Goal: Task Accomplishment & Management: Manage account settings

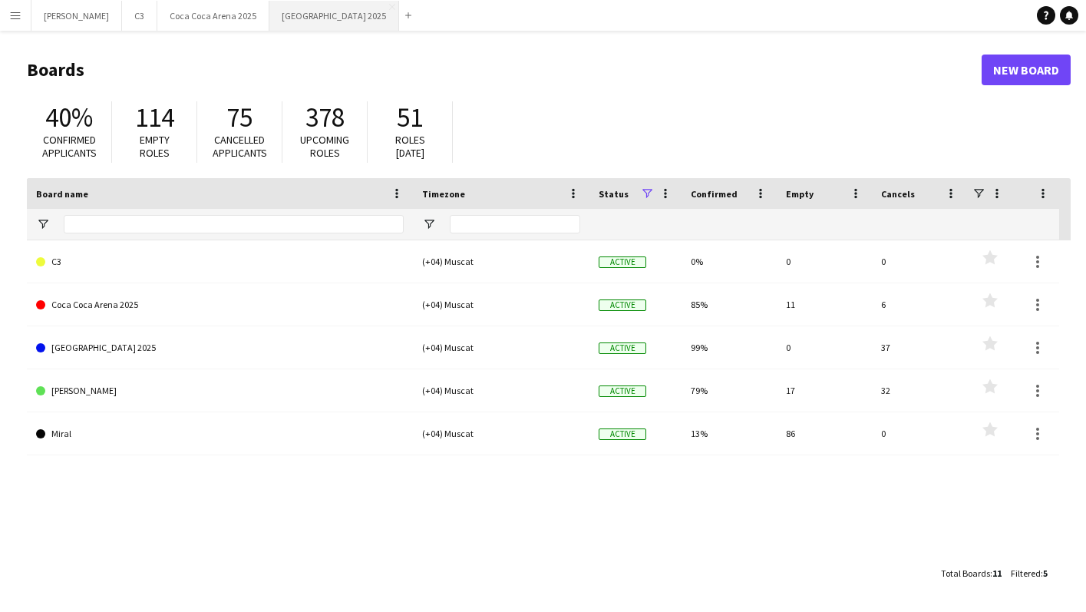
click at [269, 15] on button "[GEOGRAPHIC_DATA] 2025 Close" at bounding box center [334, 16] width 130 height 30
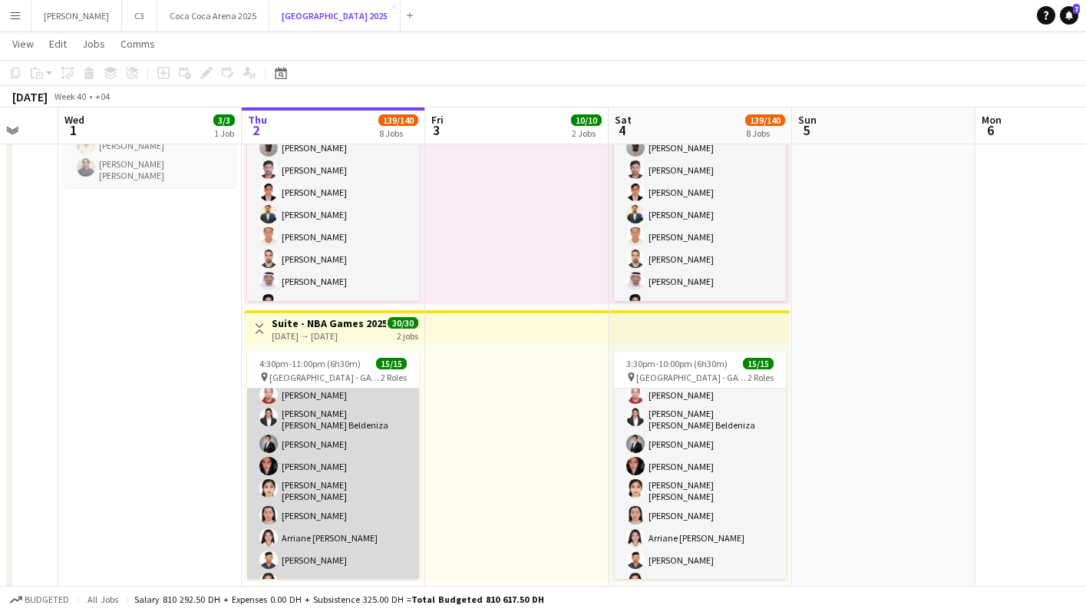
scroll to position [64, 0]
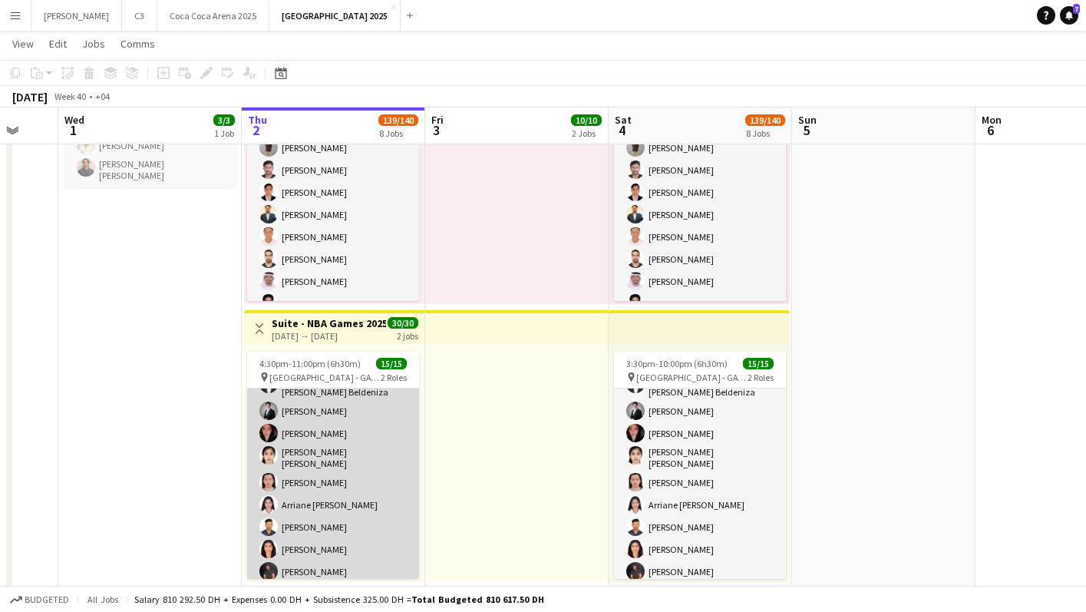
click at [335, 464] on app-card-role "Guest Services Staff 13/13 4:30pm-11:00pm (6h30m) Yazeed [PERSON_NAME] [PERSON_…" at bounding box center [333, 491] width 172 height 333
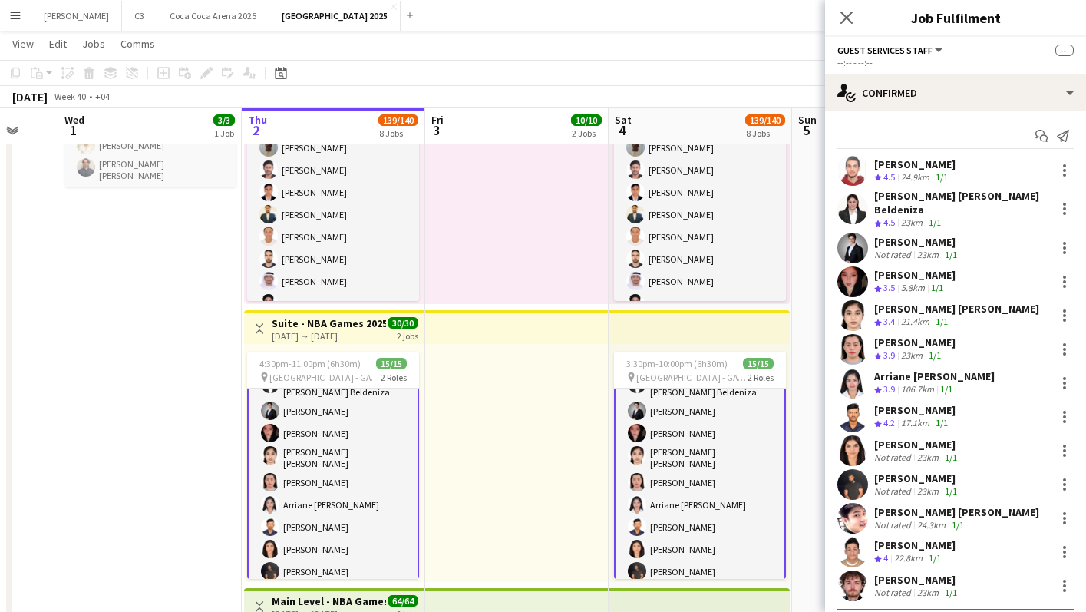
scroll to position [24, 0]
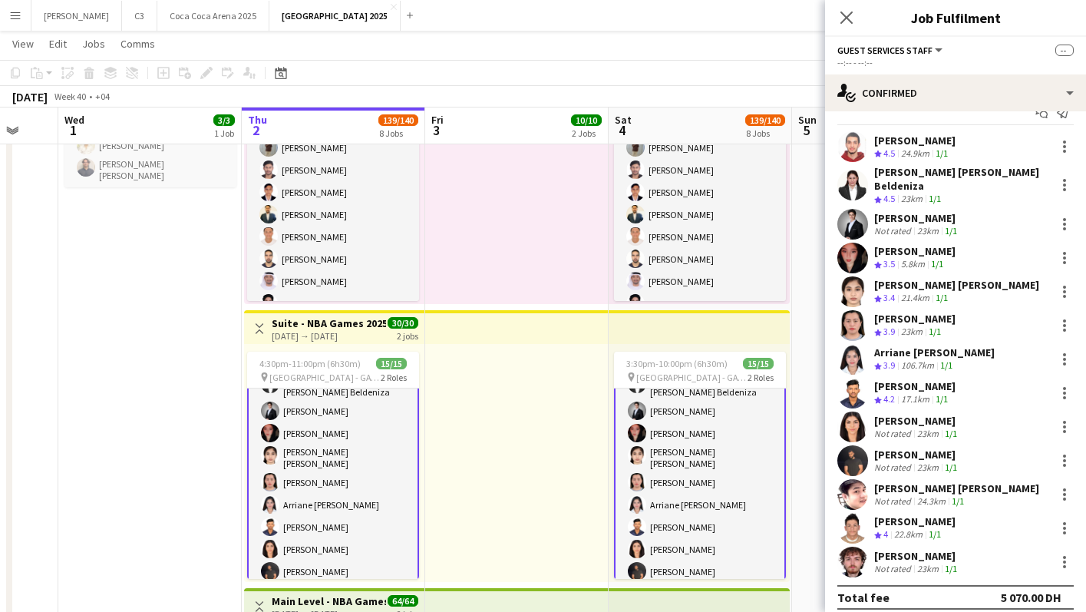
click at [852, 450] on app-user-avatar at bounding box center [852, 460] width 31 height 31
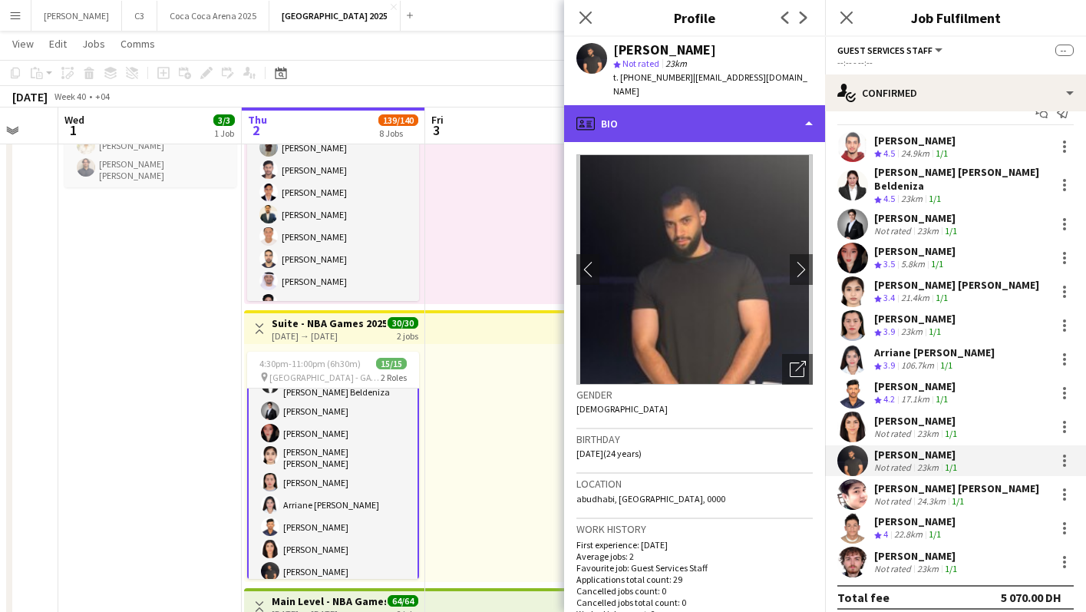
click at [670, 119] on div "profile Bio" at bounding box center [694, 123] width 261 height 37
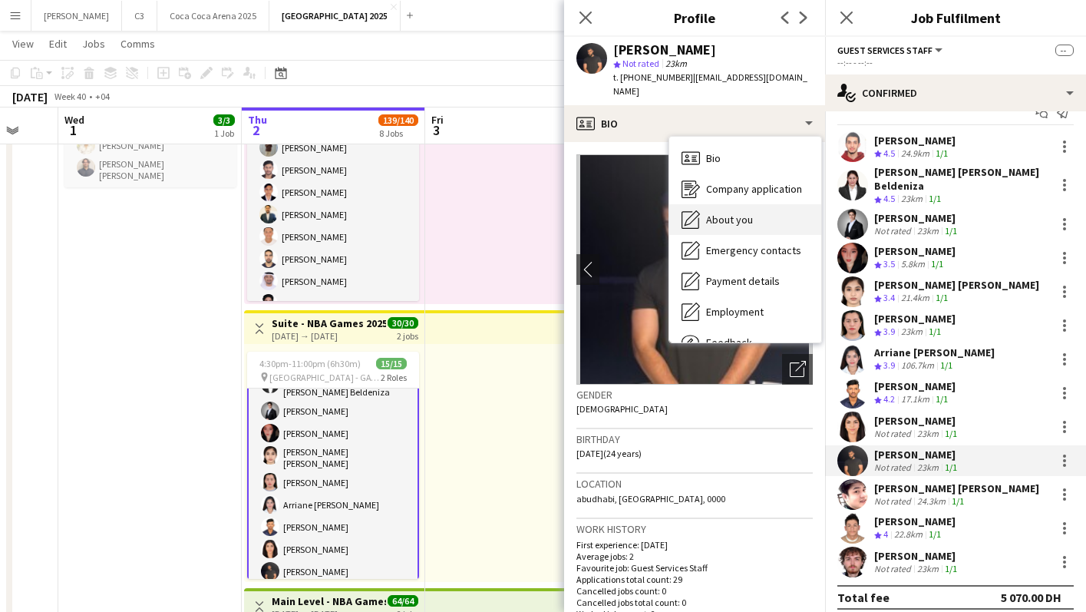
click at [716, 204] on div "About you About you" at bounding box center [745, 219] width 152 height 31
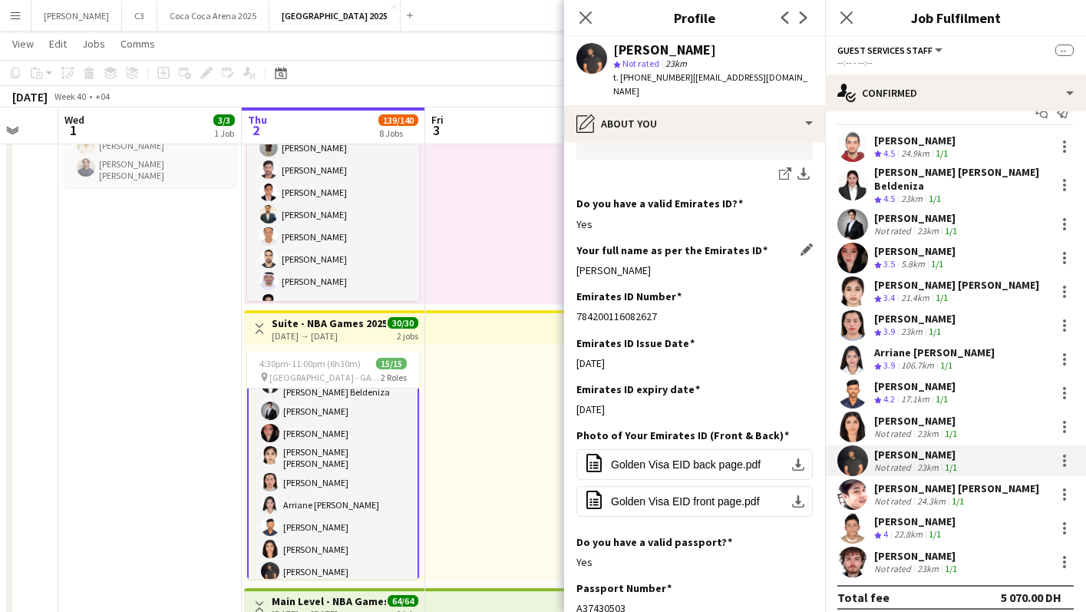
scroll to position [338, 0]
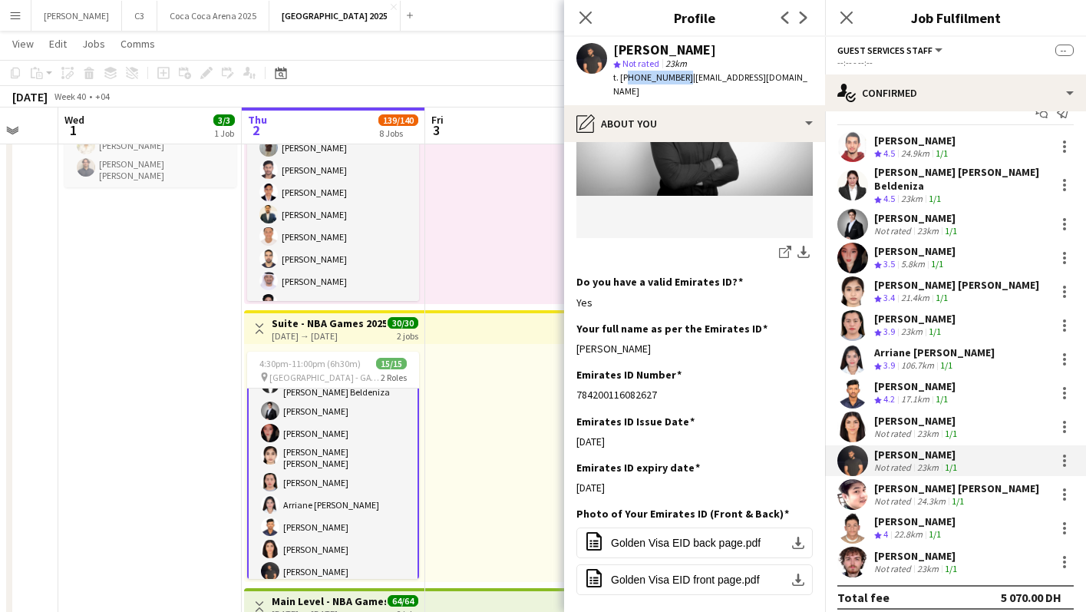
drag, startPoint x: 681, startPoint y: 77, endPoint x: 623, endPoint y: 76, distance: 57.6
click at [623, 76] on span "t. [PHONE_NUMBER]" at bounding box center [653, 77] width 80 height 12
copy span "971502434639"
click at [584, 14] on icon "Close pop-in" at bounding box center [585, 17] width 15 height 15
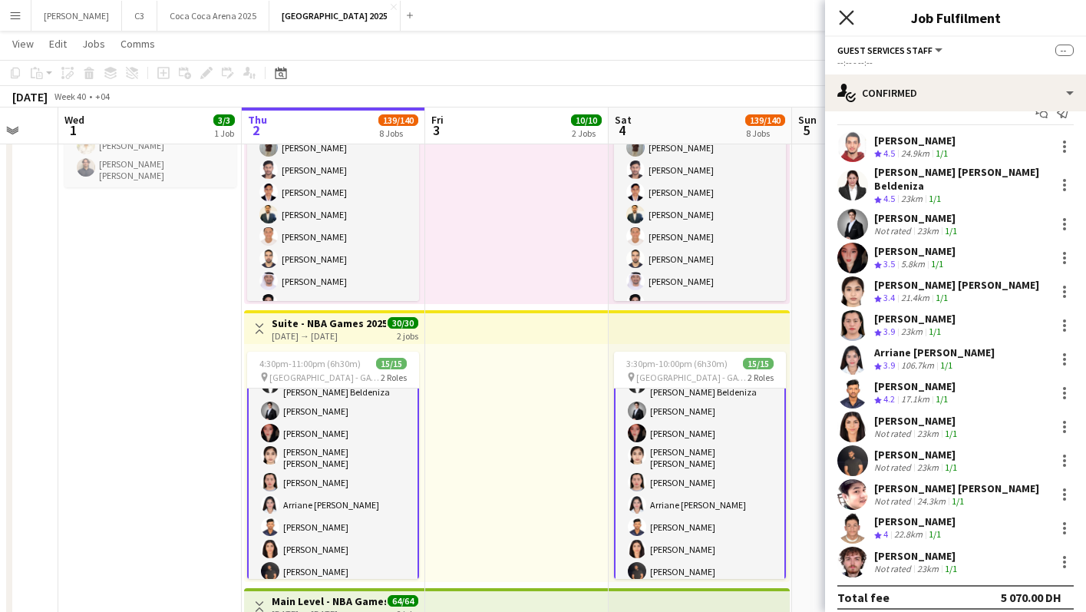
click at [844, 13] on icon "Close pop-in" at bounding box center [846, 17] width 15 height 15
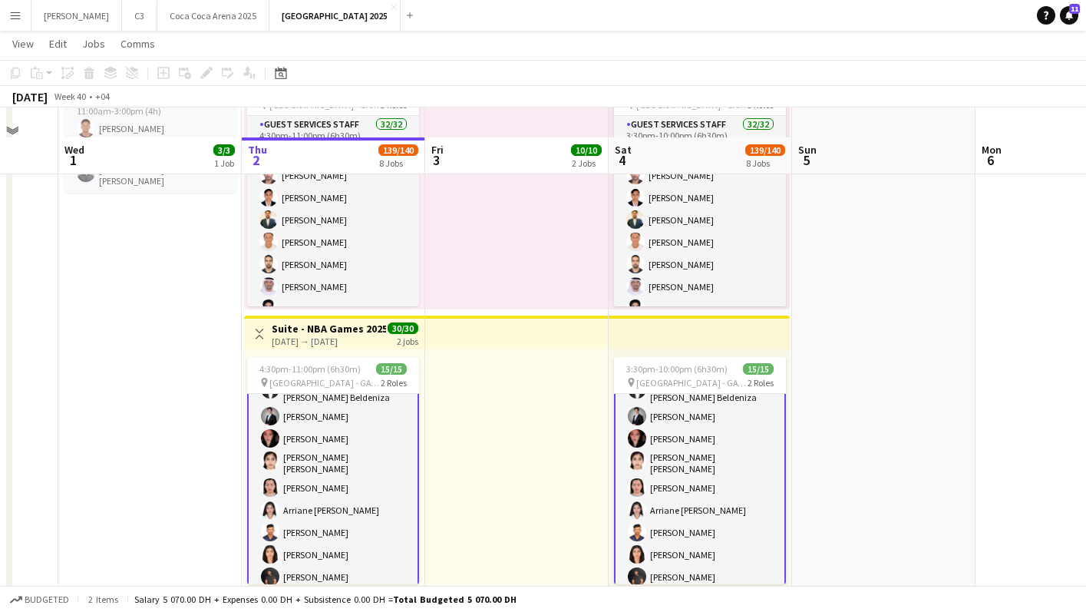
scroll to position [183, 0]
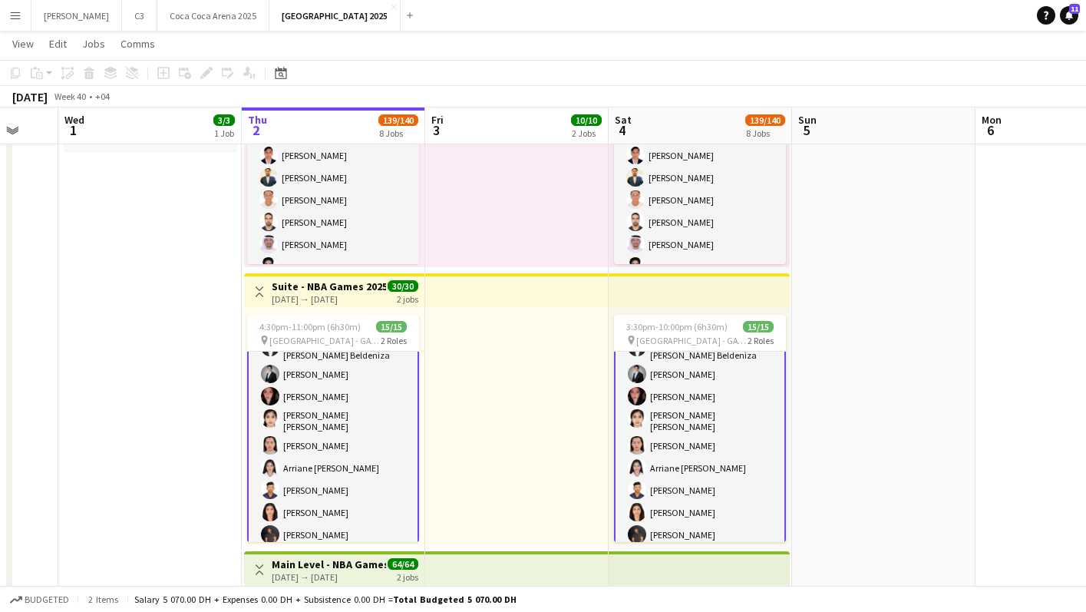
click at [361, 407] on app-card-role "Guest Services Staff 13/13 4:30pm-11:00pm (6h30m) Yazeed [PERSON_NAME] [PERSON_…" at bounding box center [333, 454] width 172 height 336
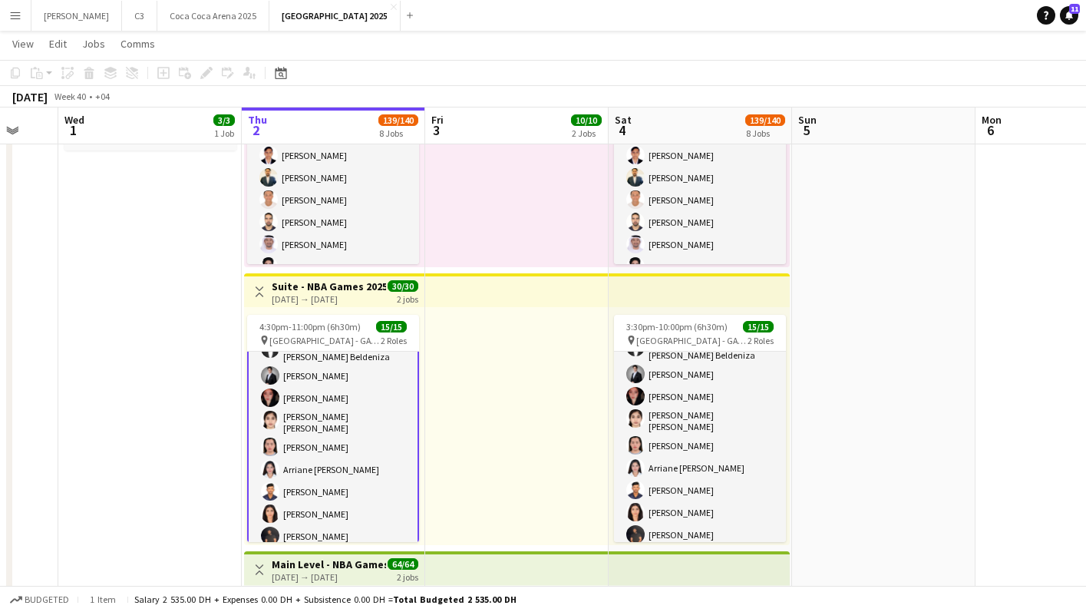
click at [361, 407] on app-card-role "Guest Services Staff 13/13 4:30pm-11:00pm (6h30m) Yazeed [PERSON_NAME] [PERSON_…" at bounding box center [333, 456] width 172 height 336
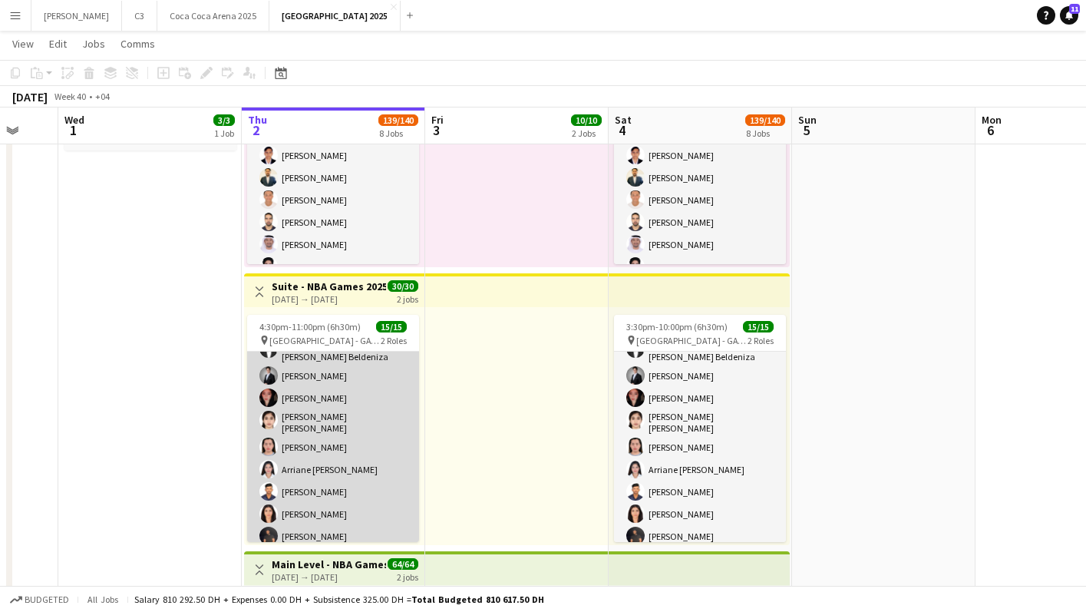
click at [355, 392] on app-card-role "Guest Services Staff 13/13 4:30pm-11:00pm (6h30m) Yazeed [PERSON_NAME] [PERSON_…" at bounding box center [333, 455] width 172 height 333
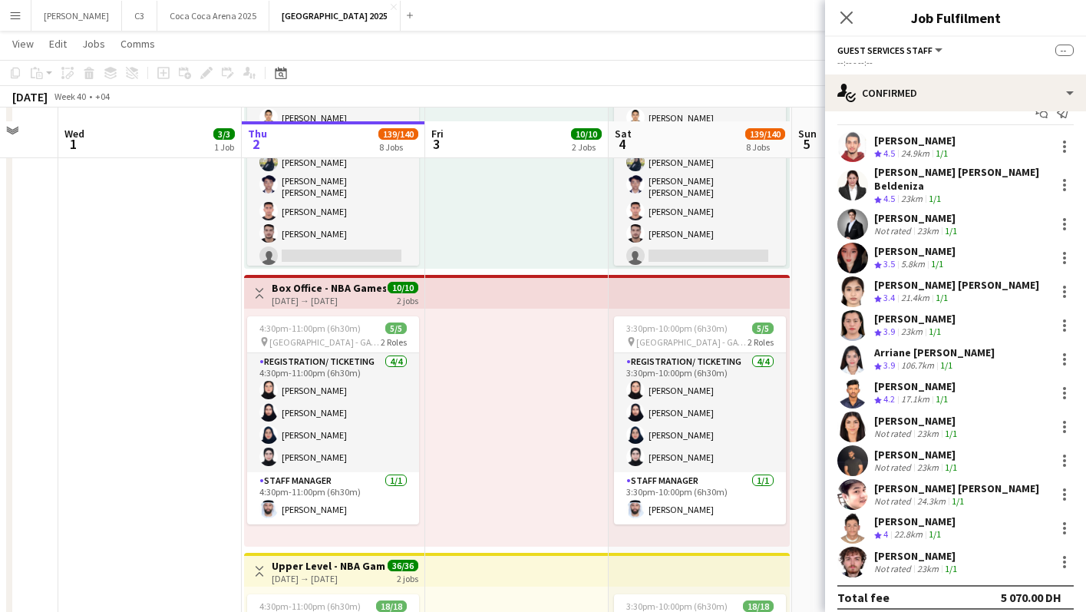
scroll to position [918, 0]
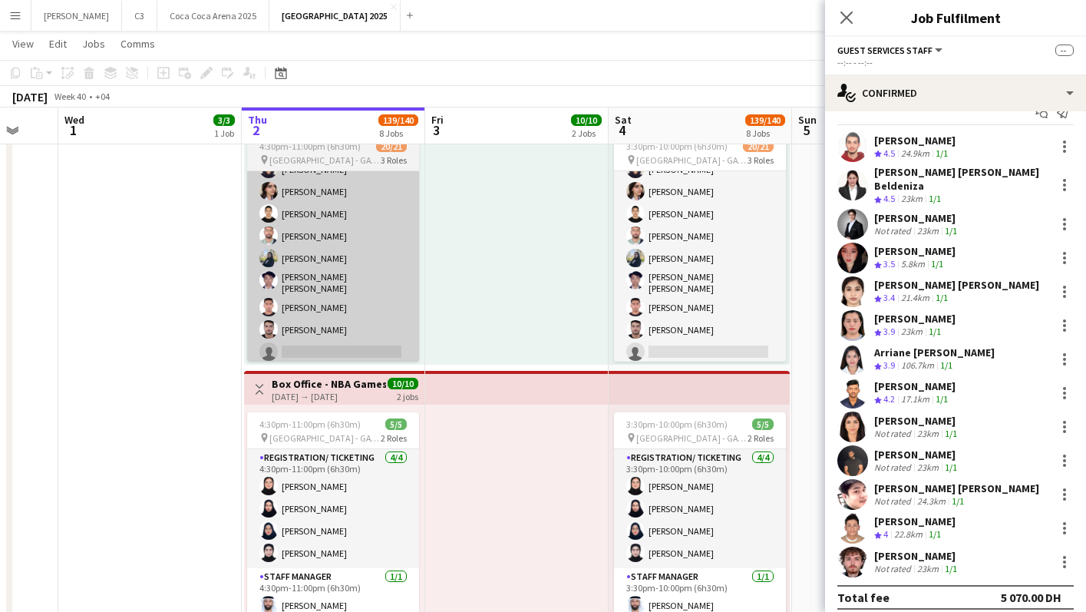
click at [354, 250] on app-card-role "Guest Services Staff 309A 18/19 4:30pm-11:00pm (6h30m) [PERSON_NAME] [PERSON_NA…" at bounding box center [333, 137] width 172 height 457
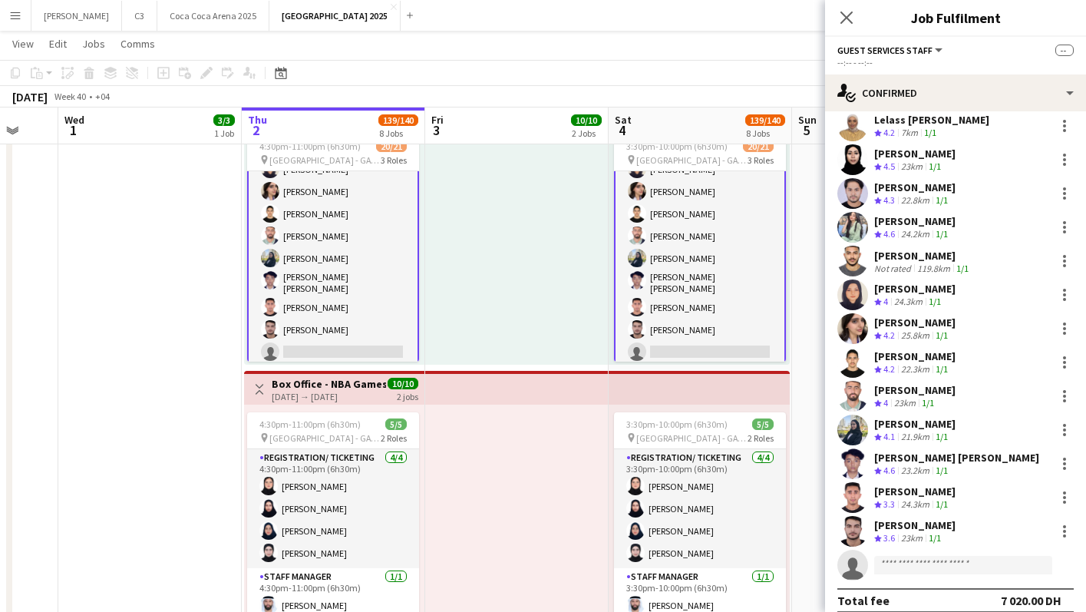
scroll to position [37, 0]
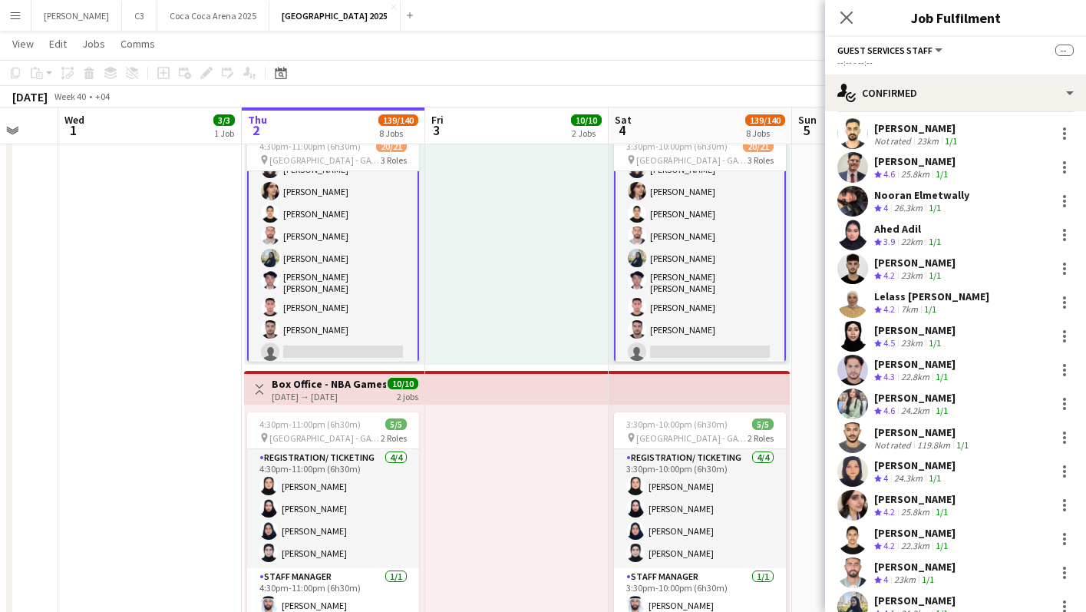
click at [850, 295] on app-user-avatar at bounding box center [852, 302] width 31 height 31
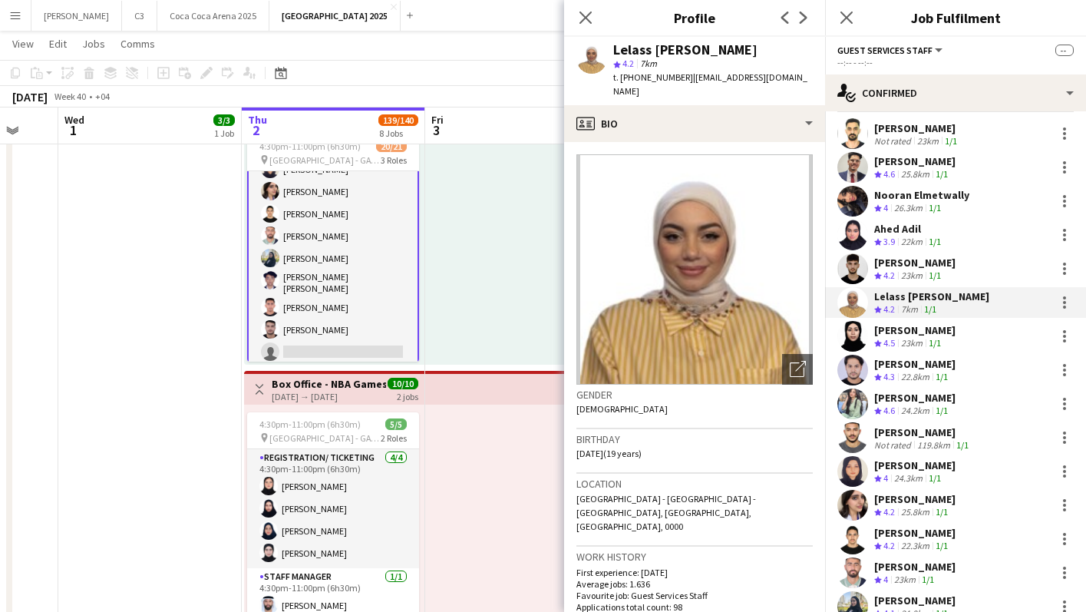
drag, startPoint x: 681, startPoint y: 76, endPoint x: 622, endPoint y: 76, distance: 59.9
click at [622, 76] on div "t. [PHONE_NUMBER] | [EMAIL_ADDRESS][DOMAIN_NAME]" at bounding box center [713, 85] width 200 height 28
copy span "[PHONE_NUMBER]"
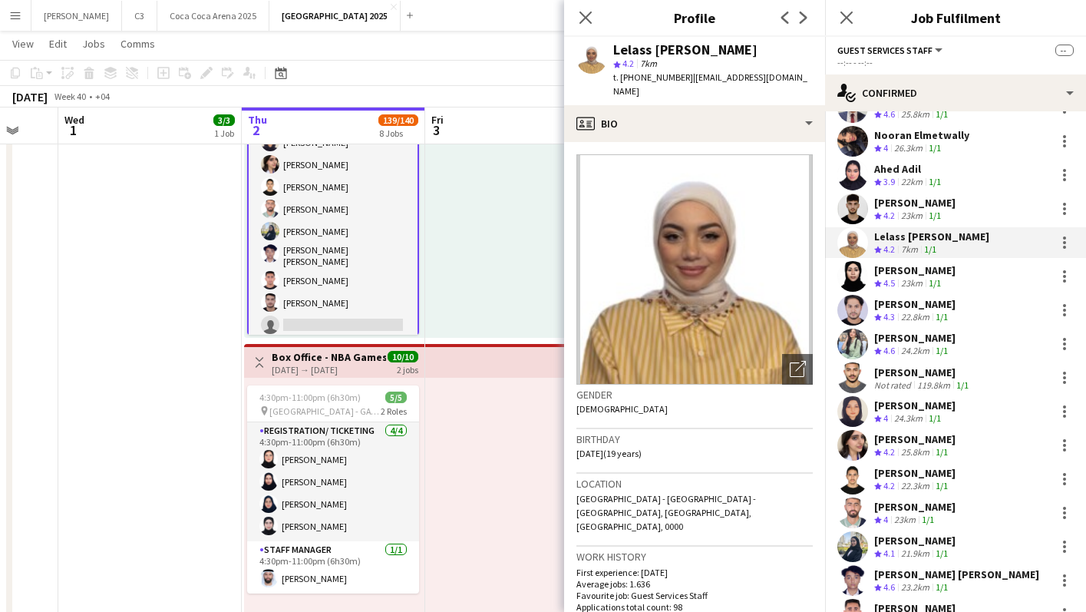
scroll to position [0, 0]
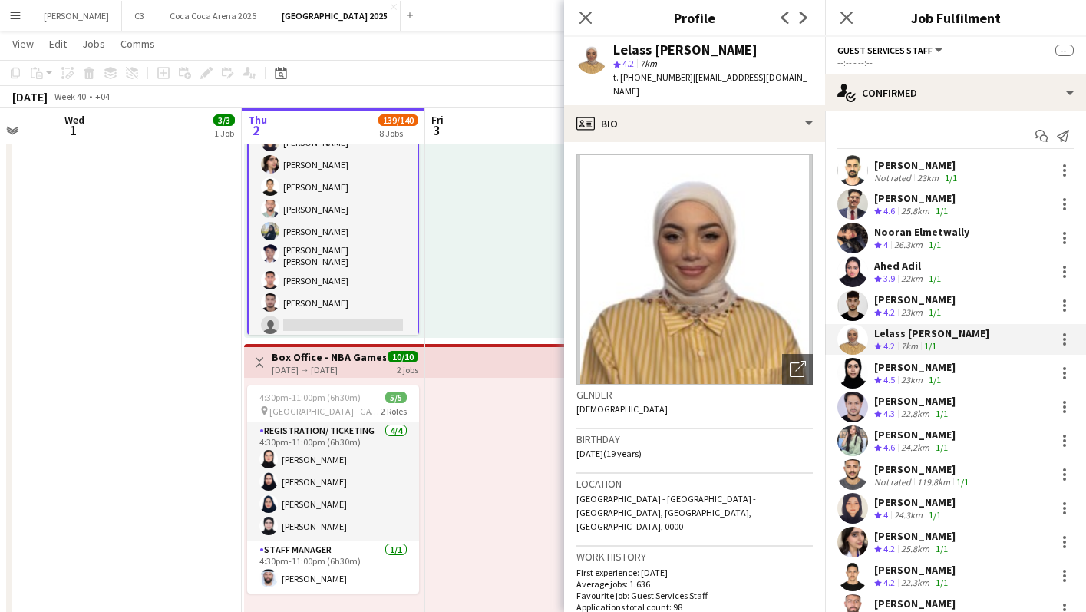
click at [856, 404] on app-user-avatar at bounding box center [852, 406] width 31 height 31
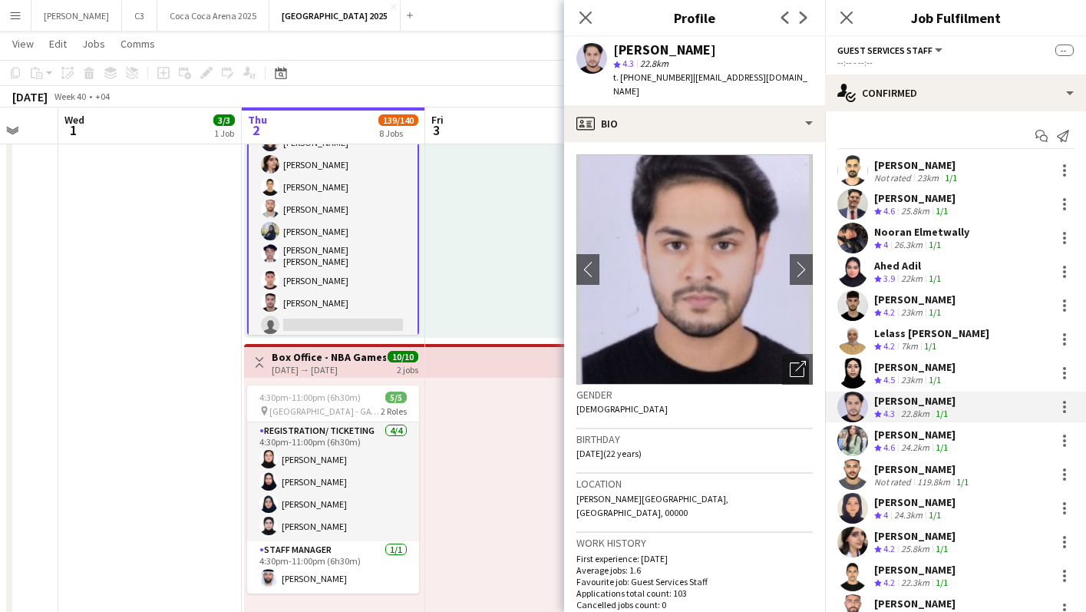
drag, startPoint x: 683, startPoint y: 78, endPoint x: 619, endPoint y: 80, distance: 63.7
click at [621, 79] on span "t. [PHONE_NUMBER]" at bounding box center [653, 77] width 80 height 12
copy span "[PHONE_NUMBER]"
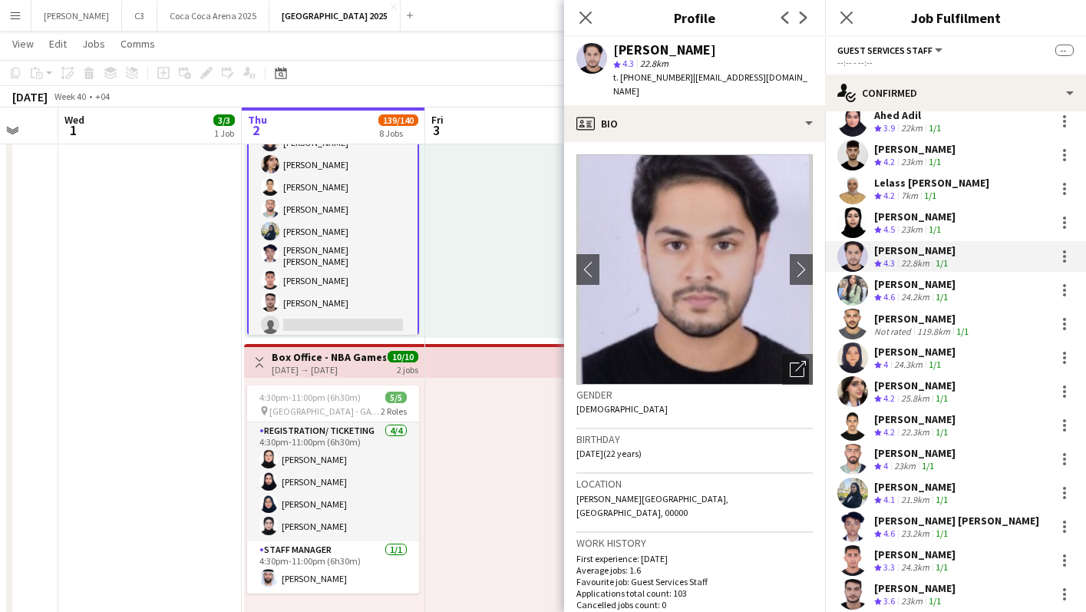
scroll to position [173, 0]
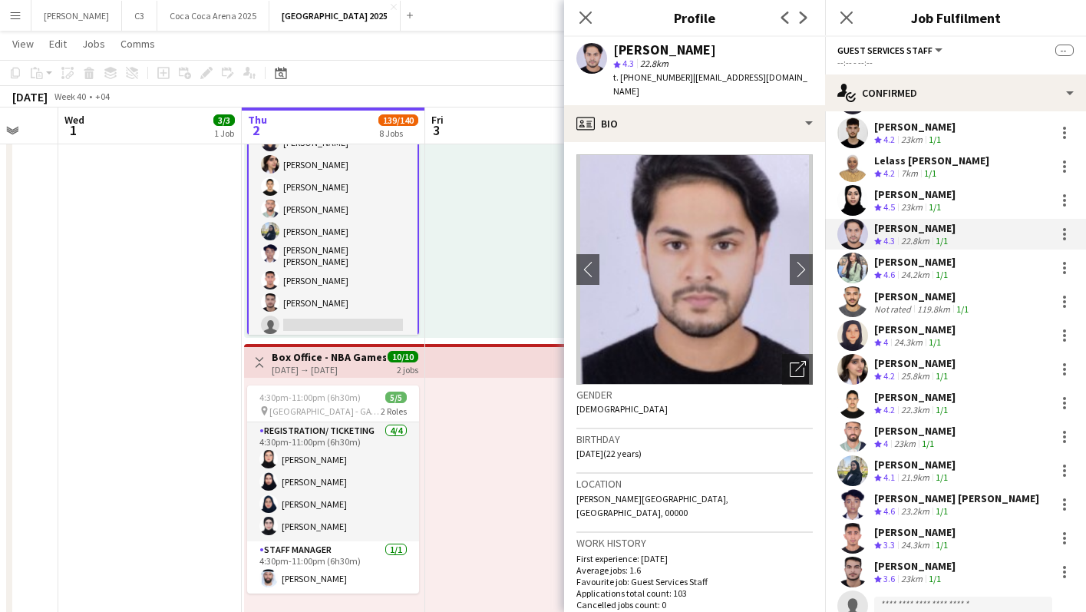
click at [854, 302] on app-user-avatar at bounding box center [852, 301] width 31 height 31
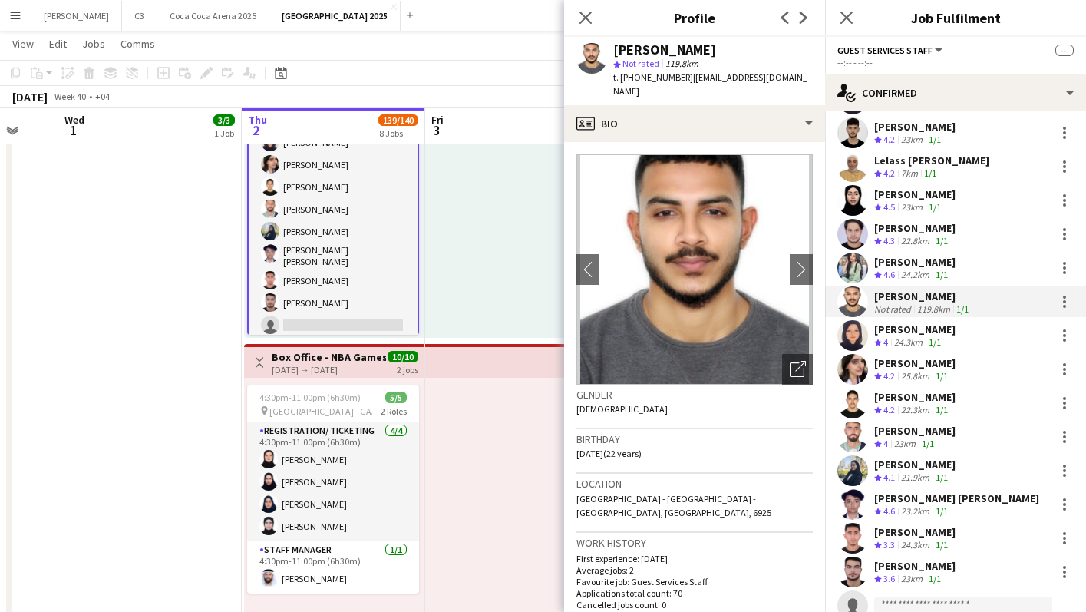
drag, startPoint x: 683, startPoint y: 77, endPoint x: 619, endPoint y: 75, distance: 63.7
click at [619, 75] on div "t. [PHONE_NUMBER] | [EMAIL_ADDRESS][DOMAIN_NAME]" at bounding box center [713, 85] width 200 height 28
copy div "[PHONE_NUMBER] |"
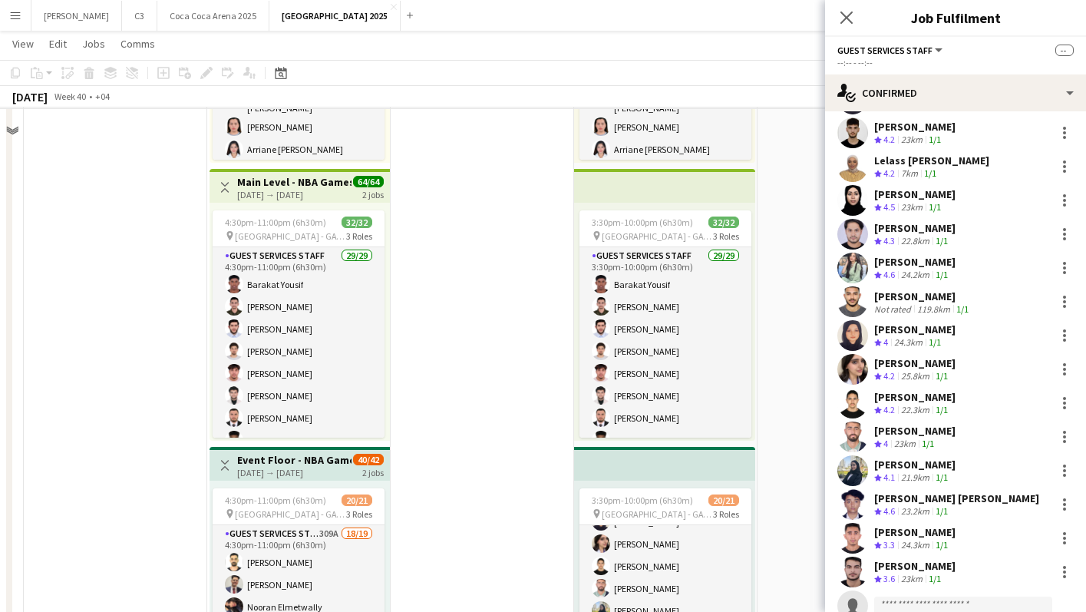
scroll to position [575, 0]
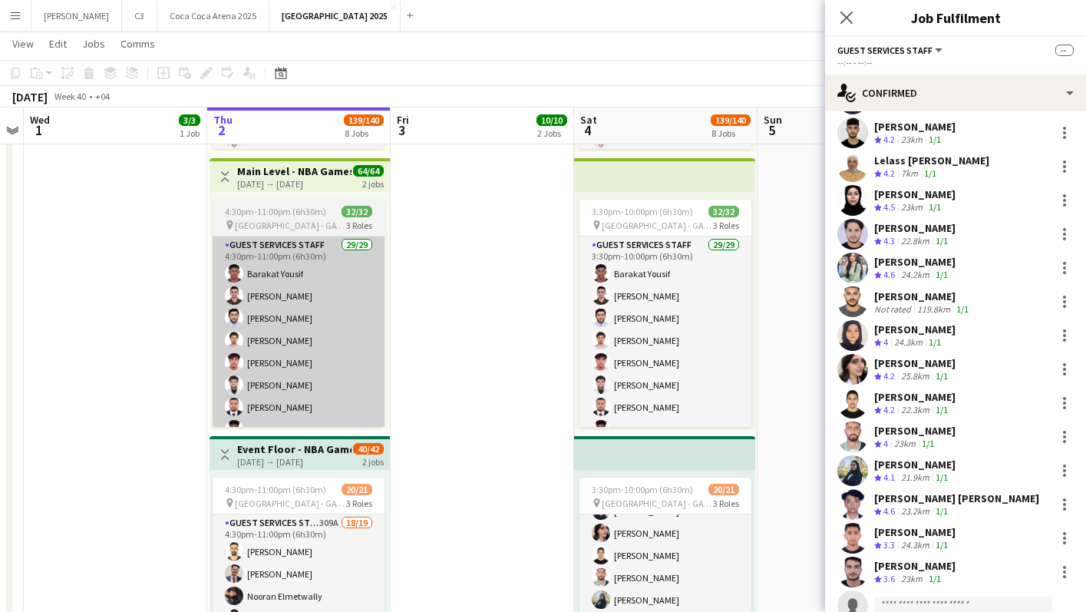
click at [326, 326] on app-card-role "Guest Services Staff 29/29 4:30pm-11:00pm (6h30m) [PERSON_NAME] [PERSON_NAME] […" at bounding box center [299, 573] width 172 height 675
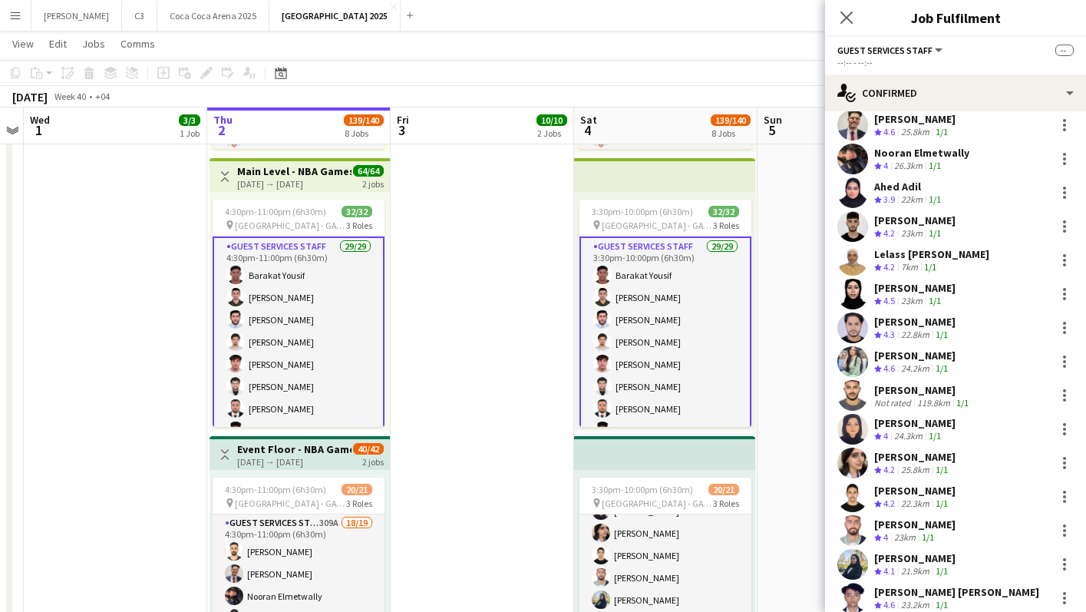
scroll to position [0, 0]
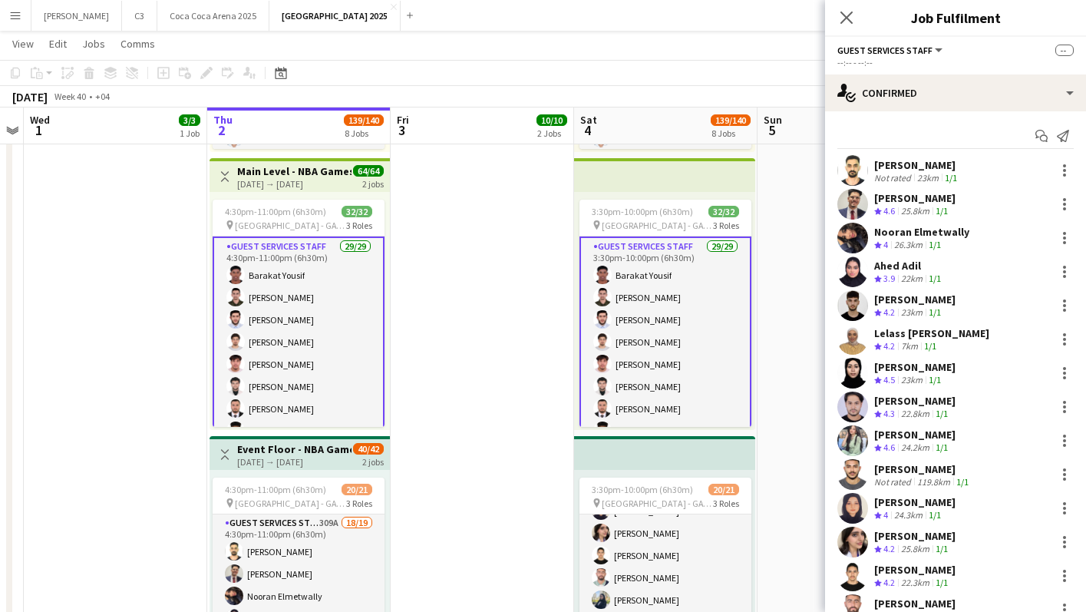
click at [331, 283] on app-card-role "Guest Services Staff 29/29 4:30pm-11:00pm (6h30m) [PERSON_NAME] [PERSON_NAME] […" at bounding box center [299, 575] width 172 height 678
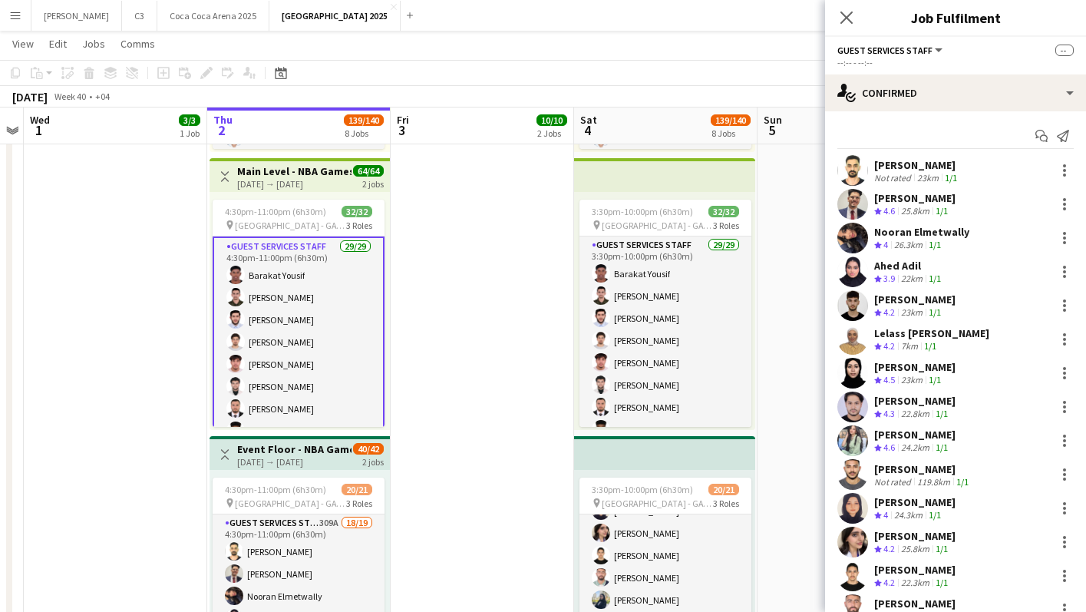
click at [315, 323] on app-card-role "Guest Services Staff 29/29 4:30pm-11:00pm (6h30m) [PERSON_NAME] [PERSON_NAME] […" at bounding box center [299, 575] width 172 height 678
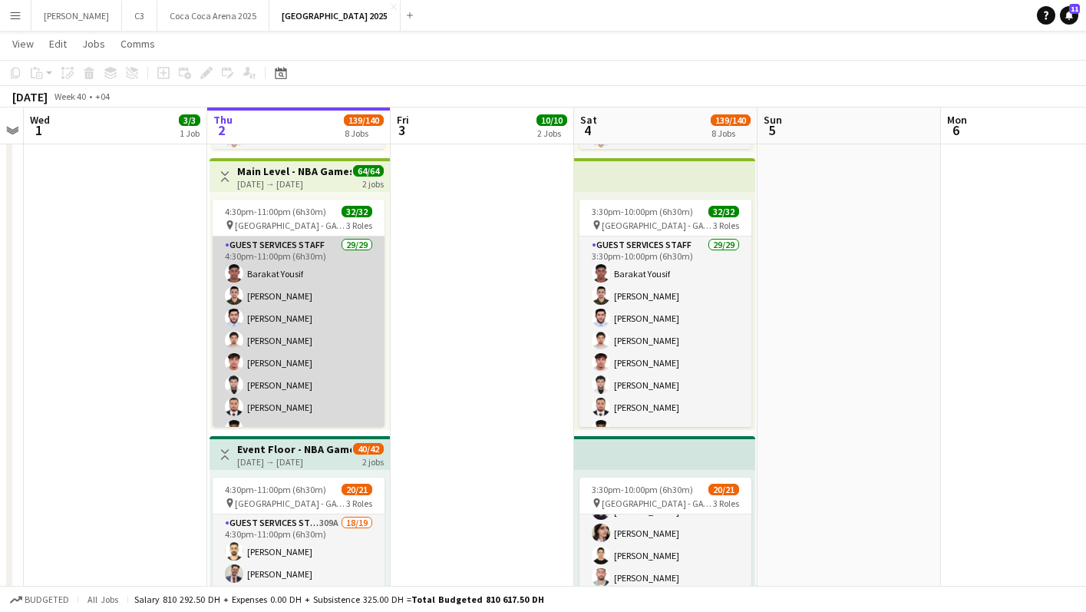
click at [315, 323] on app-card-role "Guest Services Staff 29/29 4:30pm-11:00pm (6h30m) [PERSON_NAME] [PERSON_NAME] […" at bounding box center [299, 573] width 172 height 675
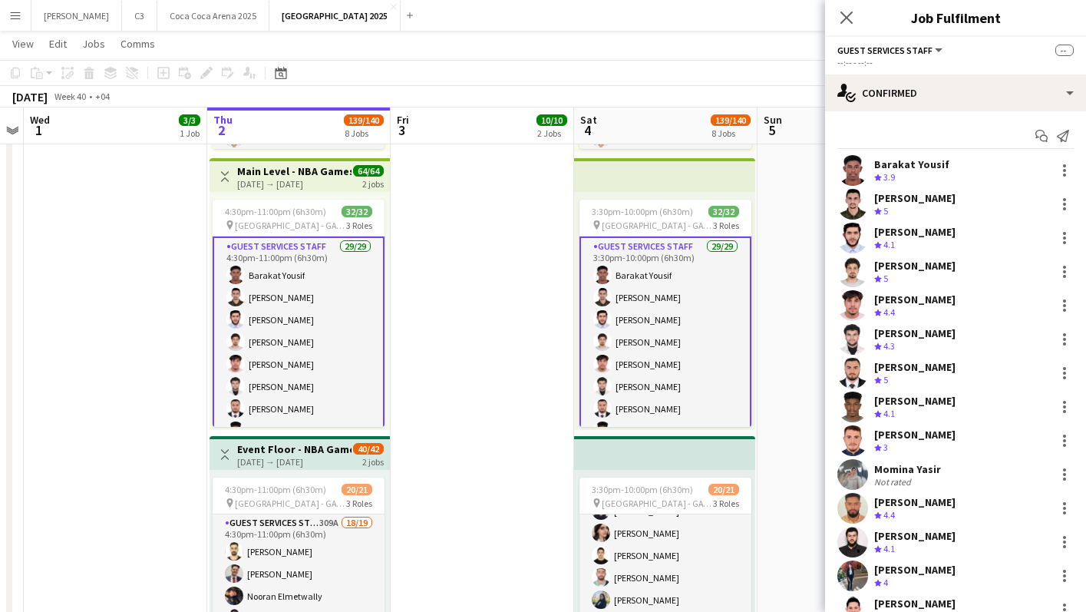
click at [852, 204] on app-user-avatar at bounding box center [852, 204] width 31 height 31
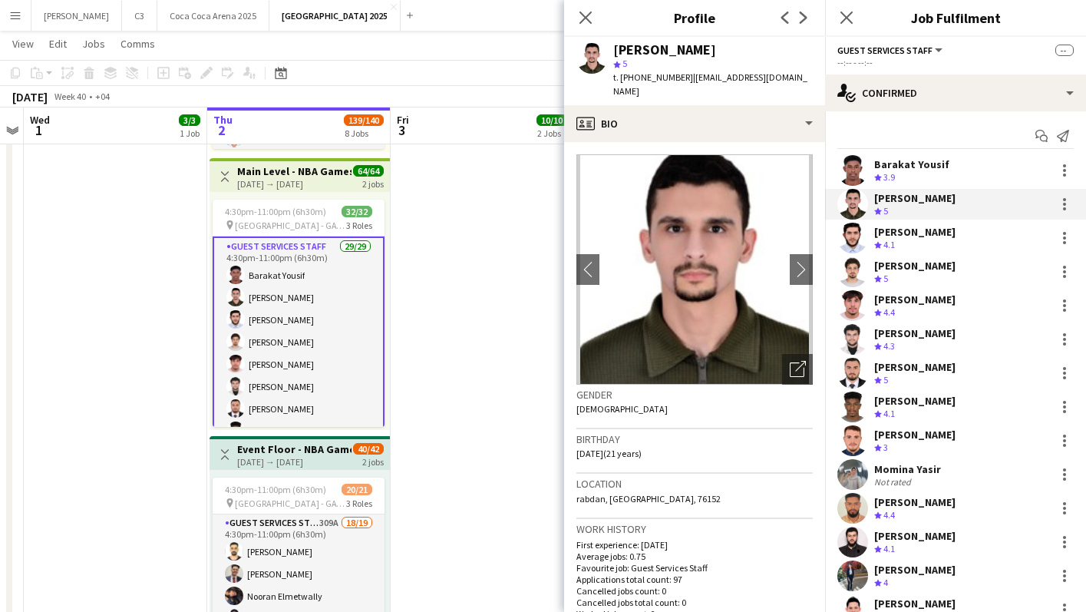
drag, startPoint x: 681, startPoint y: 78, endPoint x: 619, endPoint y: 78, distance: 62.2
click at [619, 78] on div "t. [PHONE_NUMBER] | [EMAIL_ADDRESS][DOMAIN_NAME]" at bounding box center [713, 85] width 200 height 28
copy span "[PHONE_NUMBER]"
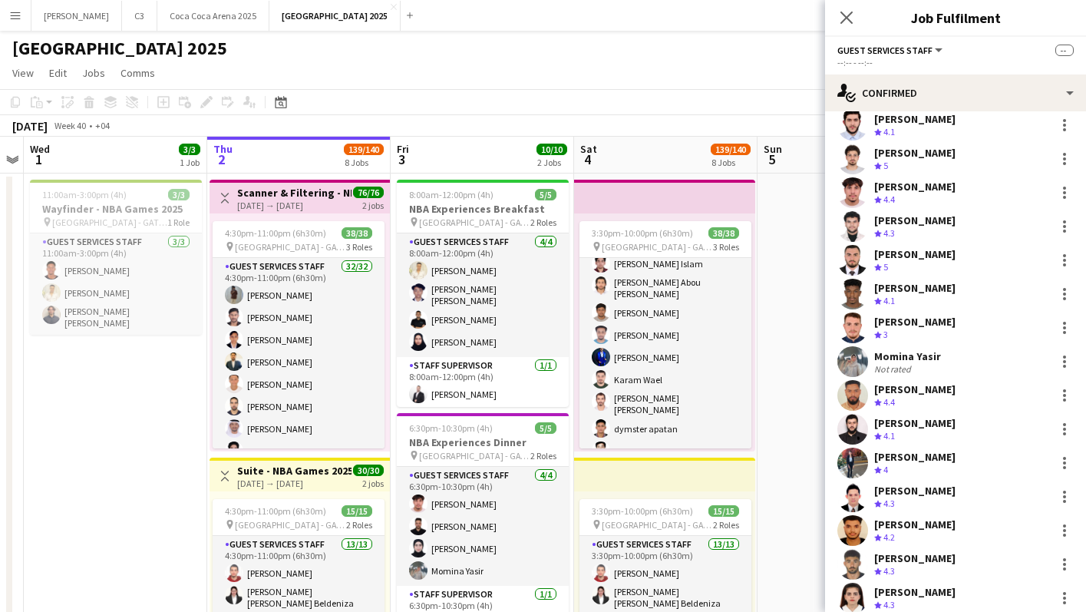
scroll to position [109, 0]
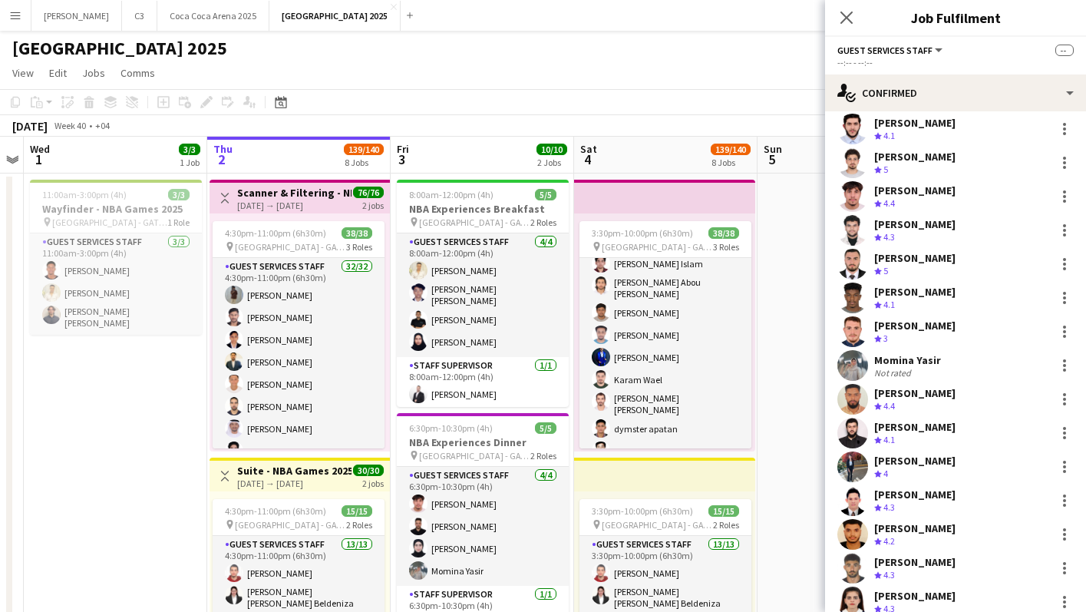
click at [848, 262] on app-user-avatar at bounding box center [852, 264] width 31 height 31
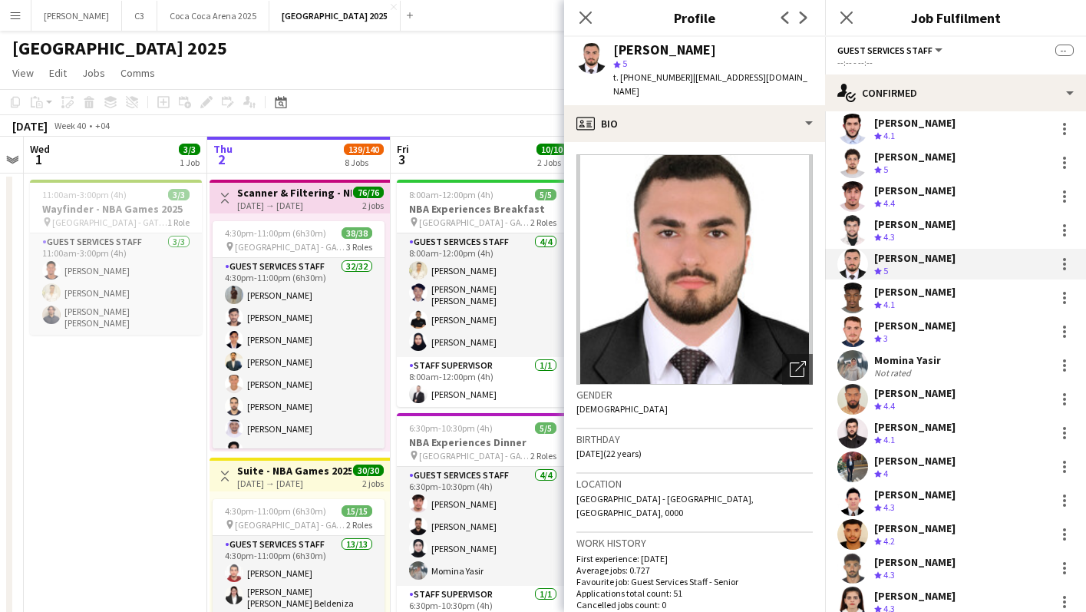
drag, startPoint x: 682, startPoint y: 77, endPoint x: 620, endPoint y: 77, distance: 62.2
click at [620, 77] on div "t. [PHONE_NUMBER] | [EMAIL_ADDRESS][DOMAIN_NAME]" at bounding box center [713, 85] width 200 height 28
copy span "[PHONE_NUMBER]"
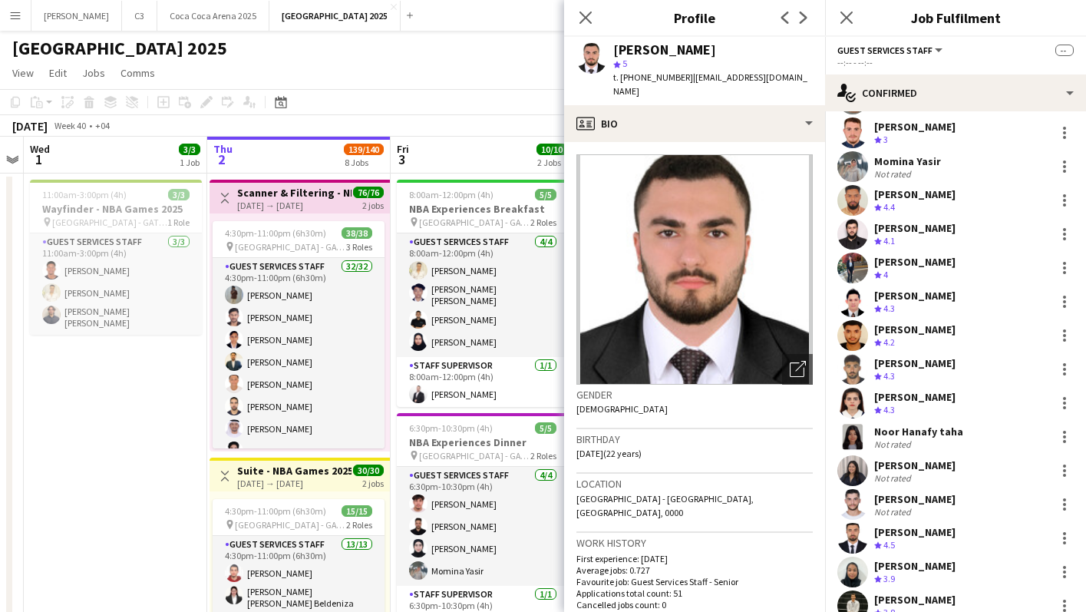
scroll to position [312, 0]
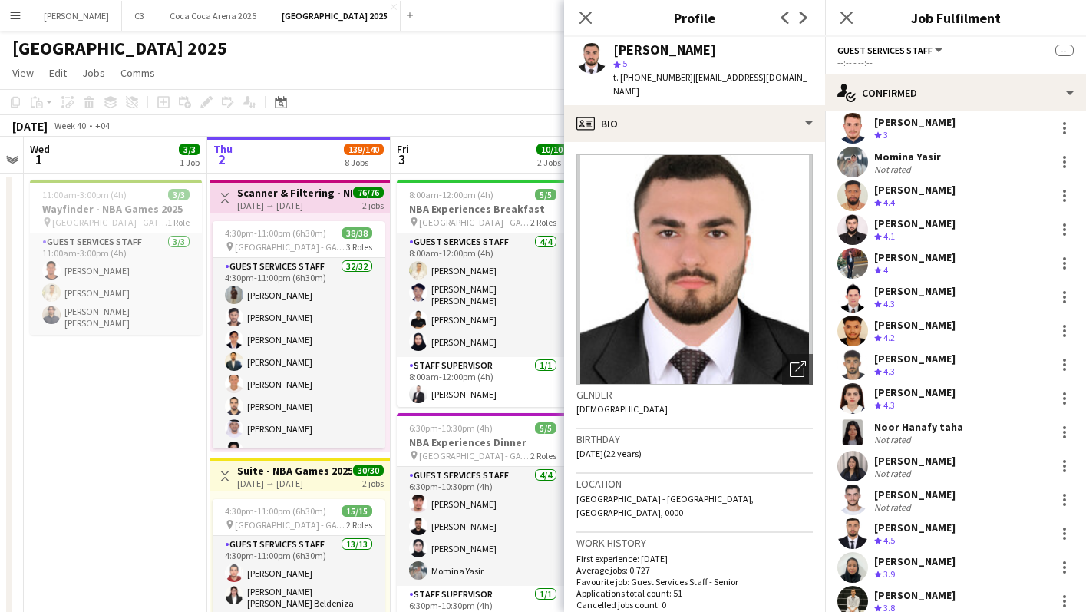
click at [846, 477] on app-user-avatar at bounding box center [852, 465] width 31 height 31
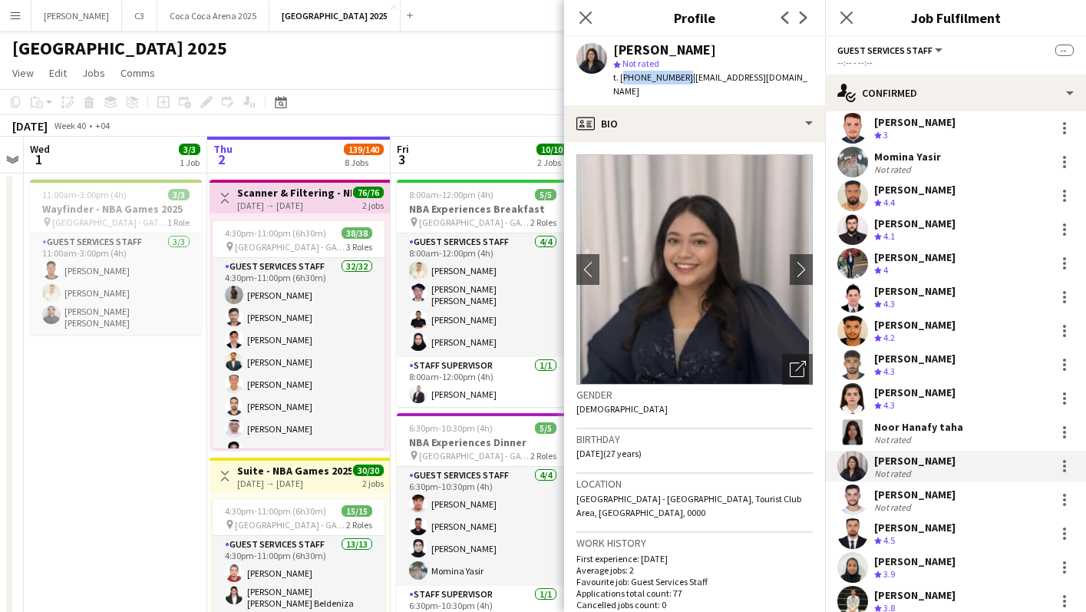
drag, startPoint x: 681, startPoint y: 77, endPoint x: 620, endPoint y: 76, distance: 60.6
click at [619, 76] on span "t. [PHONE_NUMBER]" at bounding box center [653, 77] width 80 height 12
copy span "[PHONE_NUMBER]"
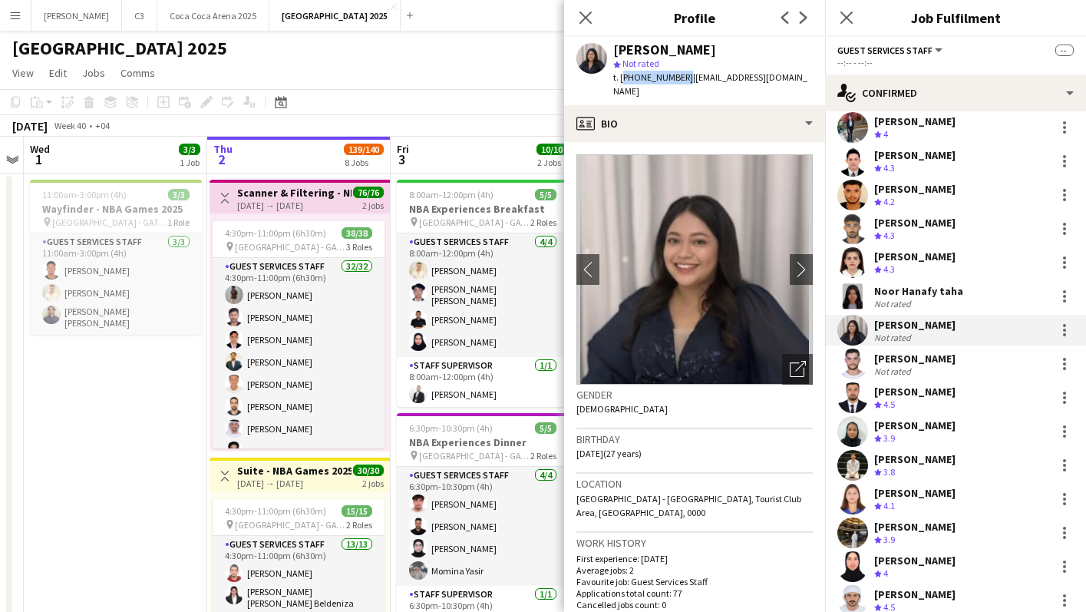
scroll to position [449, 0]
click at [860, 371] on app-user-avatar at bounding box center [852, 363] width 31 height 31
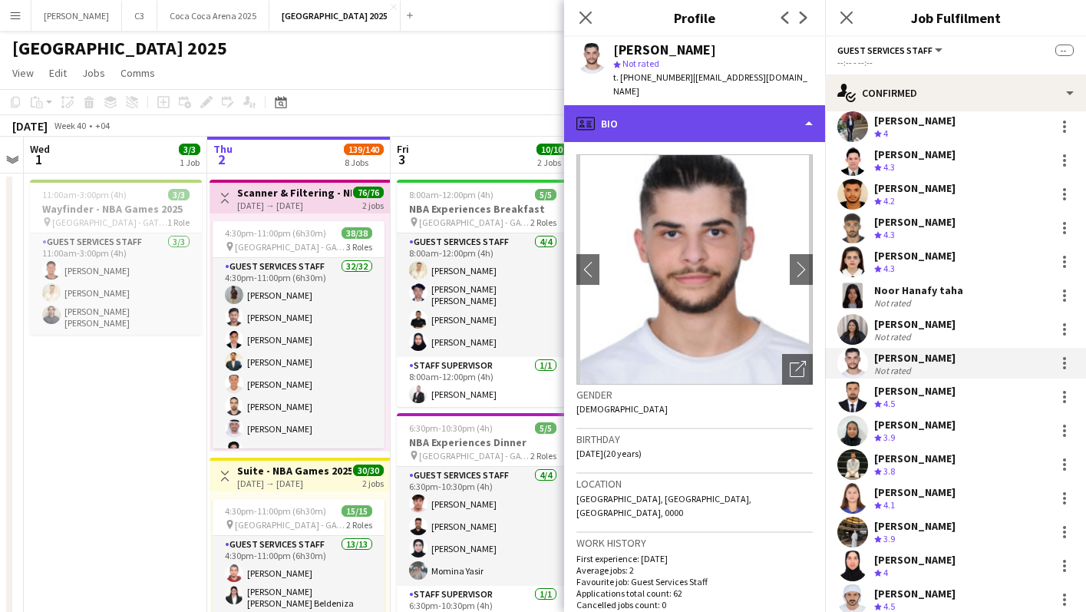
click at [721, 108] on div "profile Bio" at bounding box center [694, 123] width 261 height 37
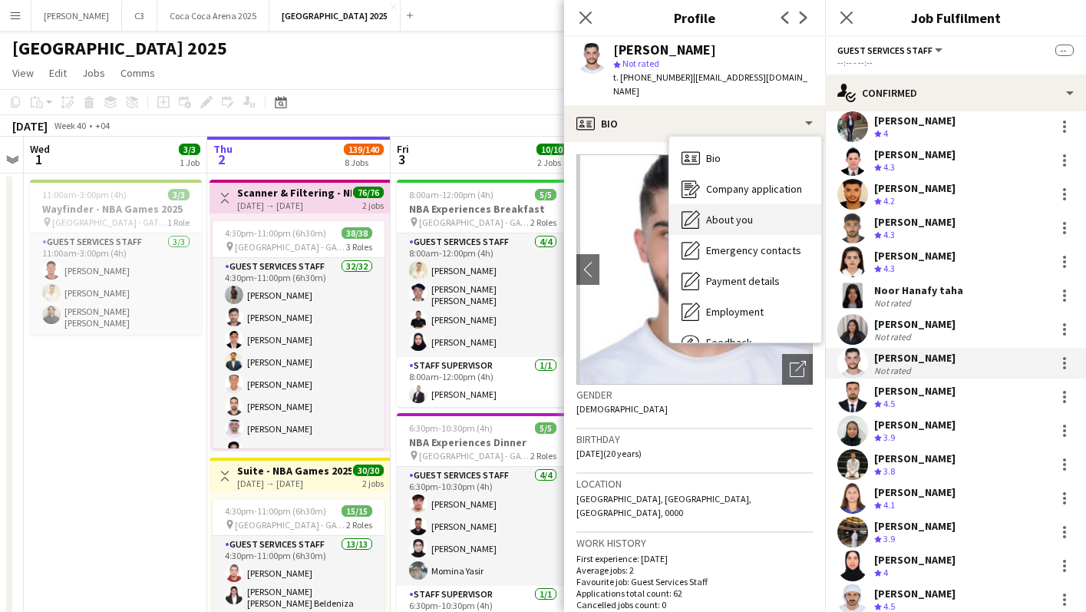
click at [744, 204] on div "About you About you" at bounding box center [745, 219] width 152 height 31
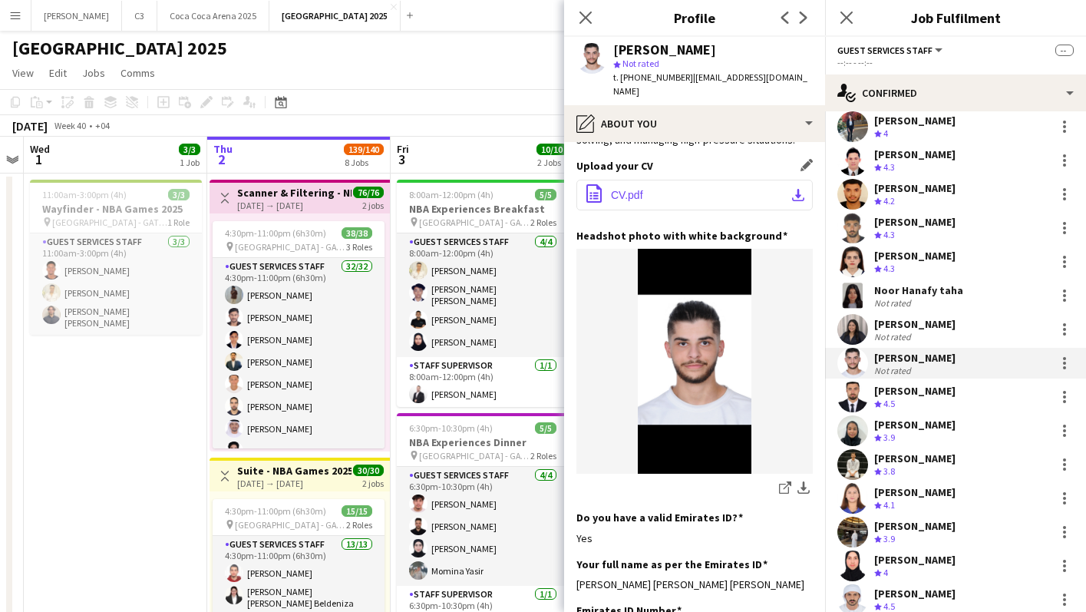
scroll to position [176, 0]
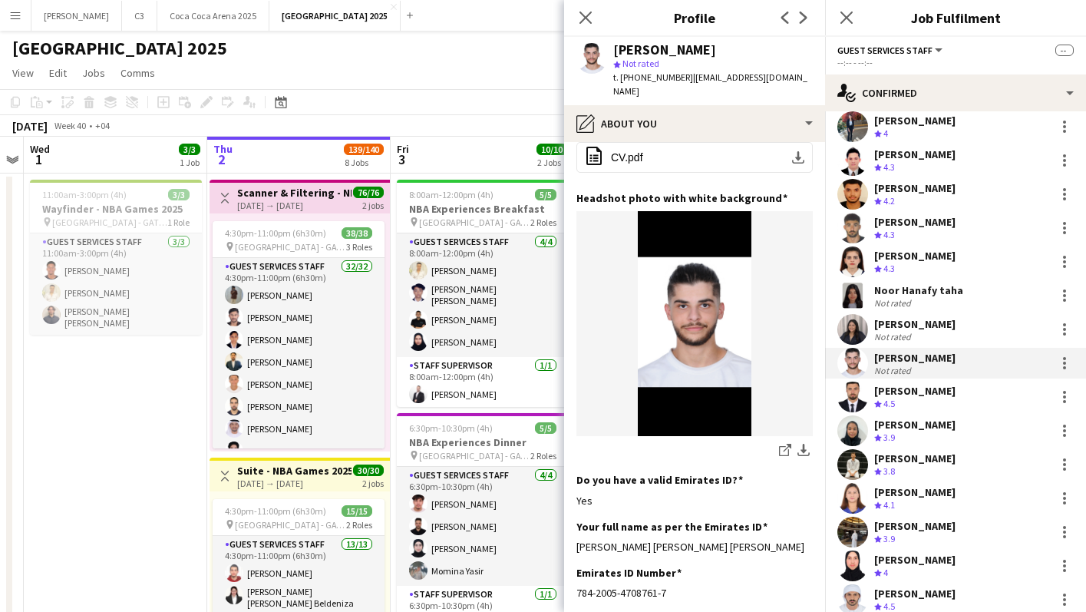
drag, startPoint x: 681, startPoint y: 78, endPoint x: 618, endPoint y: 74, distance: 63.0
click at [618, 74] on div "t. [PHONE_NUMBER] | [EMAIL_ADDRESS][DOMAIN_NAME]" at bounding box center [713, 85] width 200 height 28
copy span "[PHONE_NUMBER]"
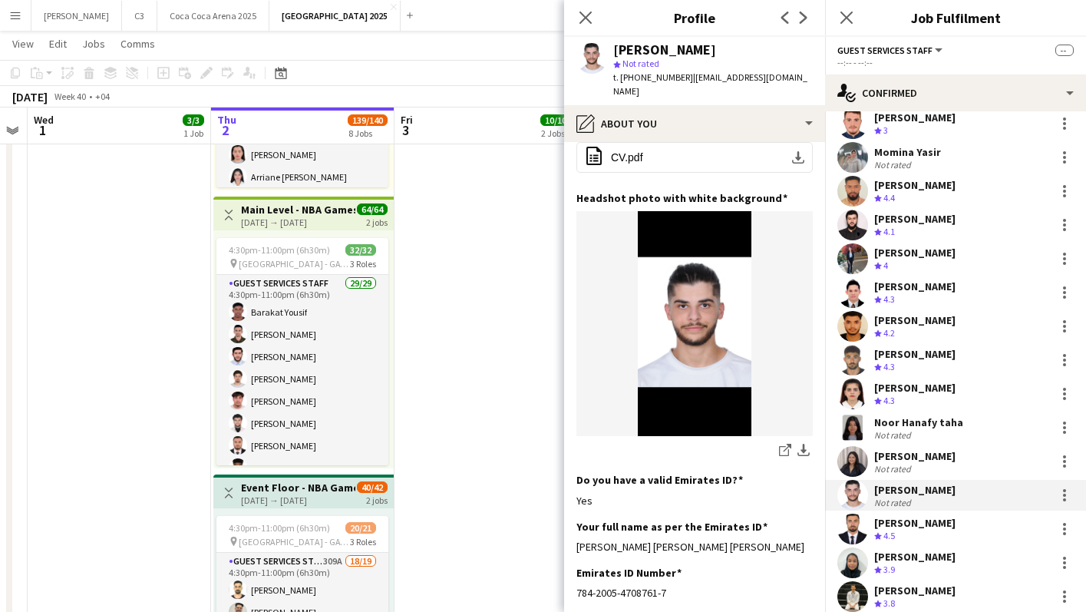
scroll to position [564, 0]
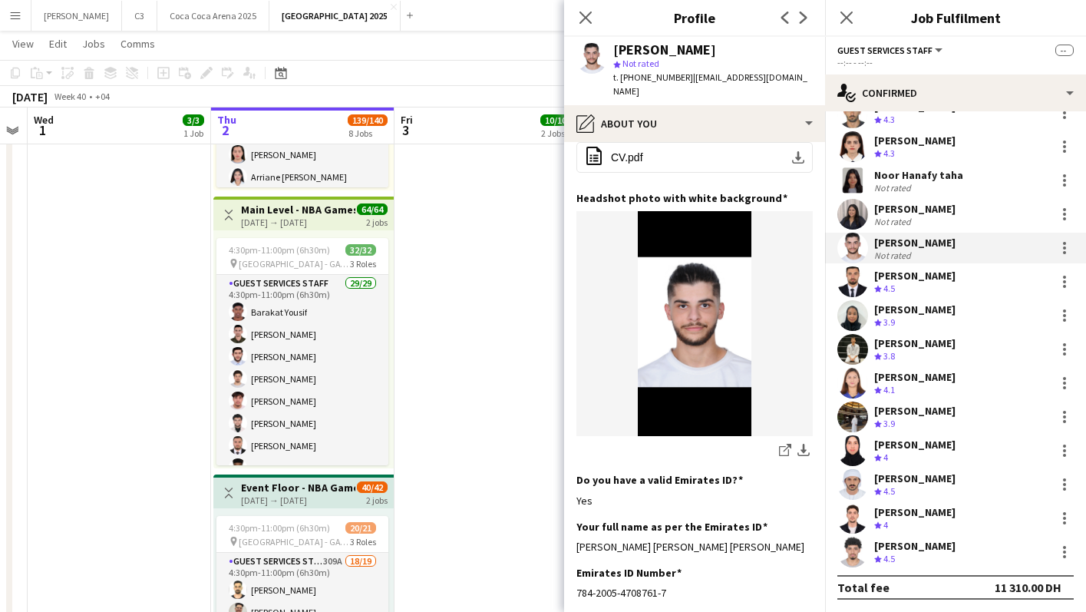
click at [847, 266] on app-user-avatar at bounding box center [852, 281] width 31 height 31
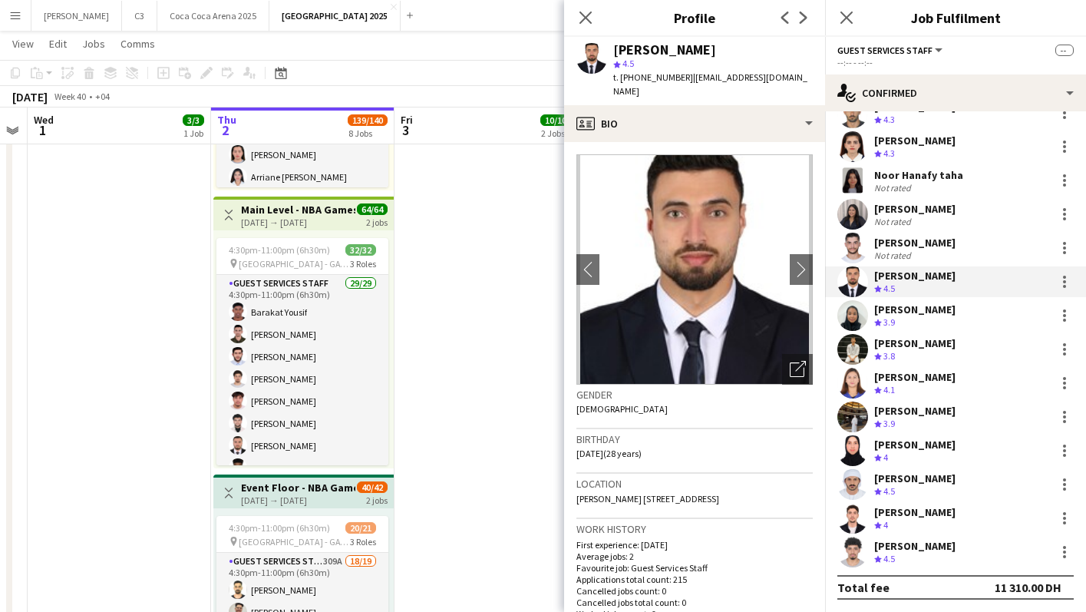
drag, startPoint x: 682, startPoint y: 74, endPoint x: 623, endPoint y: 74, distance: 59.1
click at [623, 74] on div "t. [PHONE_NUMBER] | [EMAIL_ADDRESS][DOMAIN_NAME]" at bounding box center [713, 85] width 200 height 28
copy span "971563936184"
click at [854, 516] on app-user-avatar at bounding box center [852, 518] width 31 height 31
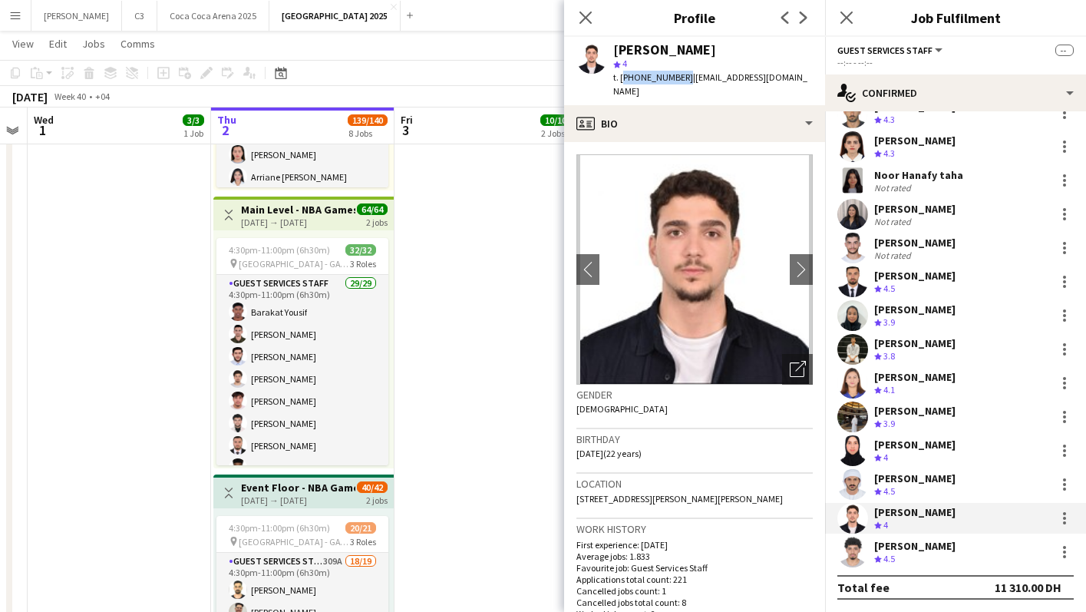
drag, startPoint x: 679, startPoint y: 74, endPoint x: 623, endPoint y: 78, distance: 56.1
click at [622, 78] on span "t. [PHONE_NUMBER]" at bounding box center [653, 77] width 80 height 12
copy span "[PHONE_NUMBER]"
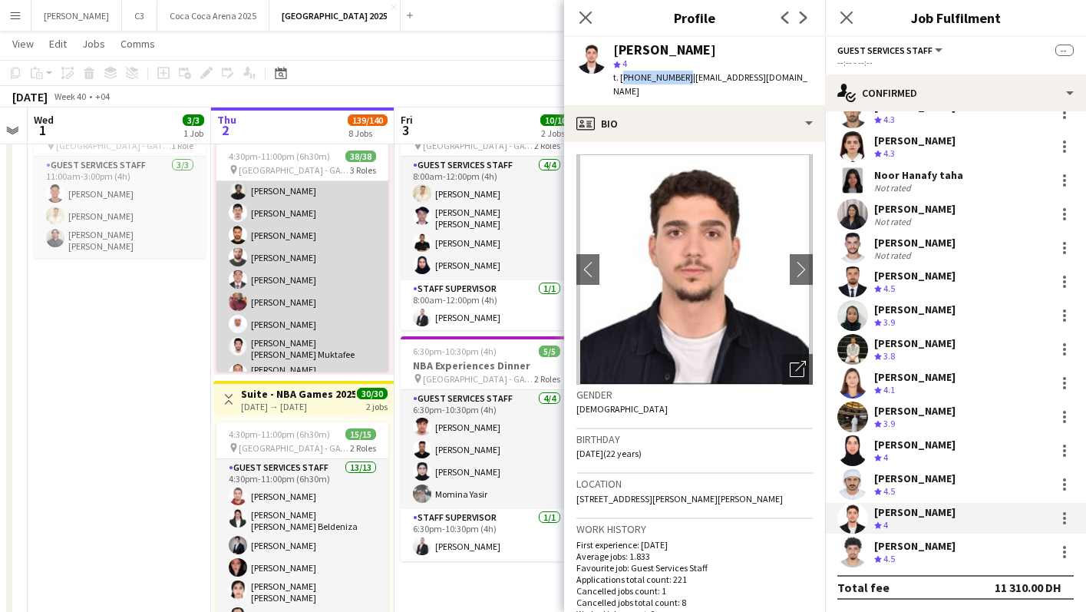
scroll to position [498, 0]
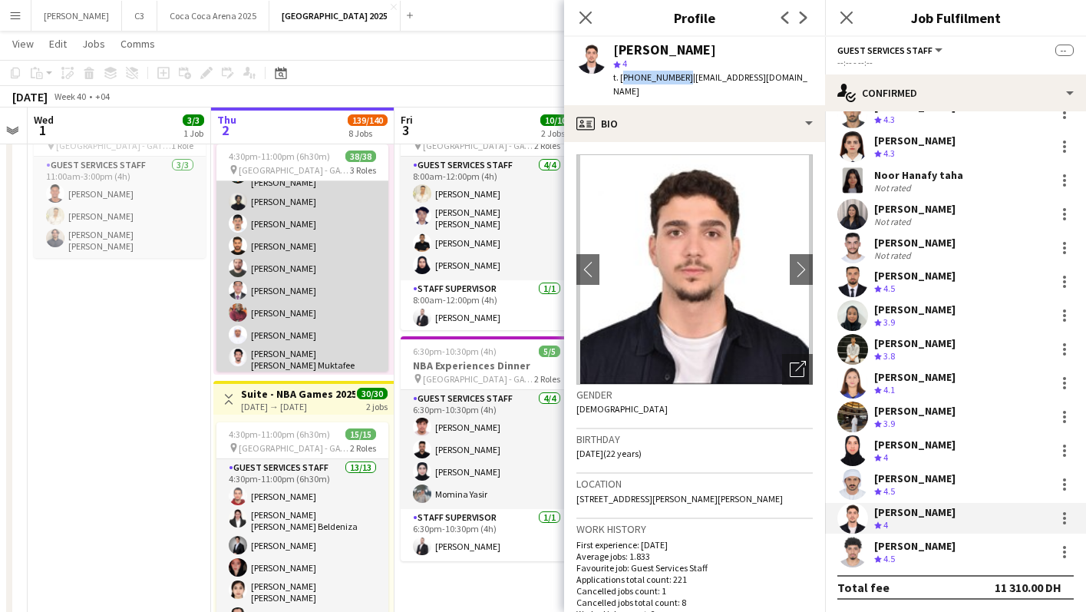
click at [321, 289] on app-card-role "Guest Services Staff 32/32 4:30pm-11:00pm (6h30m) [PERSON_NAME] [PERSON_NAME] A…" at bounding box center [302, 65] width 172 height 765
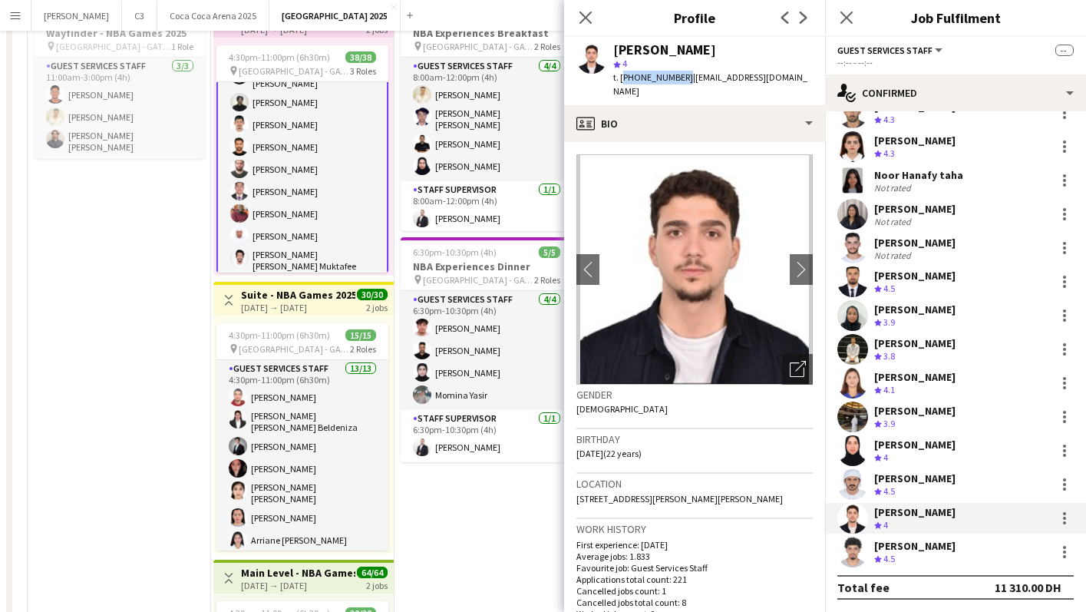
scroll to position [0, 0]
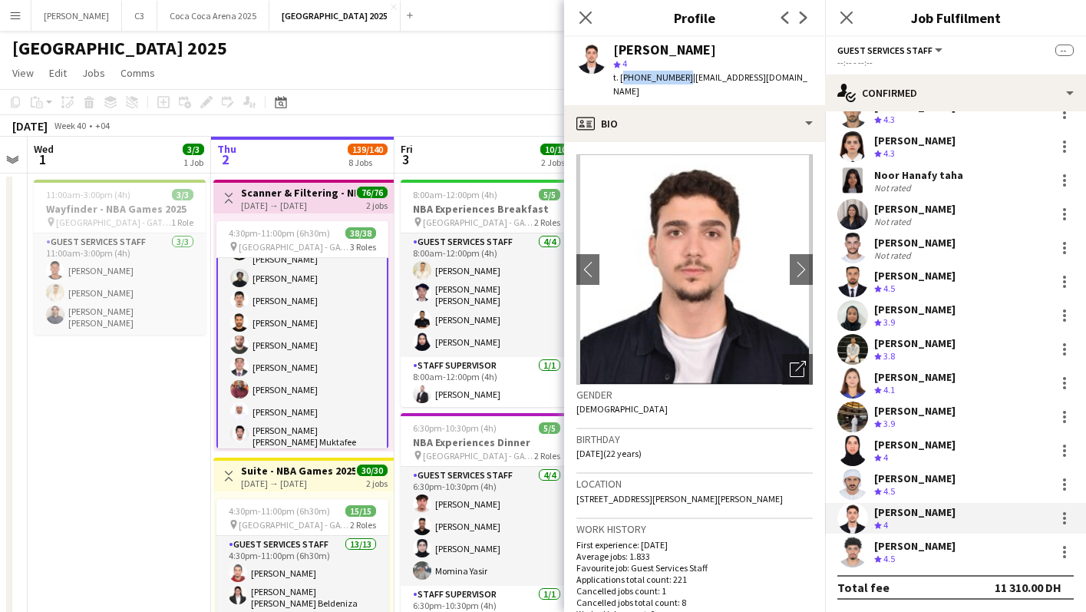
click at [331, 345] on app-card-role "Guest Services Staff 32/32 4:30pm-11:00pm (6h30m) [PERSON_NAME] [PERSON_NAME] A…" at bounding box center [302, 142] width 172 height 768
click at [328, 353] on app-card-role "Guest Services Staff 32/32 4:30pm-11:00pm (6h30m) [PERSON_NAME] [PERSON_NAME] A…" at bounding box center [302, 144] width 172 height 768
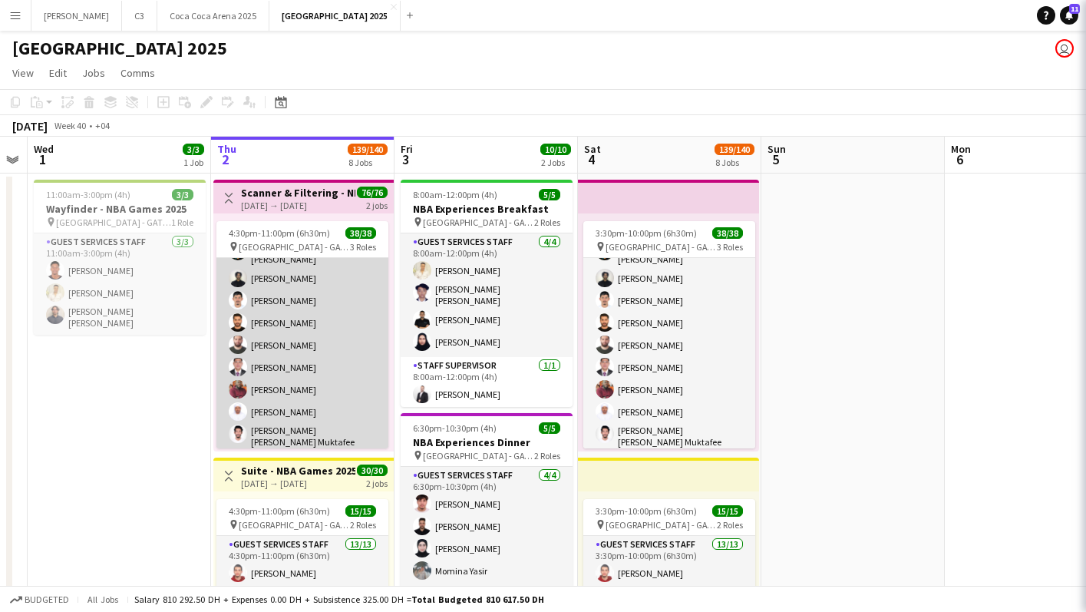
scroll to position [496, 0]
click at [328, 353] on app-card-role "Guest Services Staff 32/32 4:30pm-11:00pm (6h30m) [PERSON_NAME] [PERSON_NAME] A…" at bounding box center [302, 143] width 172 height 765
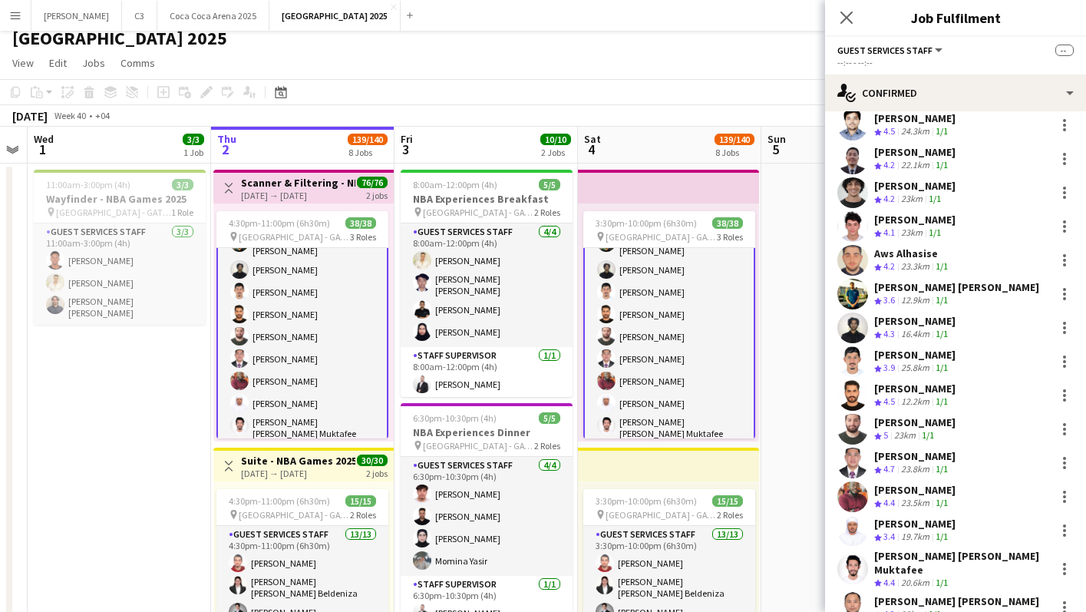
scroll to position [564, 0]
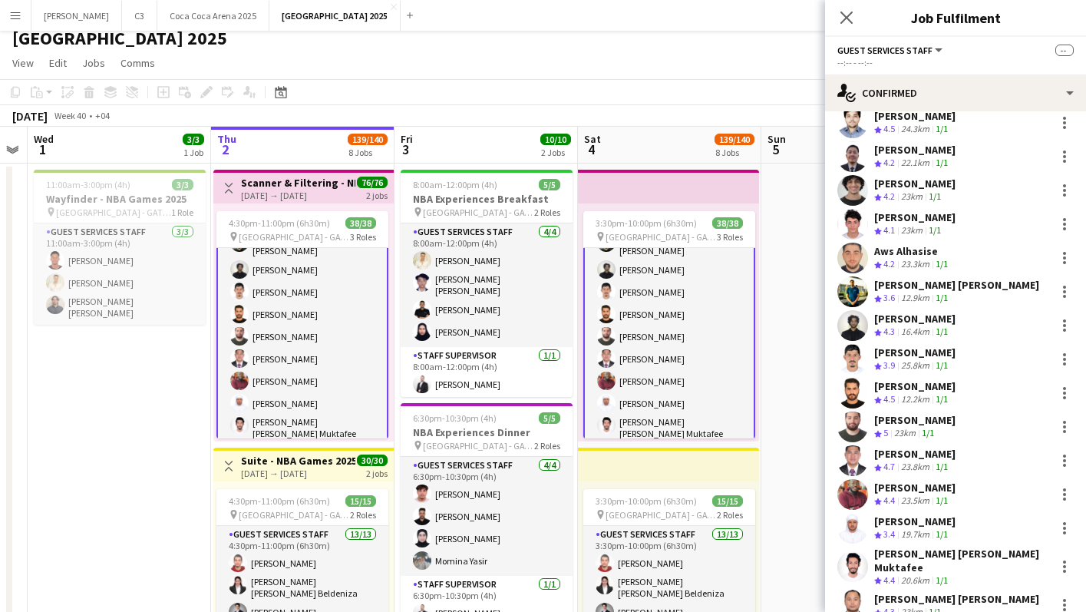
click at [843, 415] on app-user-avatar at bounding box center [852, 426] width 31 height 31
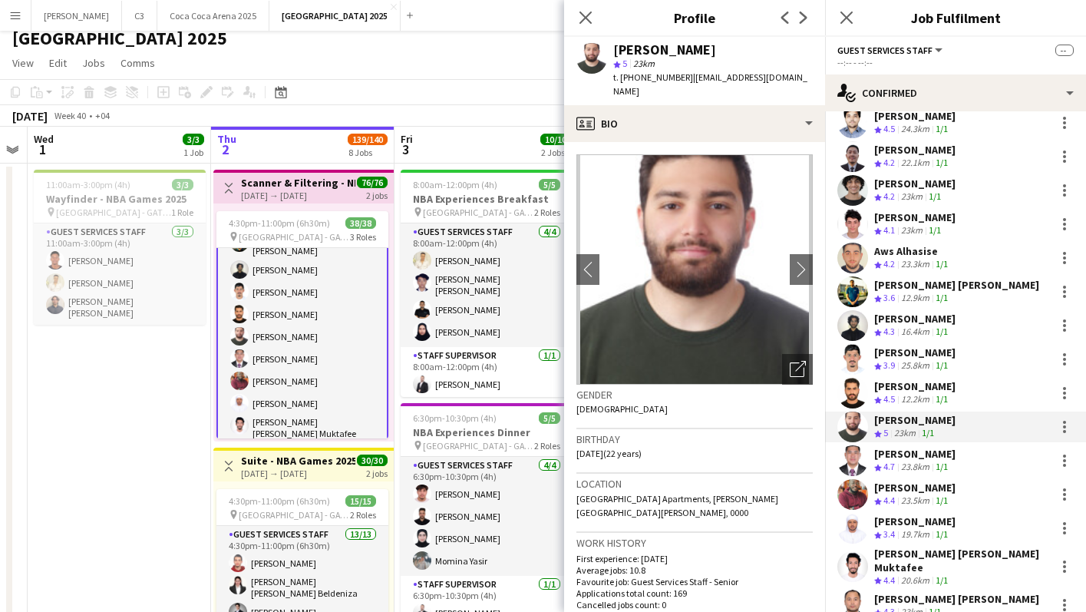
drag, startPoint x: 682, startPoint y: 77, endPoint x: 622, endPoint y: 77, distance: 60.6
click at [622, 77] on div "t. [PHONE_NUMBER] | [EMAIL_ADDRESS][DOMAIN_NAME]" at bounding box center [713, 85] width 200 height 28
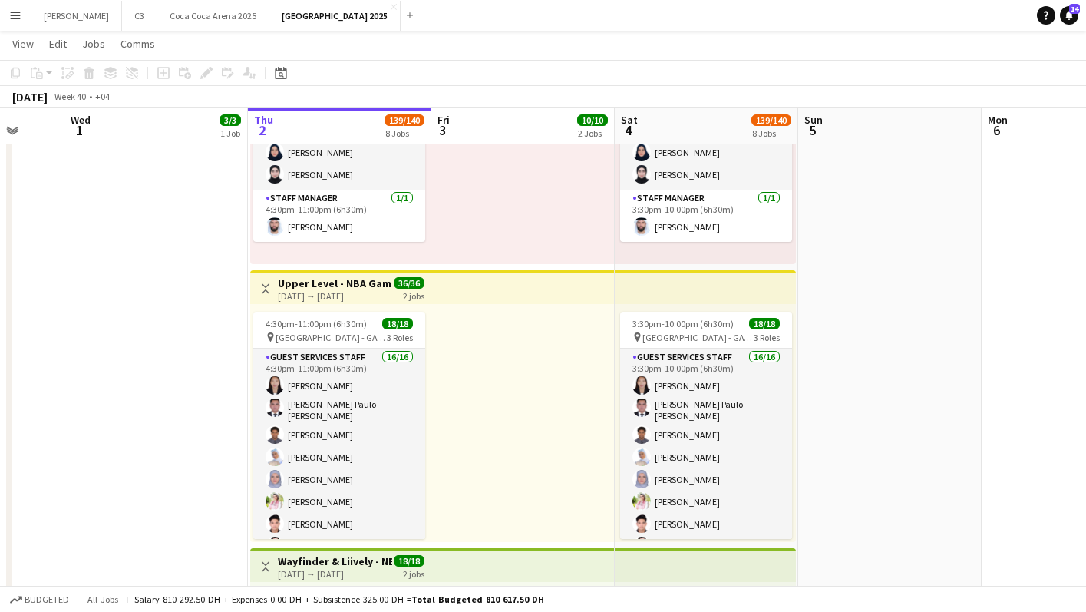
scroll to position [1252, 0]
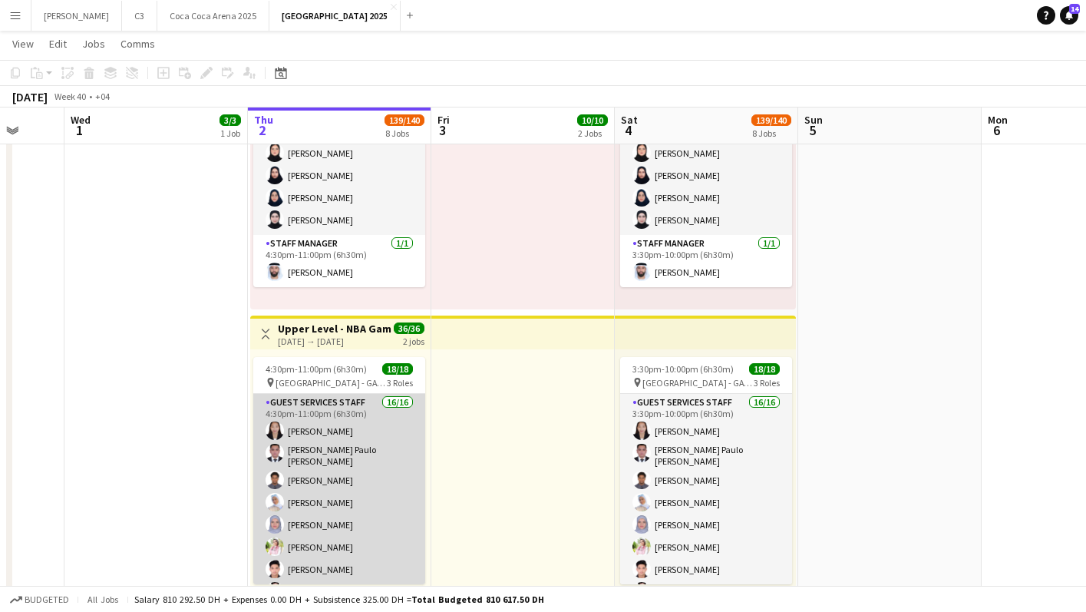
click at [349, 485] on app-card-role "Guest Services Staff 16/16 4:30pm-11:00pm (6h30m) Zarah Jane Vicente John Paulo…" at bounding box center [339, 589] width 172 height 391
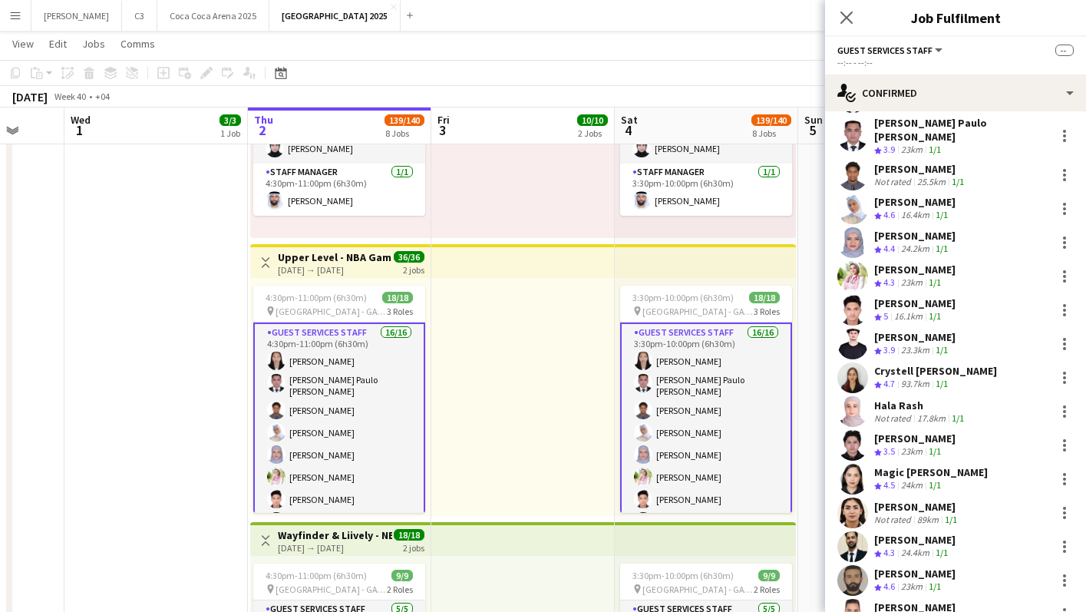
scroll to position [125, 0]
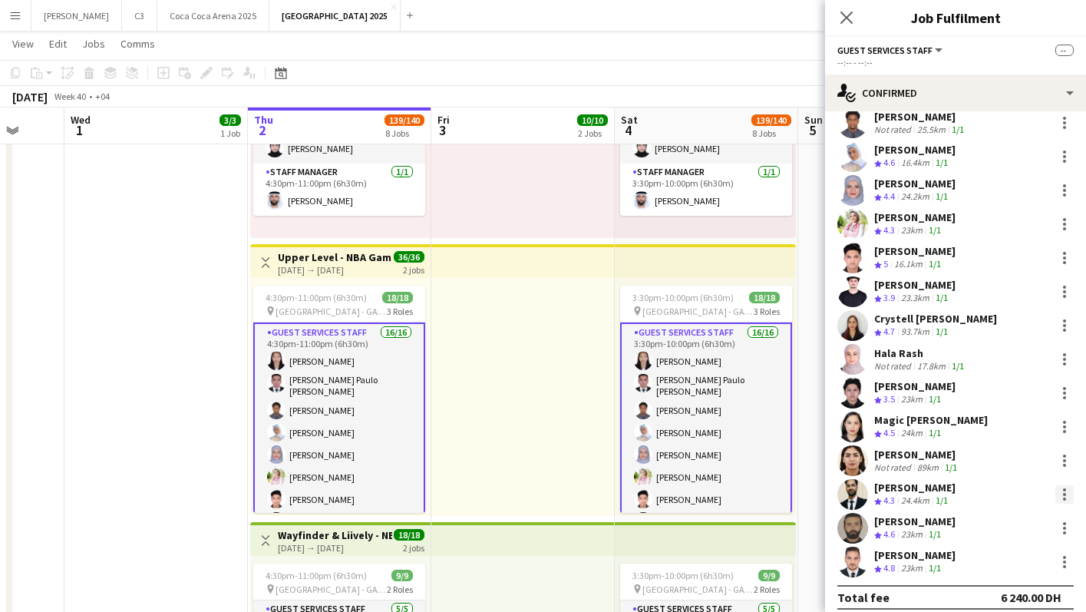
click at [1061, 486] on div at bounding box center [1064, 494] width 18 height 18
click at [998, 425] on span "Remove" at bounding box center [989, 418] width 46 height 13
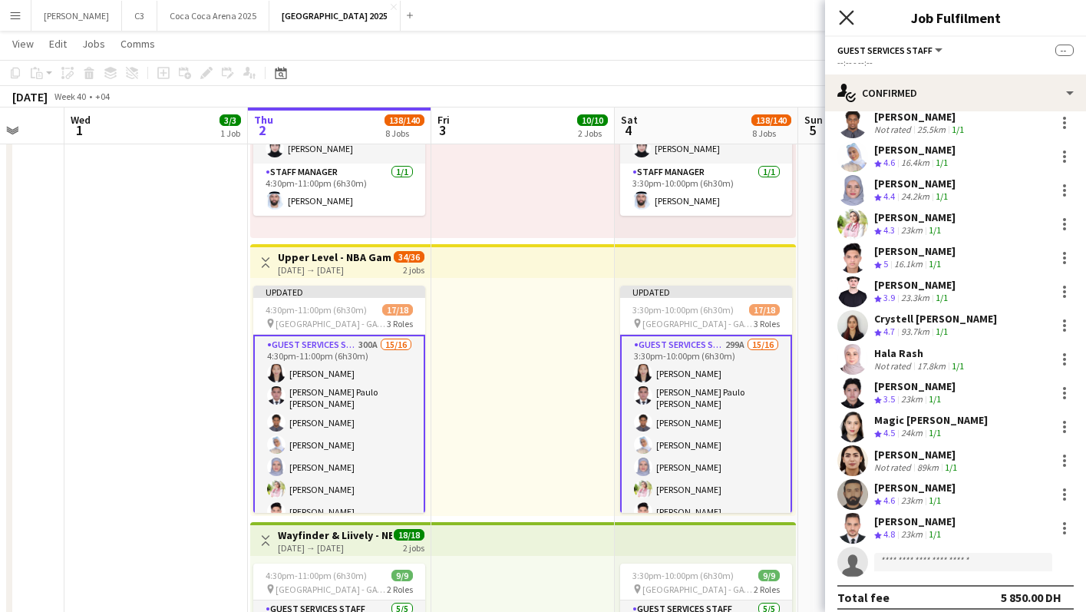
click at [842, 21] on icon at bounding box center [846, 17] width 15 height 15
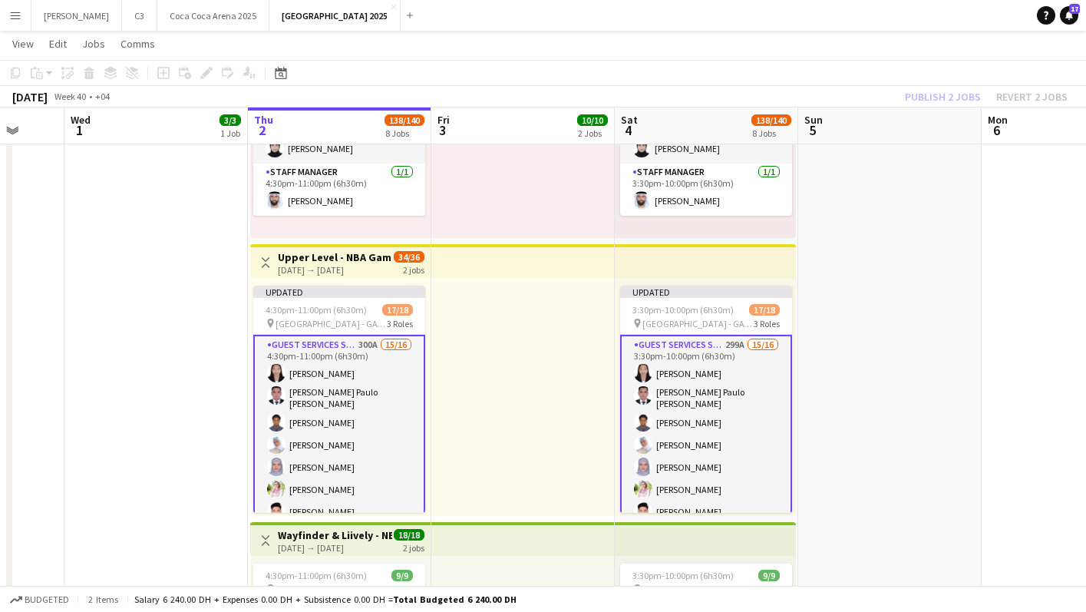
click at [933, 98] on div "Publish 2 jobs Revert 2 jobs" at bounding box center [986, 97] width 200 height 20
click at [933, 98] on button "Publish 2 jobs" at bounding box center [943, 97] width 88 height 20
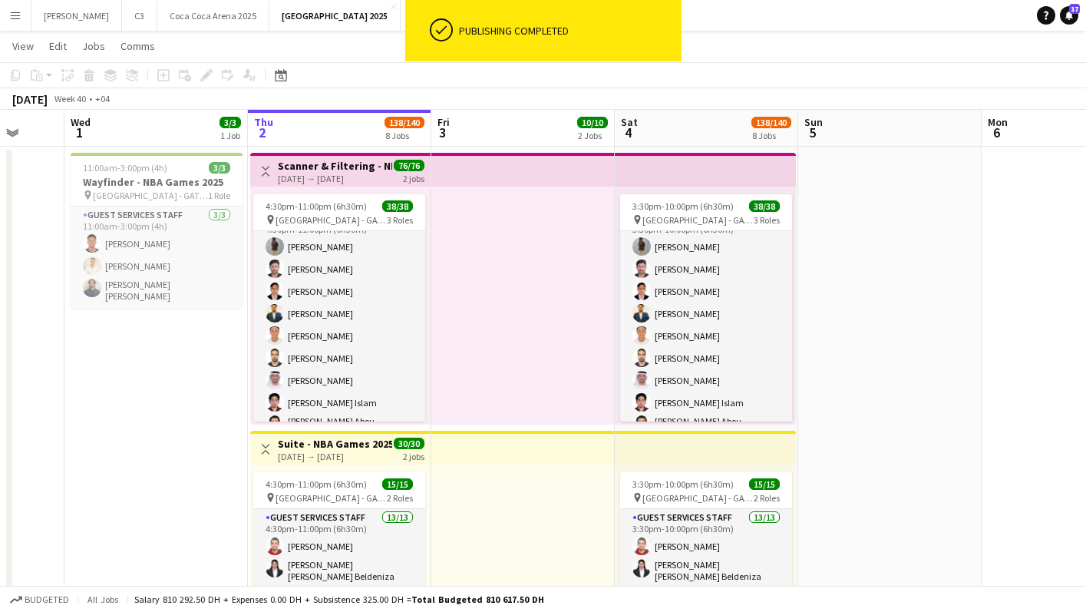
scroll to position [0, 0]
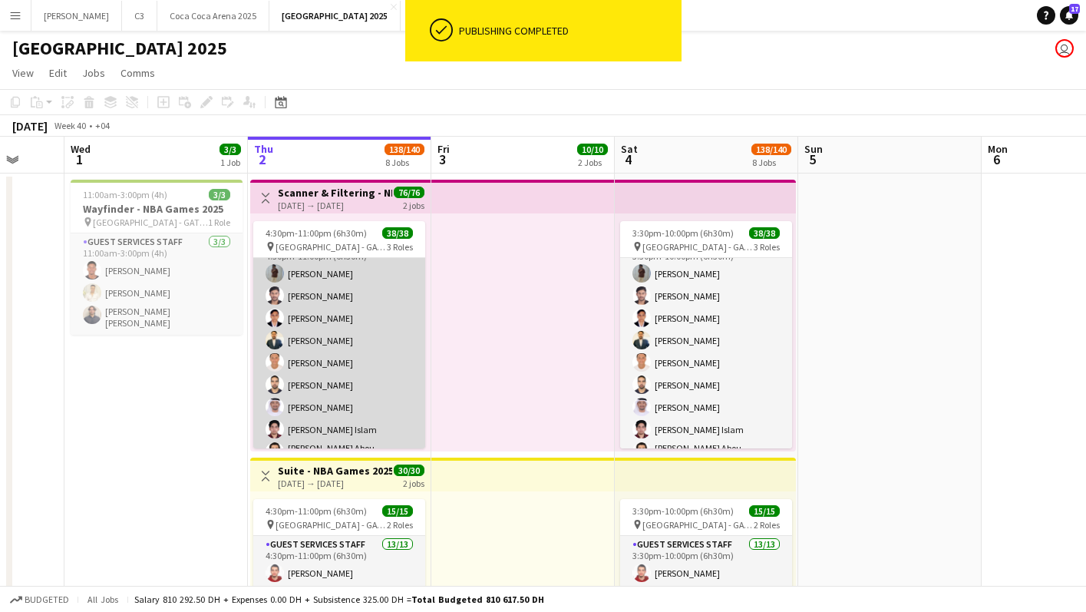
click at [328, 333] on app-card-role "Guest Services Staff 32/32 4:30pm-11:00pm (6h30m) [PERSON_NAME] [PERSON_NAME] A…" at bounding box center [339, 618] width 172 height 765
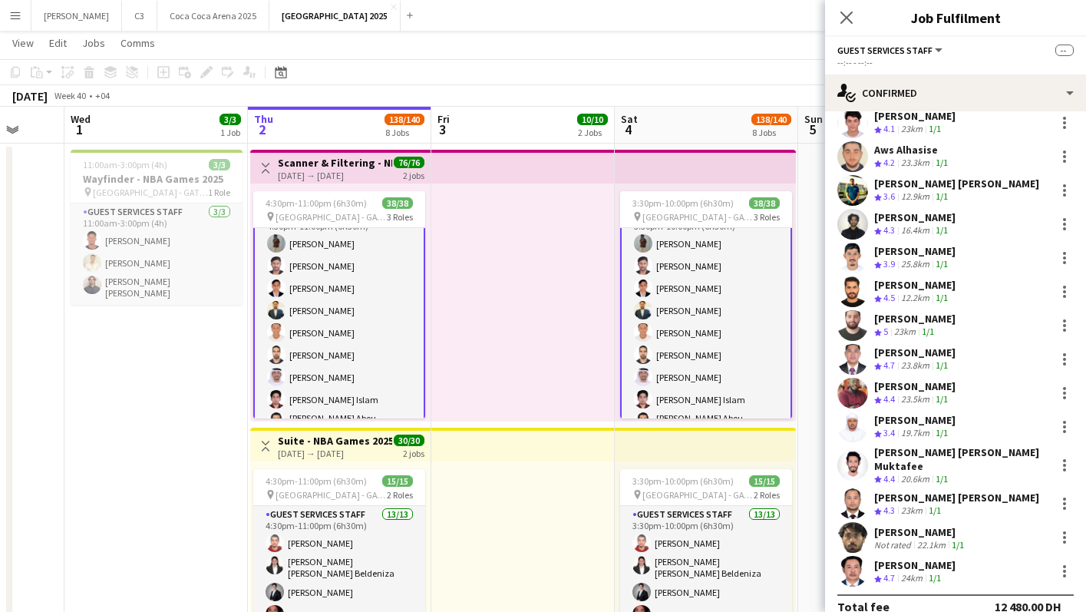
scroll to position [644, 0]
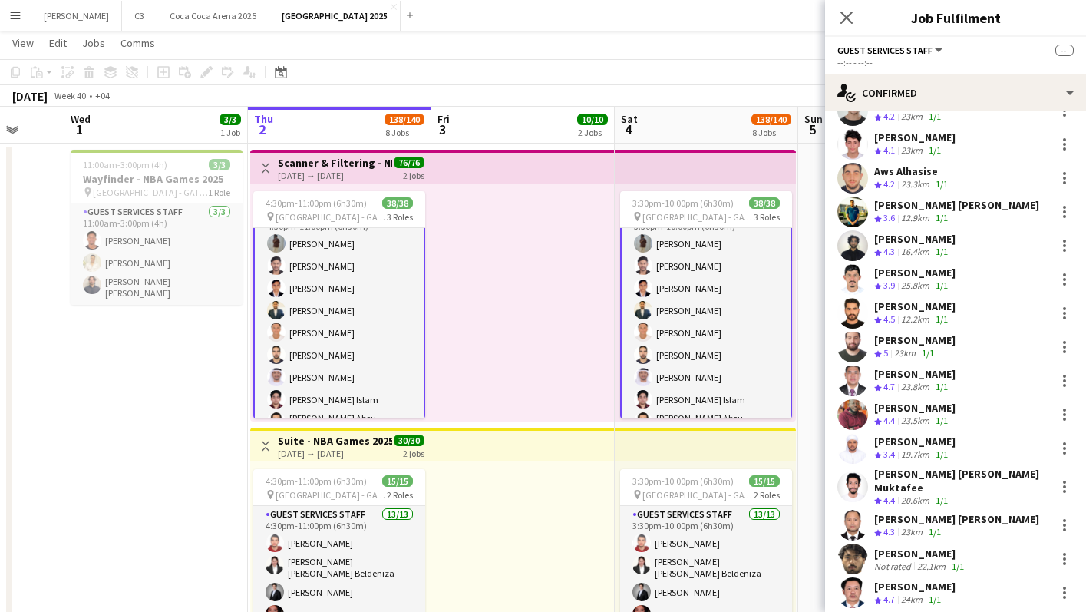
click at [846, 543] on app-user-avatar at bounding box center [852, 558] width 31 height 31
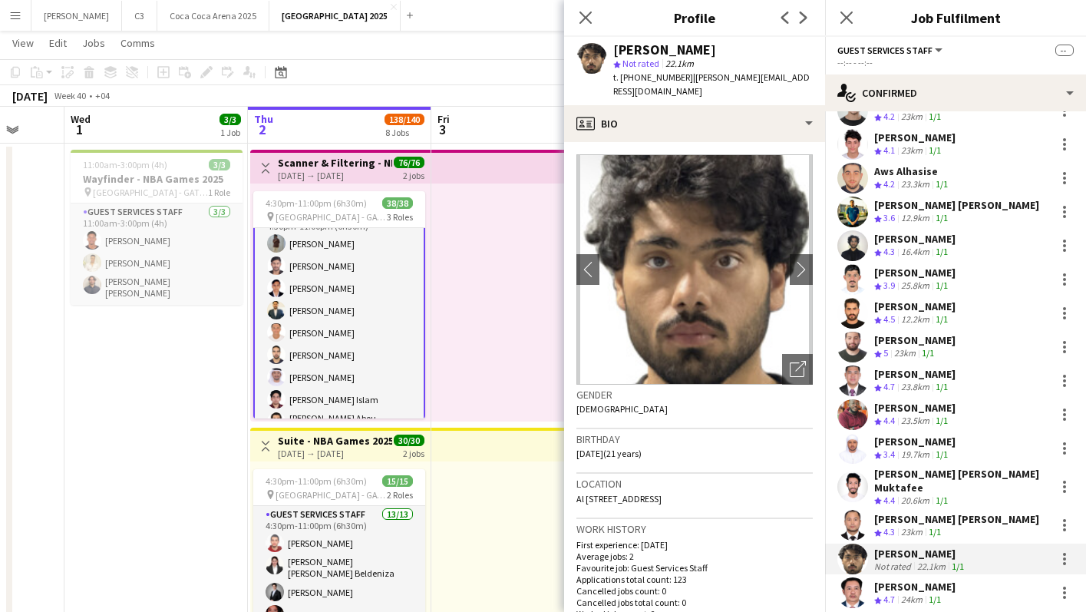
click at [704, 142] on app-crew-profile-bio "chevron-left chevron-right Open photos pop-in Gender Male Birthday 14-09-2004 (…" at bounding box center [694, 377] width 261 height 470
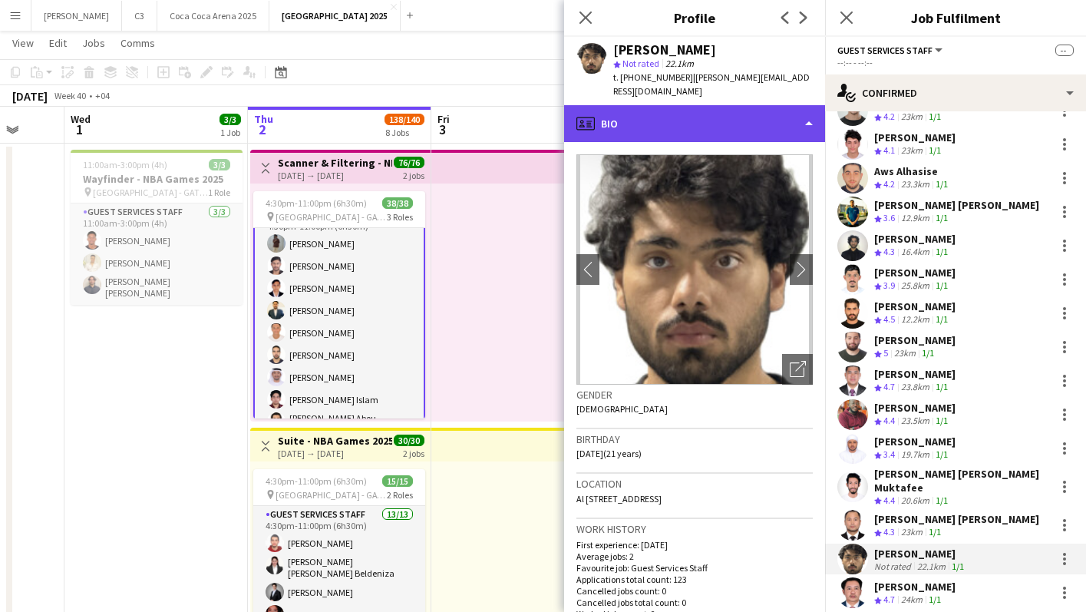
click at [717, 120] on div "profile Bio" at bounding box center [694, 123] width 261 height 37
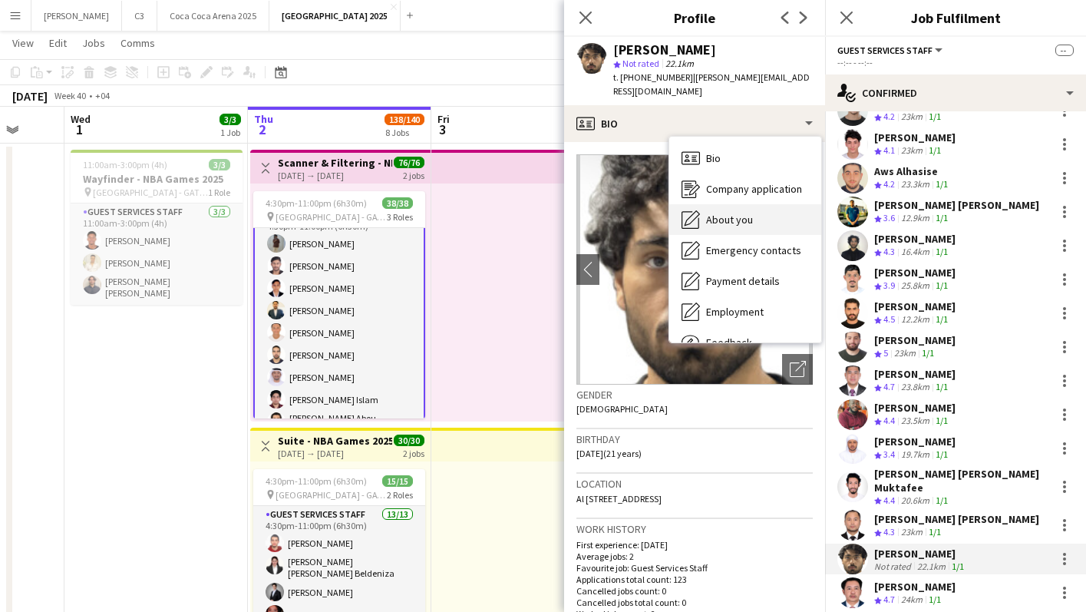
click at [721, 213] on span "About you" at bounding box center [729, 220] width 47 height 14
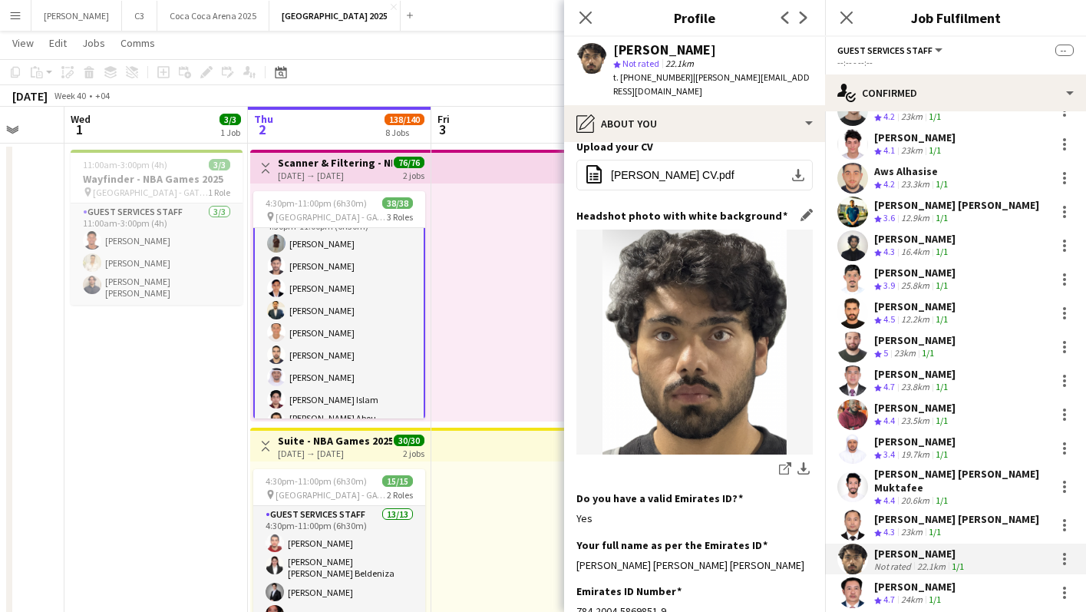
scroll to position [112, 0]
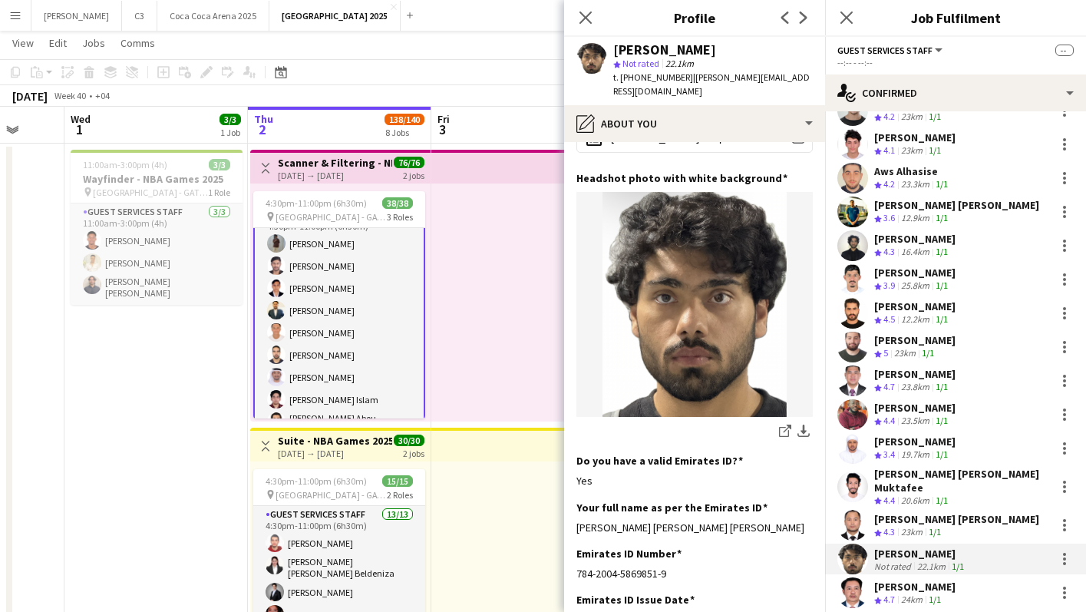
drag, startPoint x: 681, startPoint y: 76, endPoint x: 622, endPoint y: 75, distance: 59.9
click at [622, 75] on div "t. +971543011578 | hamid.i.127181@gmail.com" at bounding box center [713, 85] width 200 height 28
copy span "+971543011578"
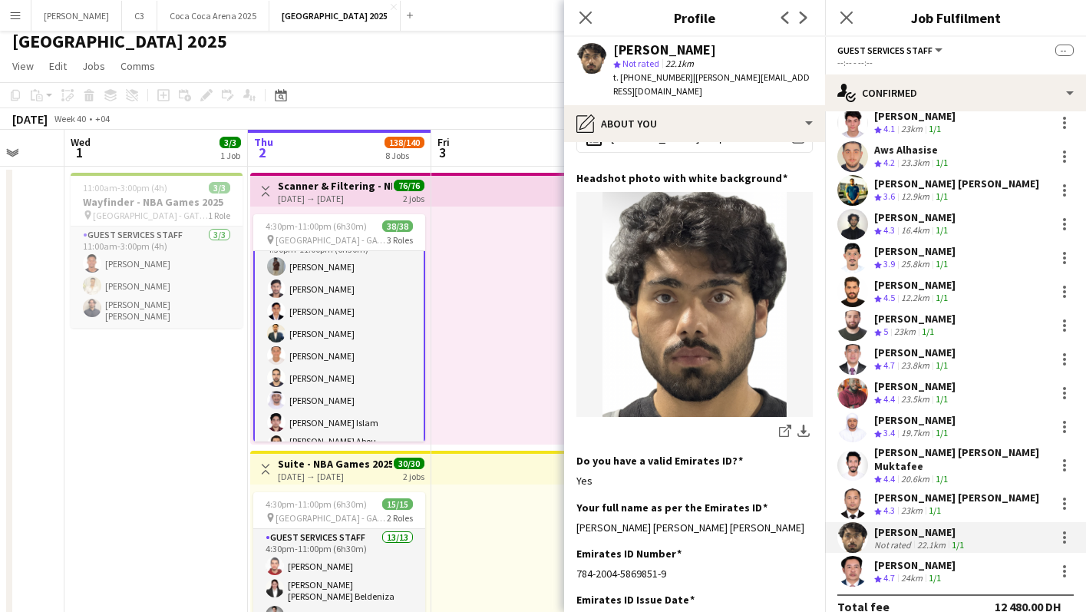
scroll to position [665, 0]
click at [856, 556] on app-user-avatar at bounding box center [852, 571] width 31 height 31
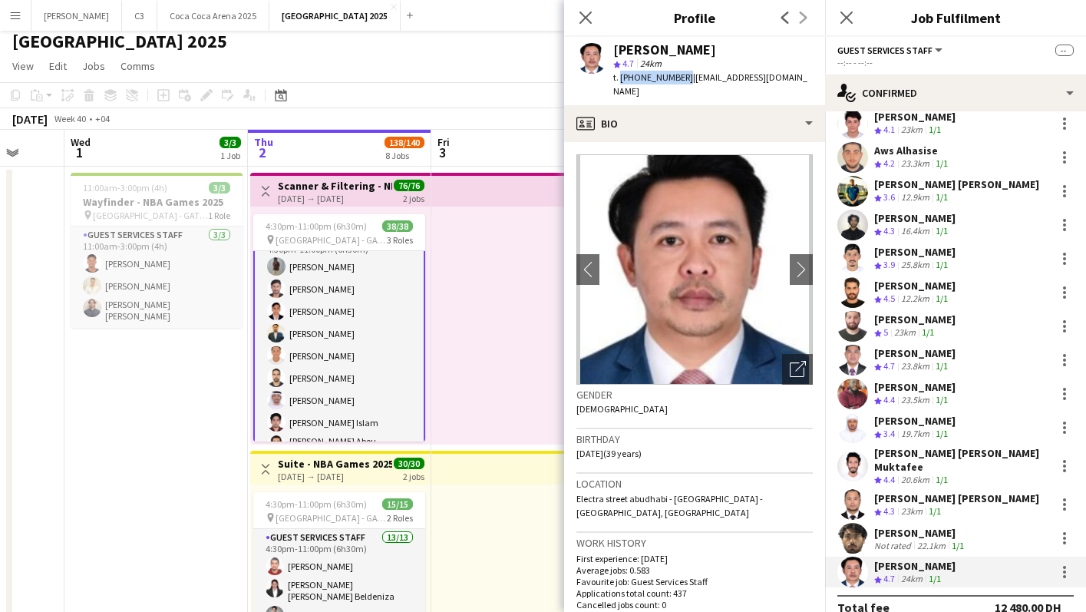
drag, startPoint x: 680, startPoint y: 79, endPoint x: 619, endPoint y: 78, distance: 60.6
click at [619, 78] on span "t. +971559603468" at bounding box center [653, 77] width 80 height 12
copy span "+971559603468"
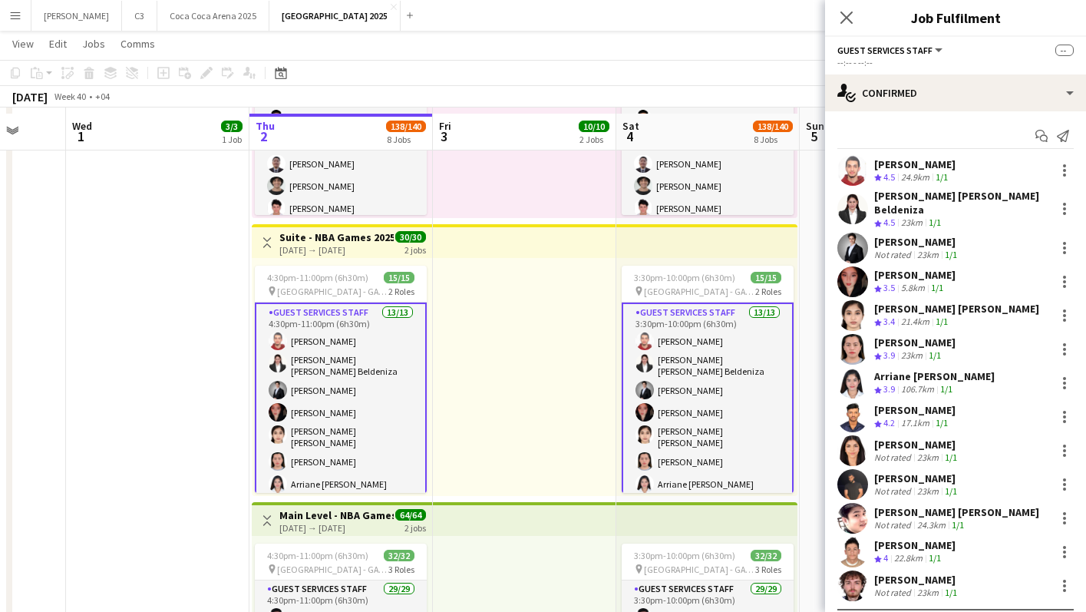
scroll to position [208, 0]
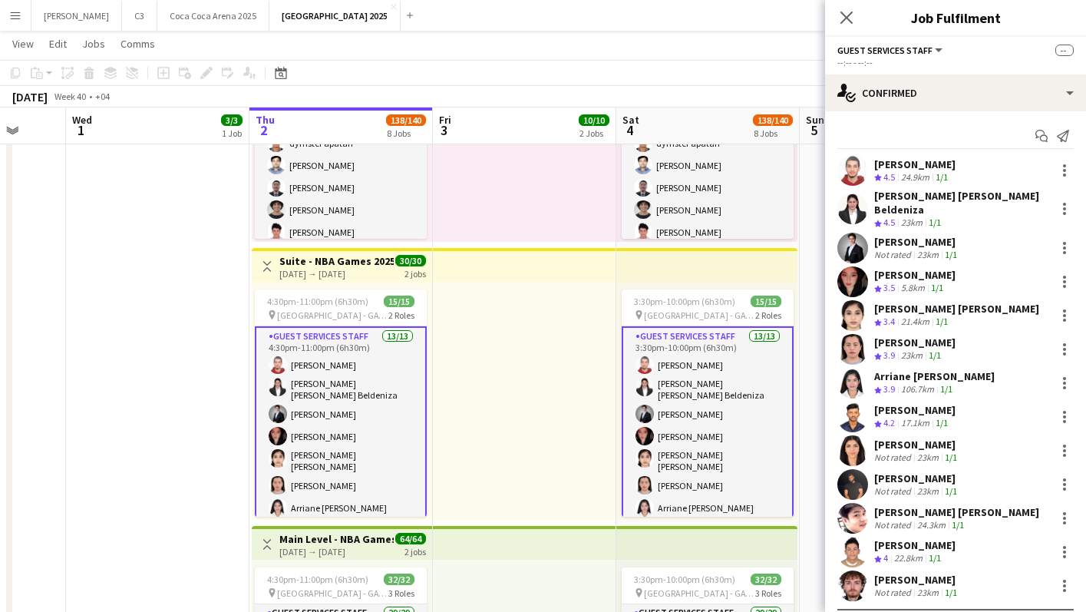
click at [853, 239] on app-user-avatar at bounding box center [852, 248] width 31 height 31
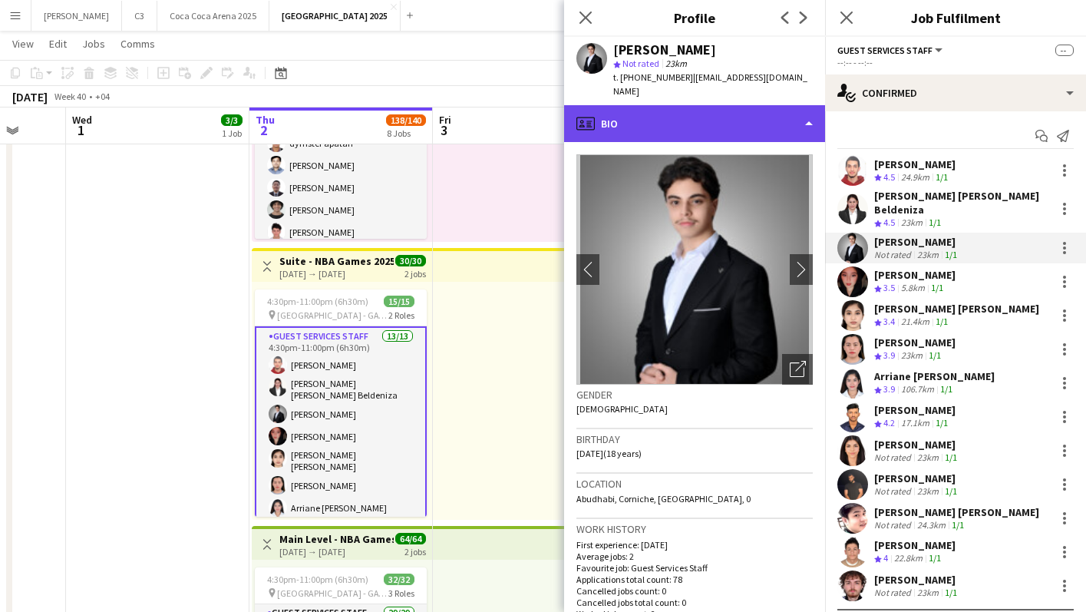
click at [684, 105] on div "profile Bio" at bounding box center [694, 123] width 261 height 37
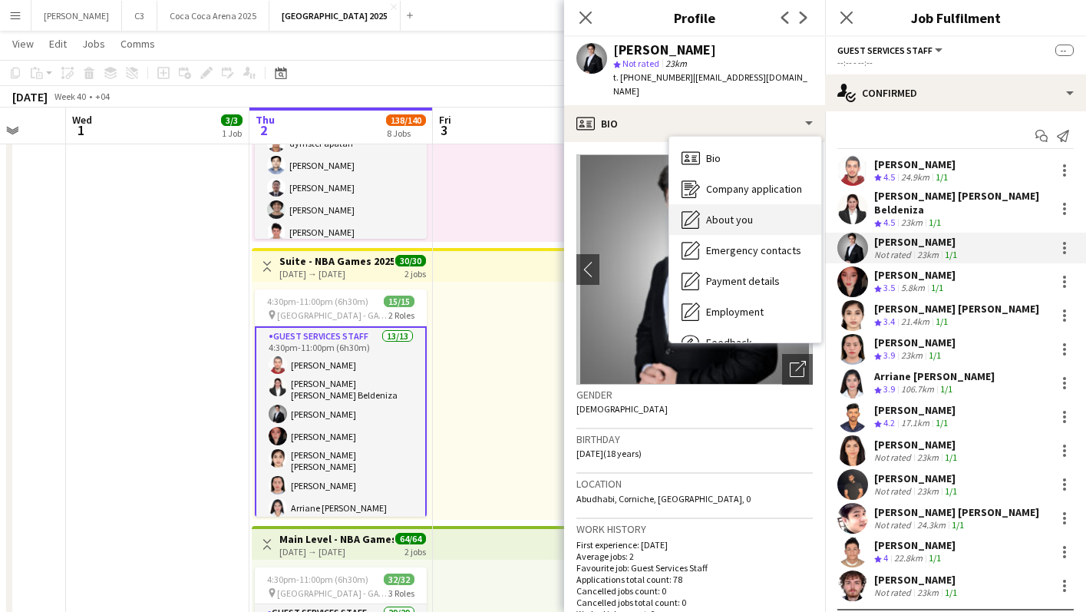
click at [715, 213] on span "About you" at bounding box center [729, 220] width 47 height 14
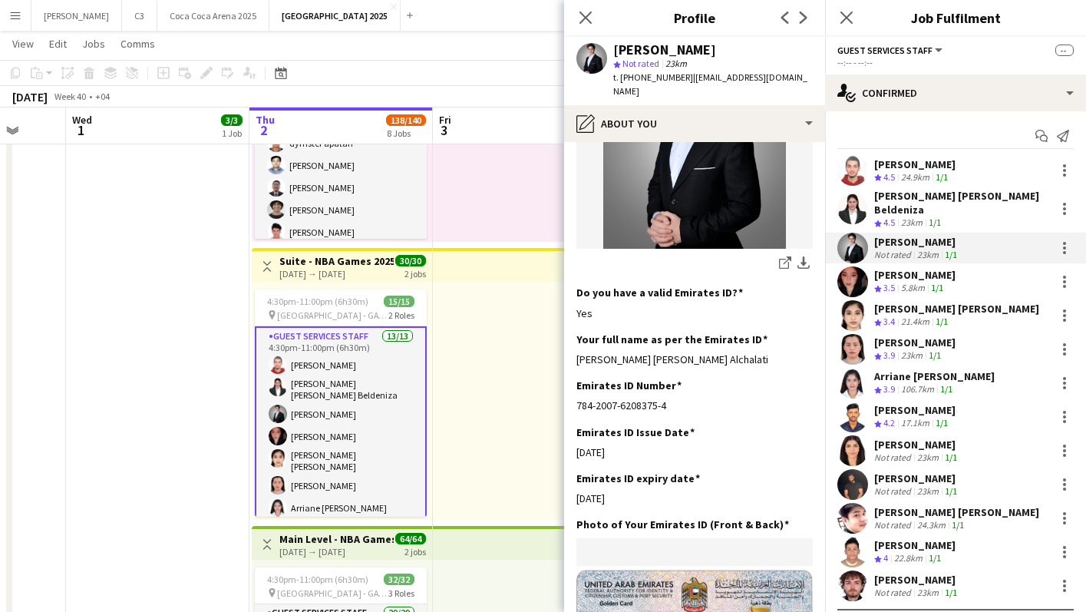
scroll to position [381, 0]
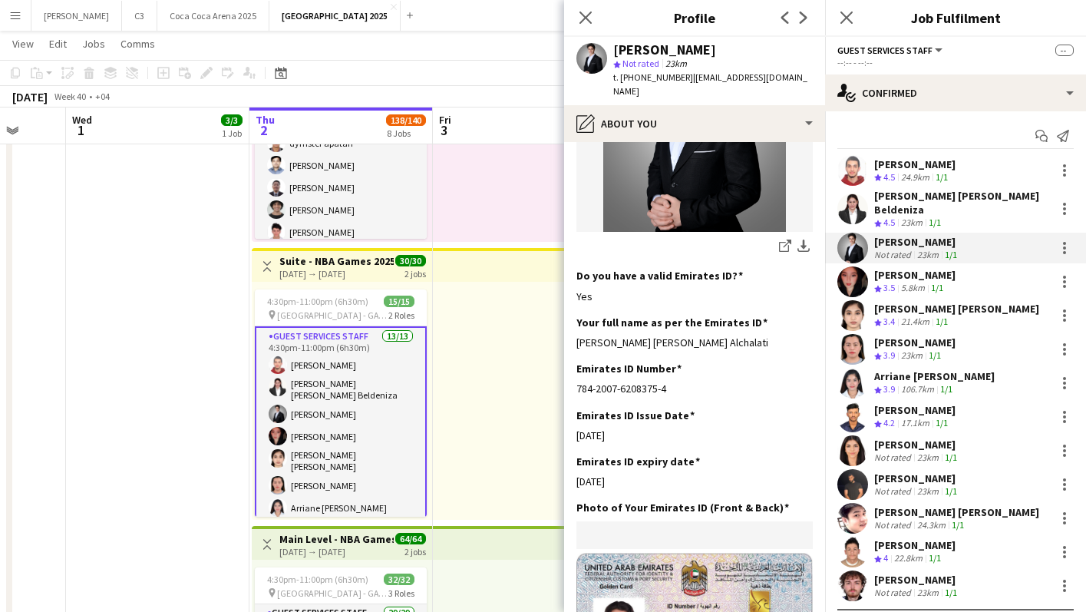
drag, startPoint x: 681, startPoint y: 76, endPoint x: 619, endPoint y: 76, distance: 61.4
click at [619, 76] on span "t. +971503253557" at bounding box center [653, 77] width 80 height 12
copy span "+971503253557"
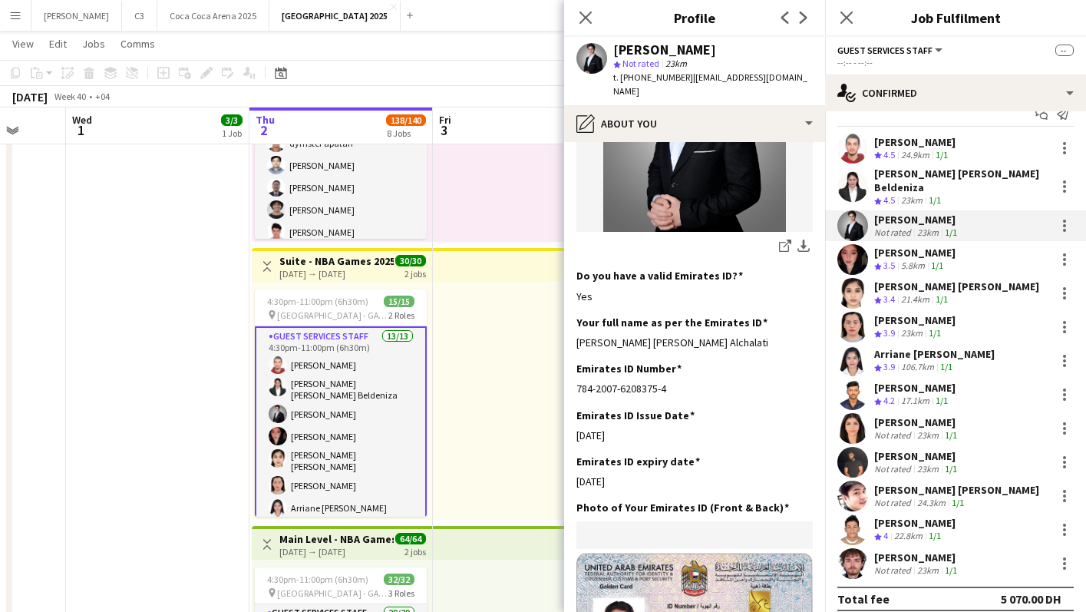
click at [848, 514] on app-user-avatar at bounding box center [852, 529] width 31 height 31
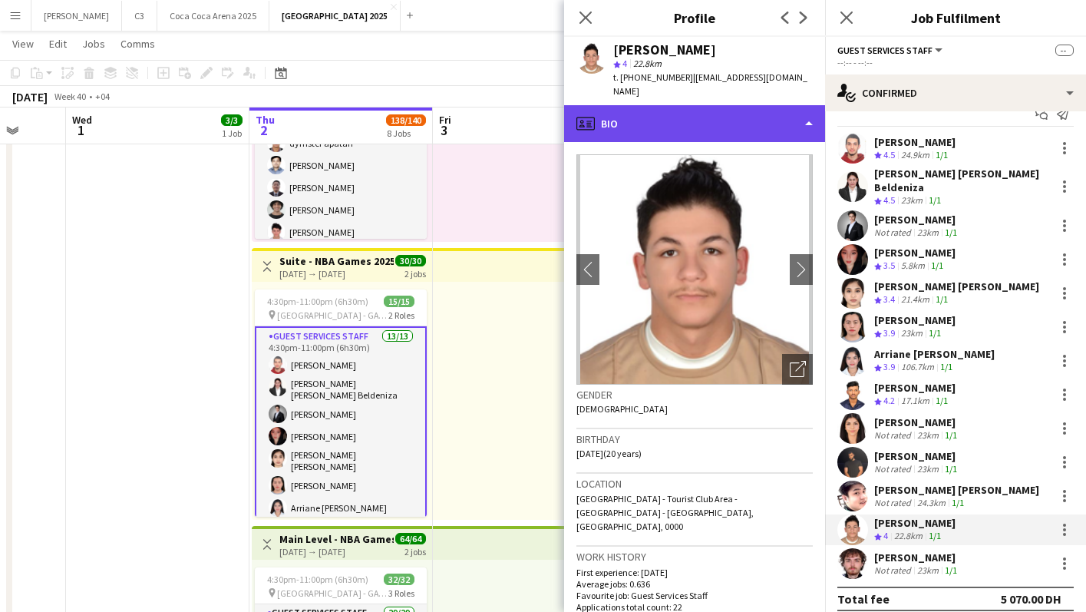
click at [700, 111] on div "profile Bio" at bounding box center [694, 123] width 261 height 37
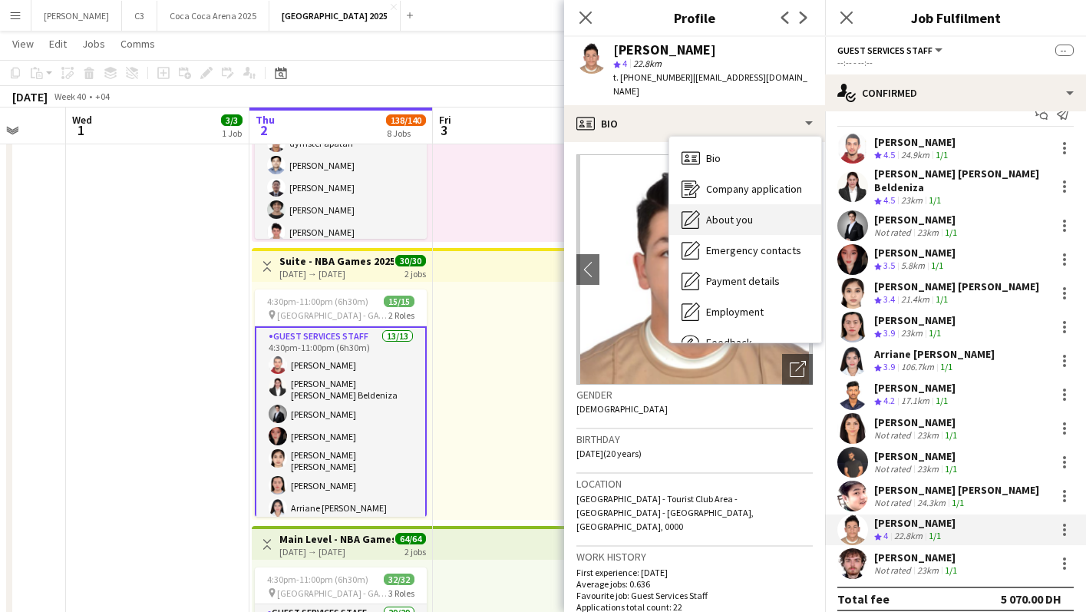
click at [724, 213] on span "About you" at bounding box center [729, 220] width 47 height 14
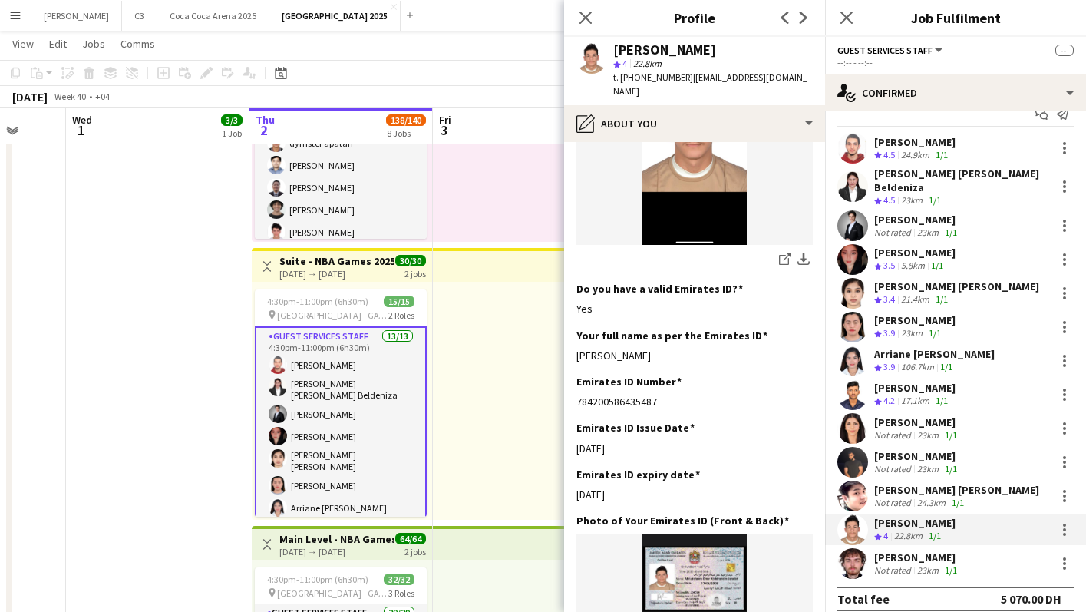
scroll to position [439, 0]
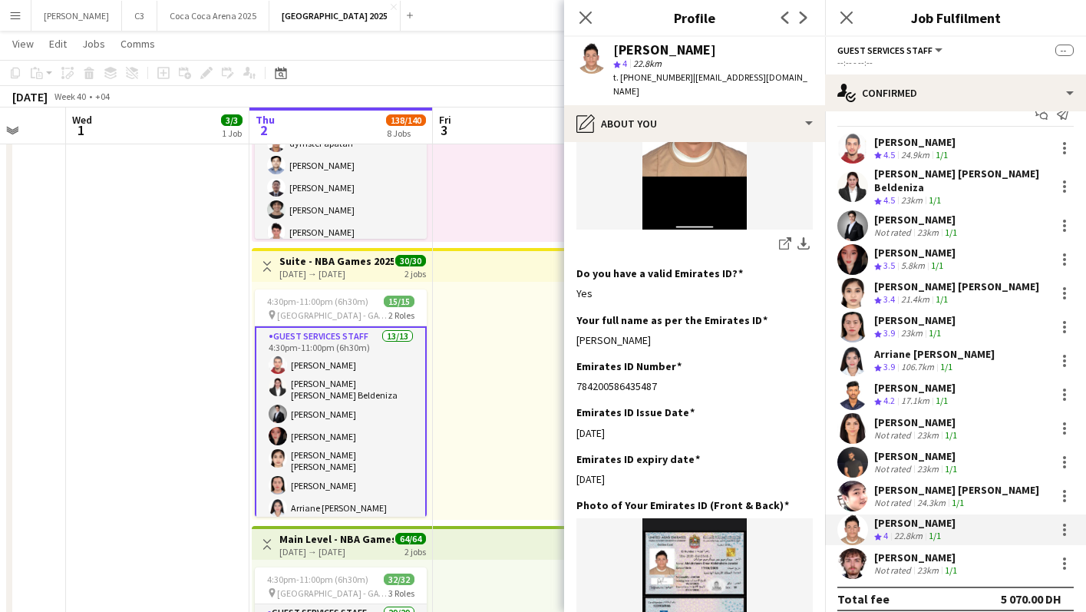
click at [859, 419] on app-user-avatar at bounding box center [852, 428] width 31 height 31
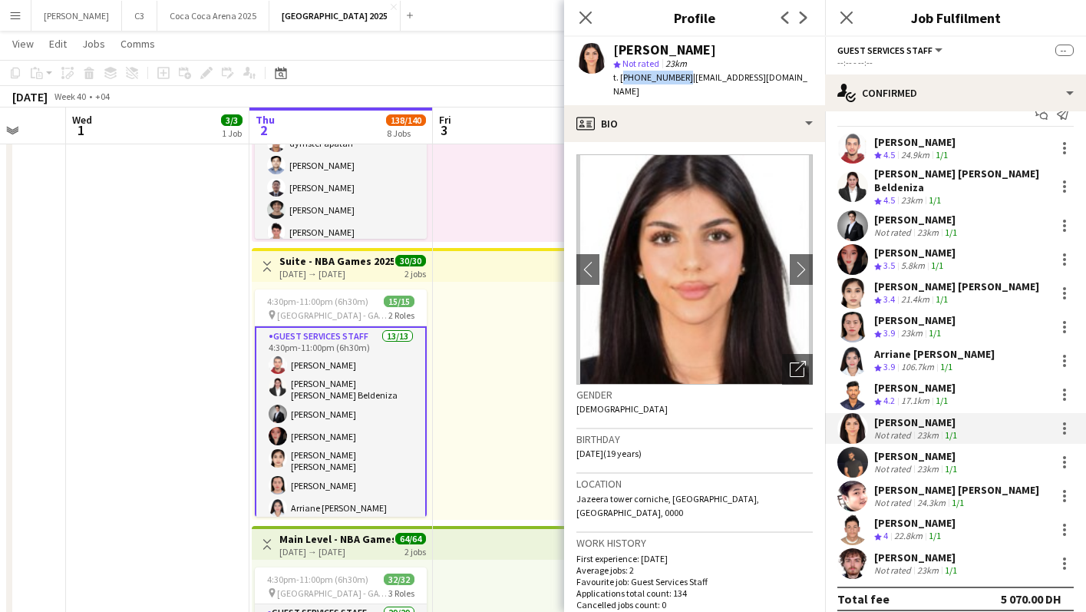
drag, startPoint x: 680, startPoint y: 76, endPoint x: 620, endPoint y: 75, distance: 59.9
click at [620, 75] on span "t. +971588900053" at bounding box center [653, 77] width 80 height 12
copy span "+971588900053"
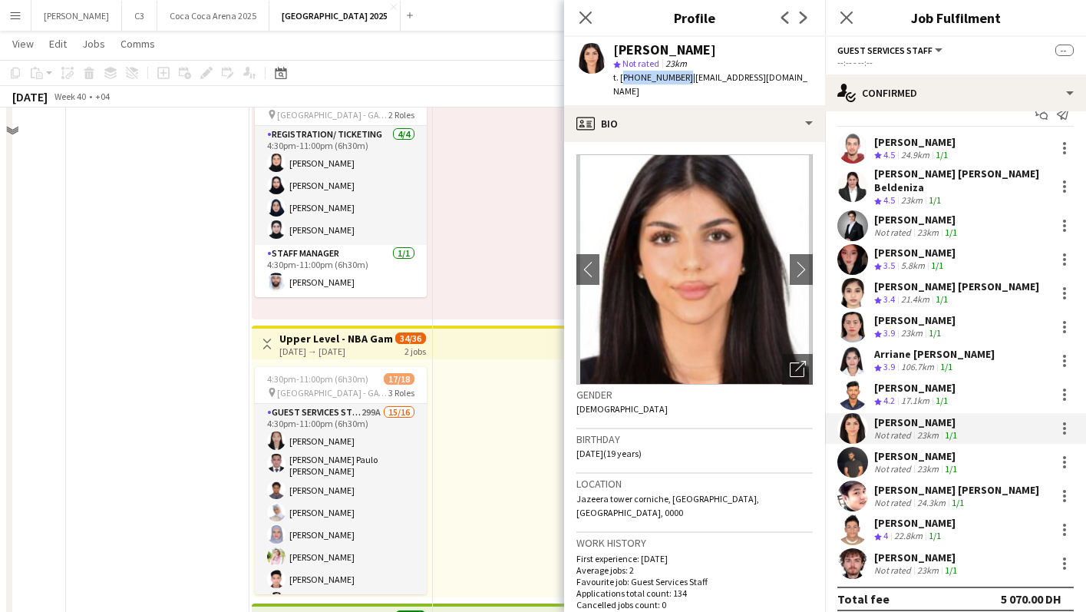
scroll to position [1296, 0]
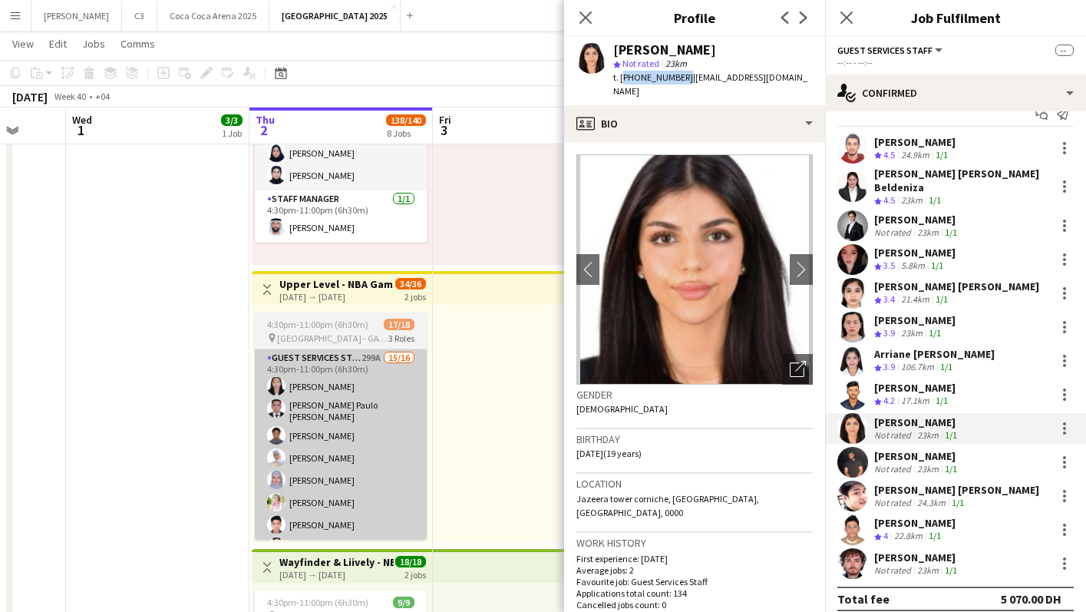
click at [308, 453] on app-card-role "Guest Services Staff 299A 15/16 4:30pm-11:00pm (6h30m) Zarah Jane Vicente John …" at bounding box center [341, 544] width 172 height 391
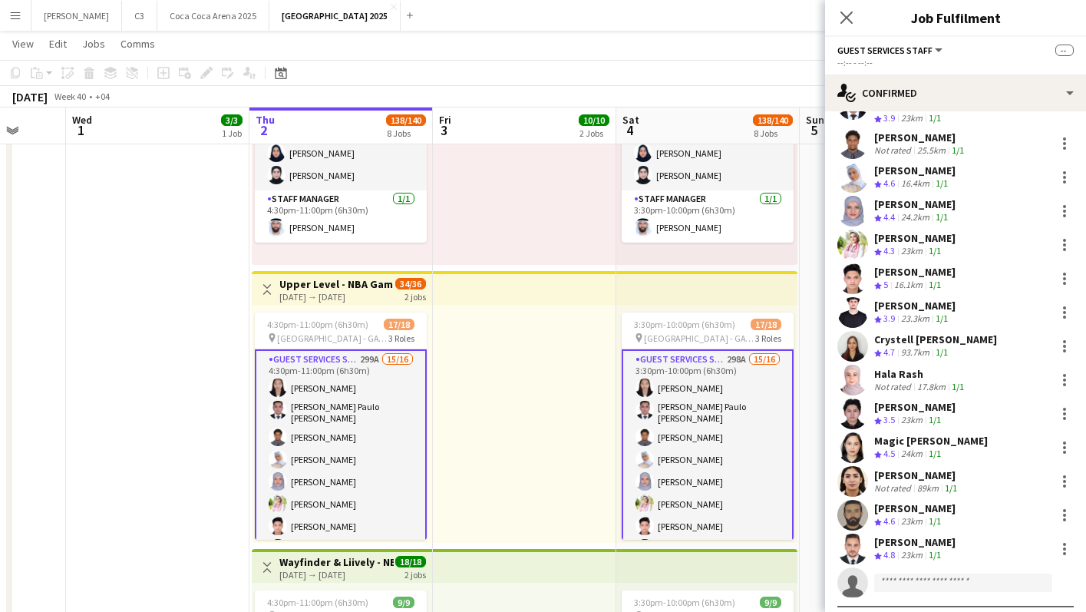
scroll to position [125, 0]
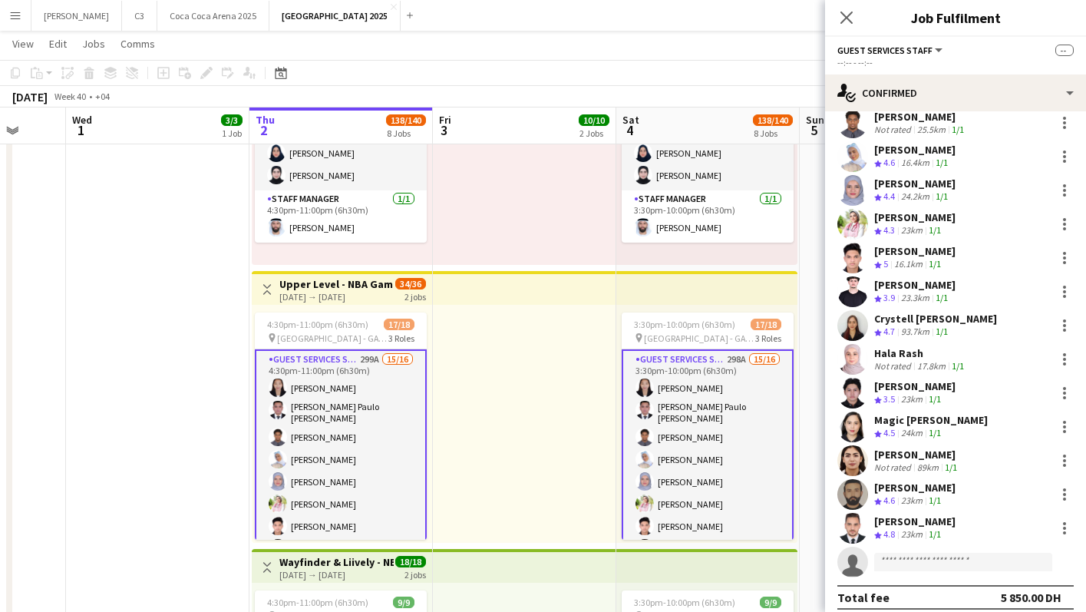
click at [851, 445] on app-user-avatar at bounding box center [852, 460] width 31 height 31
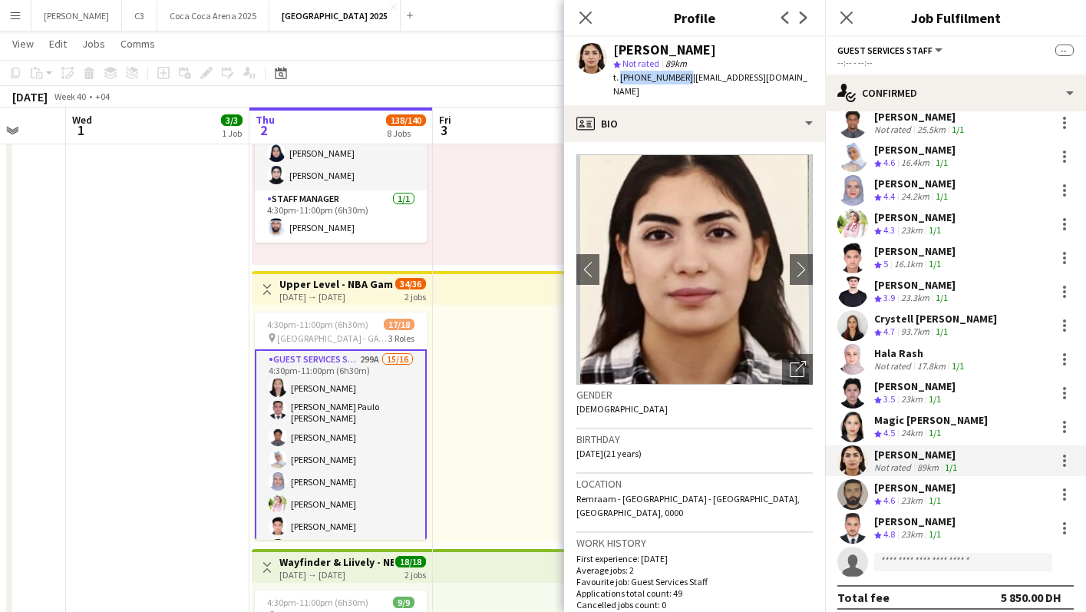
drag, startPoint x: 680, startPoint y: 74, endPoint x: 618, endPoint y: 74, distance: 61.4
click at [618, 74] on span "t. +971524030873" at bounding box center [653, 77] width 80 height 12
copy span "+971524030873"
click at [582, 15] on icon at bounding box center [585, 17] width 15 height 15
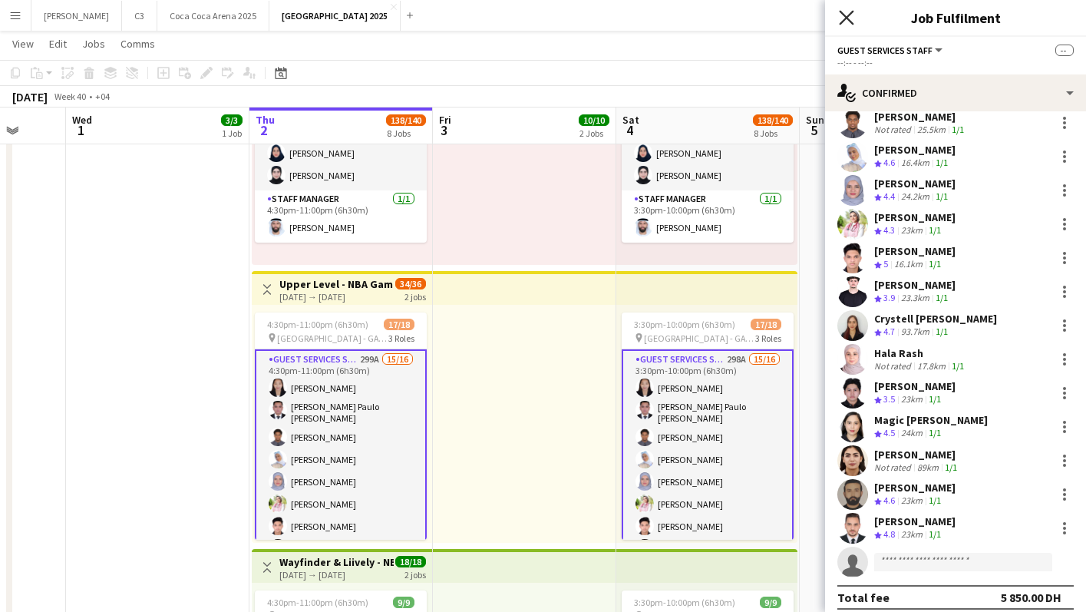
click at [851, 17] on icon "Close pop-in" at bounding box center [846, 17] width 15 height 15
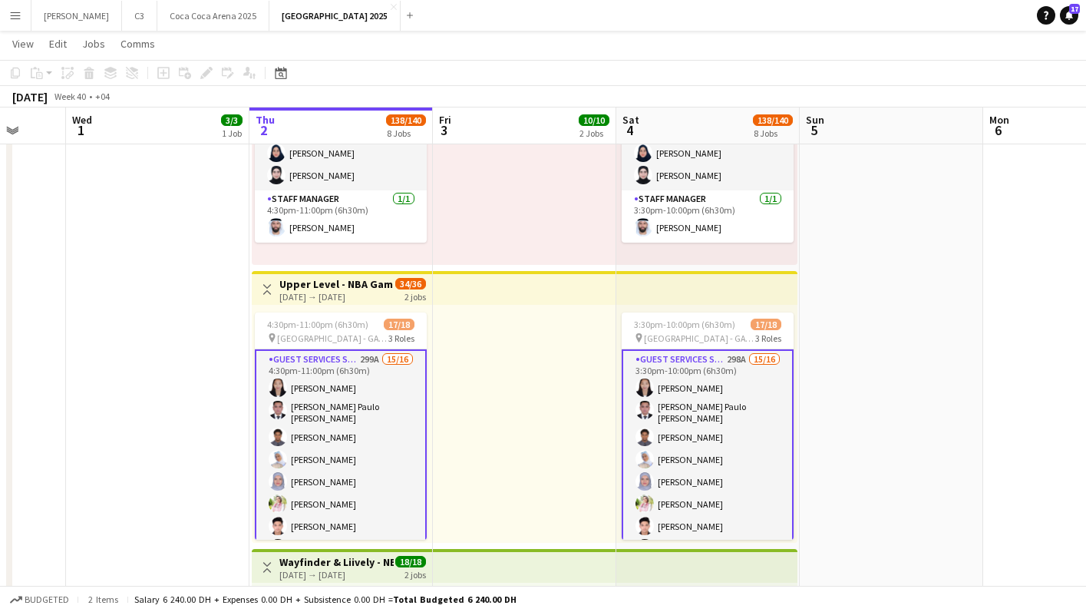
click at [369, 430] on app-card-role "Guest Services Staff 299A 15/16 4:30pm-11:00pm (6h30m) Zarah Jane Vicente John …" at bounding box center [341, 546] width 172 height 394
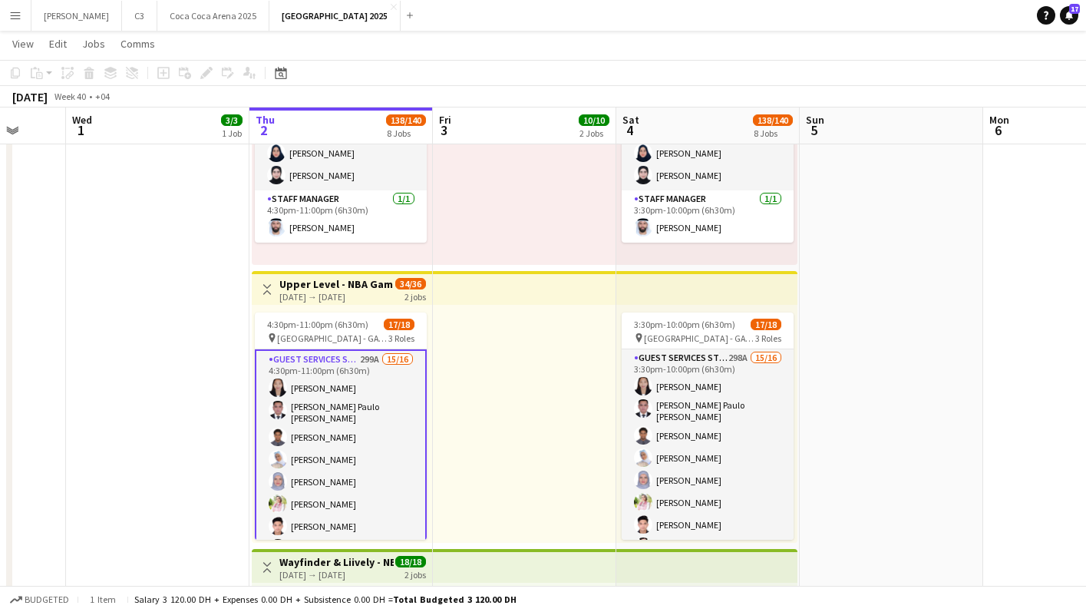
click at [376, 431] on app-card-role "Guest Services Staff 299A 15/16 4:30pm-11:00pm (6h30m) Zarah Jane Vicente John …" at bounding box center [341, 546] width 172 height 394
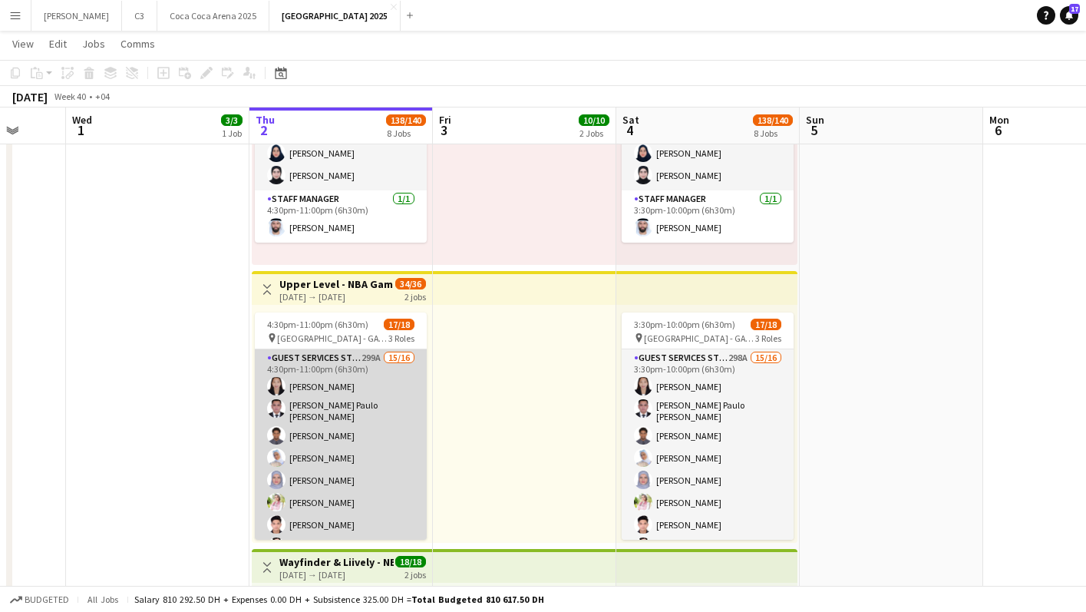
click at [376, 431] on app-card-role "Guest Services Staff 299A 15/16 4:30pm-11:00pm (6h30m) Zarah Jane Vicente John …" at bounding box center [341, 544] width 172 height 391
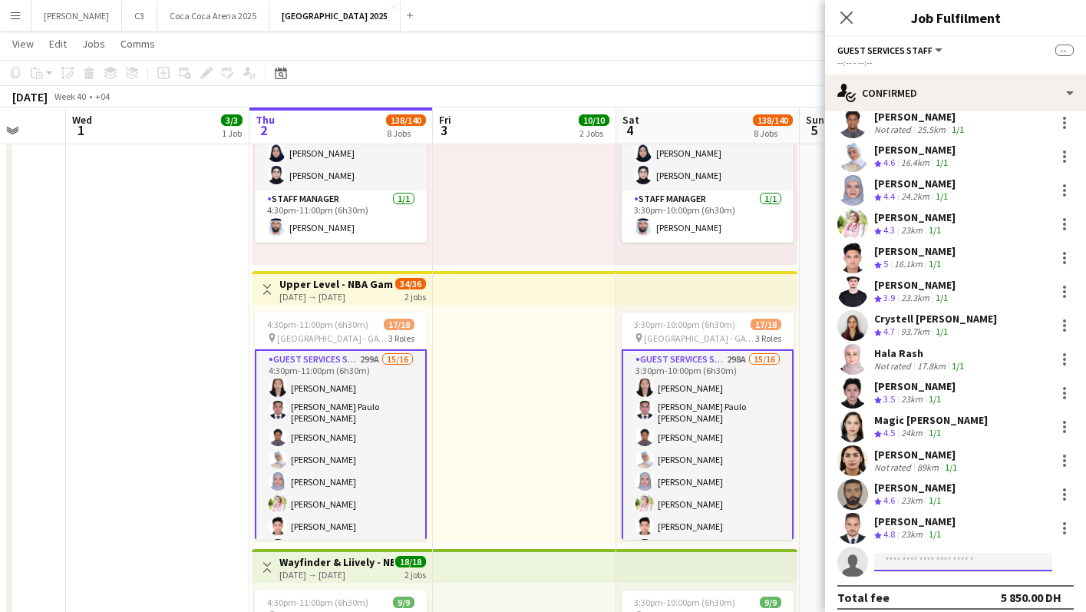
click at [897, 552] on input at bounding box center [963, 561] width 178 height 18
type input "**********"
click at [925, 586] on span "ahmedismail302004@gmail.com" at bounding box center [962, 586] width 153 height 12
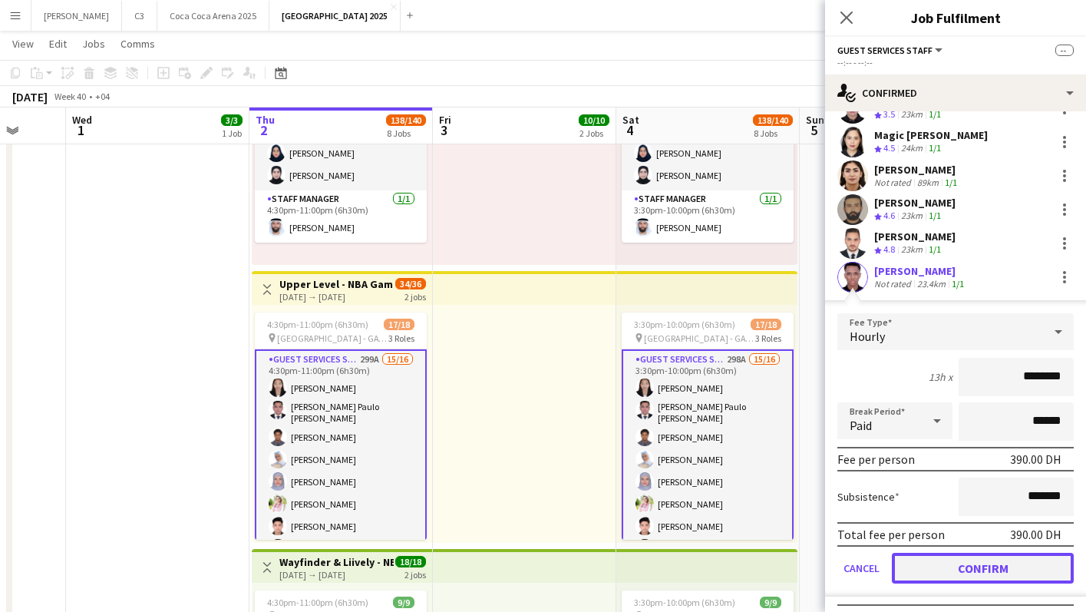
click at [932, 554] on button "Confirm" at bounding box center [983, 567] width 182 height 31
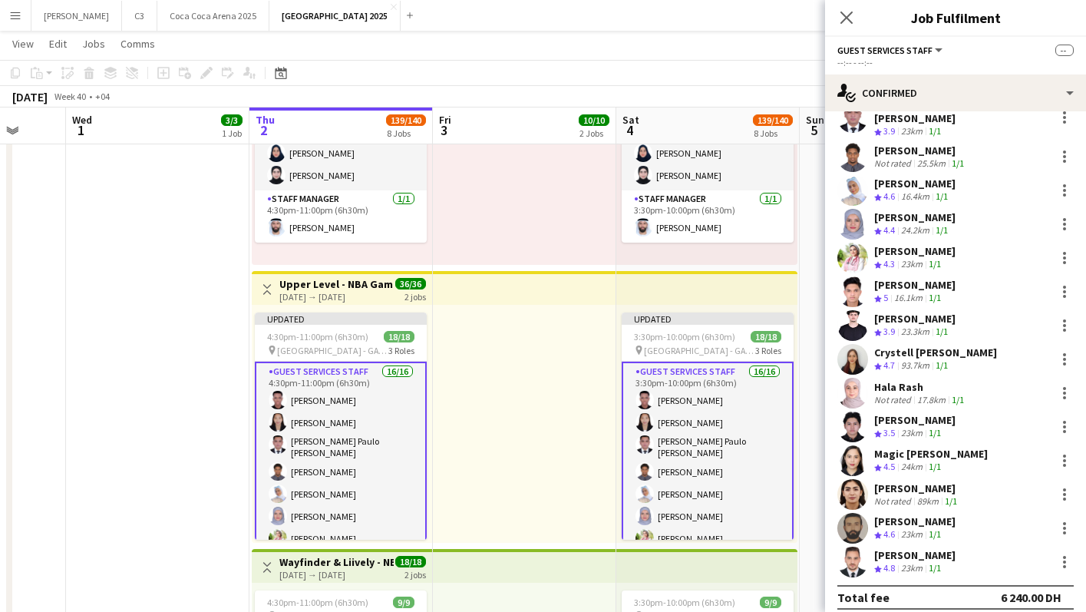
scroll to position [0, 0]
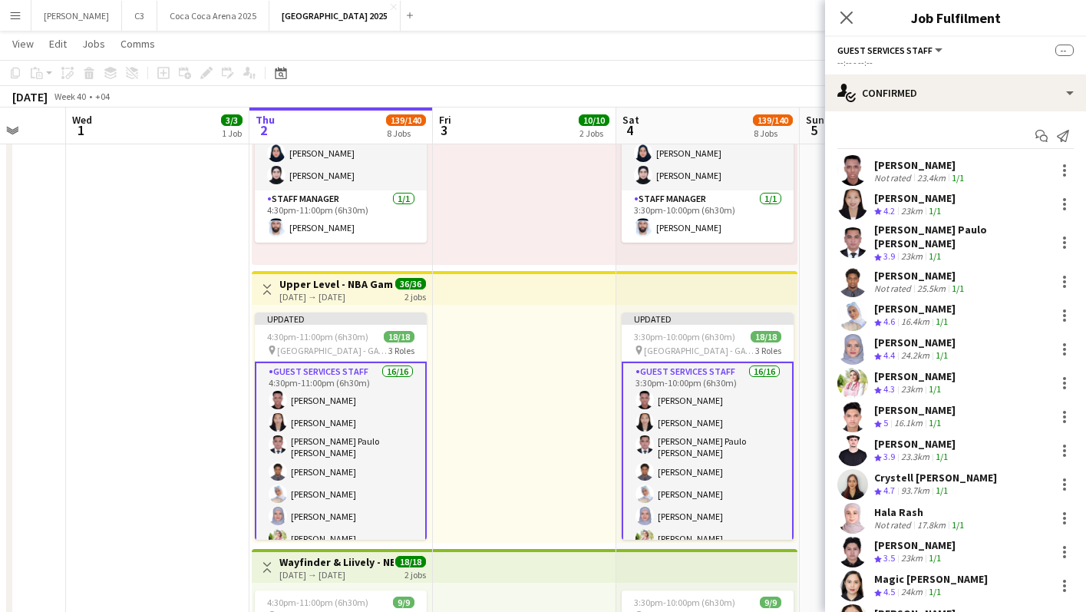
click at [854, 170] on app-user-avatar at bounding box center [852, 170] width 31 height 31
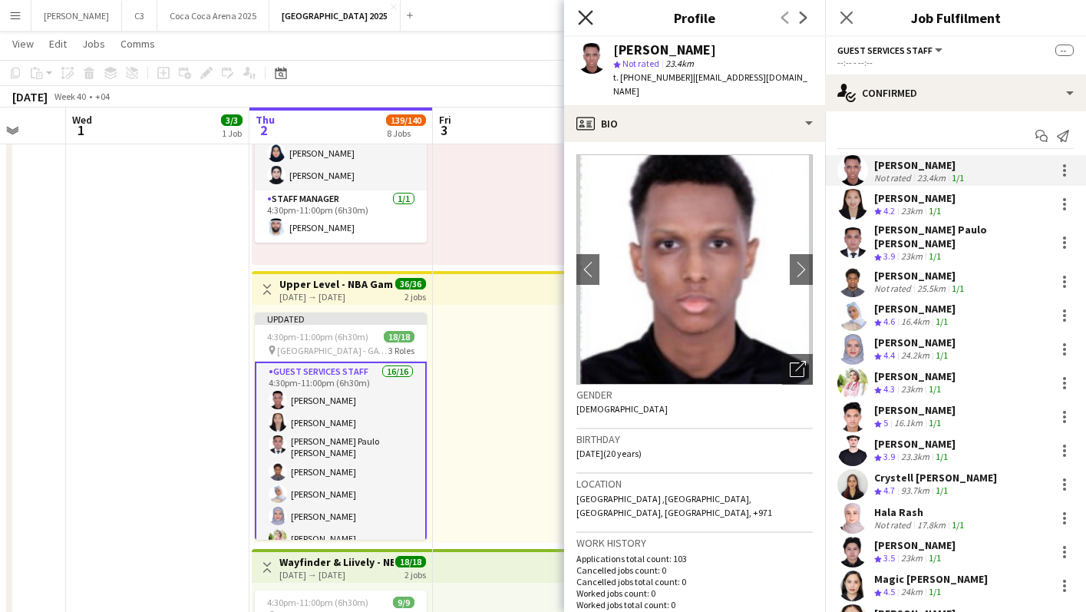
click at [585, 18] on icon at bounding box center [585, 17] width 15 height 15
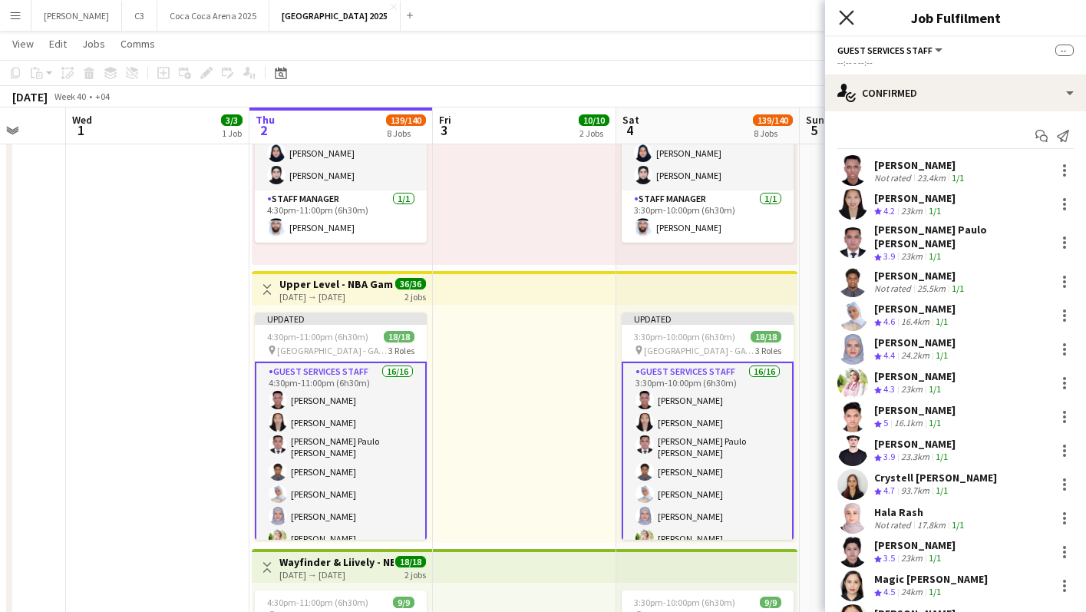
click at [850, 16] on icon "Close pop-in" at bounding box center [846, 17] width 15 height 15
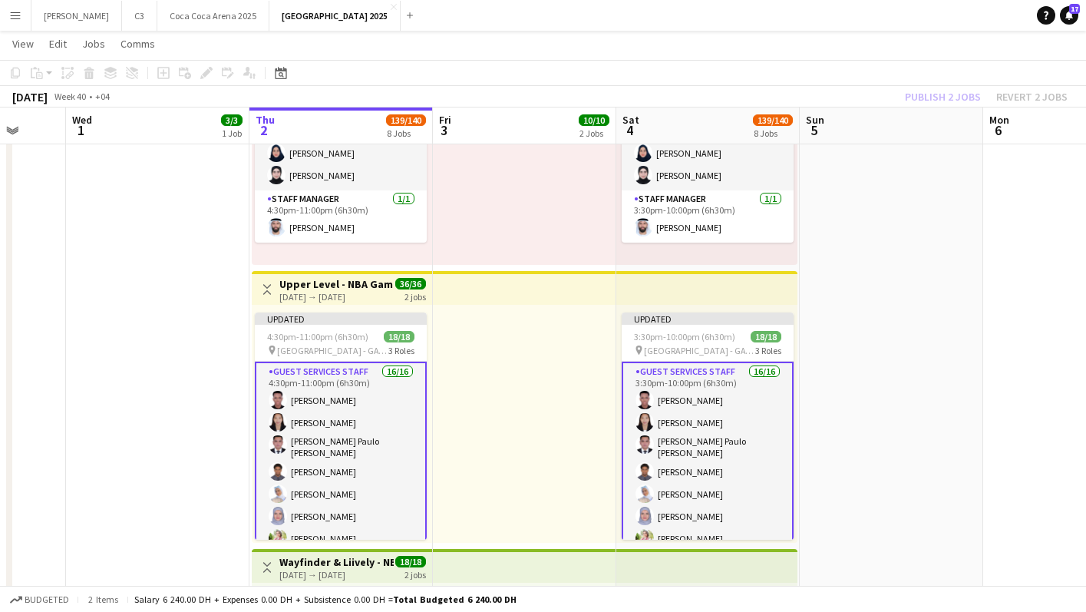
click at [955, 93] on div "Publish 2 jobs Revert 2 jobs" at bounding box center [986, 97] width 200 height 20
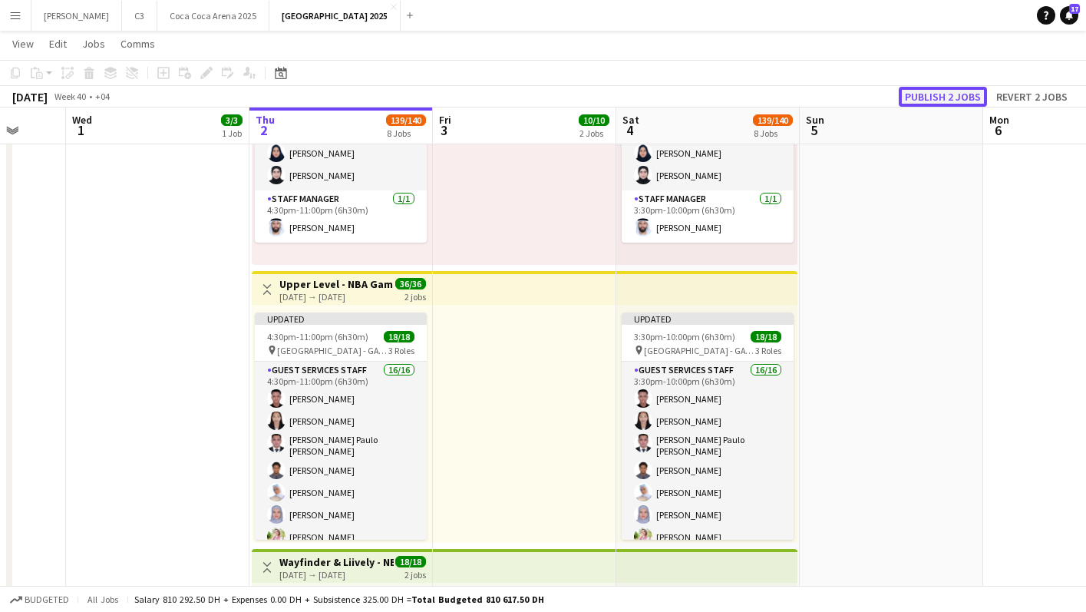
click at [950, 93] on button "Publish 2 jobs" at bounding box center [943, 97] width 88 height 20
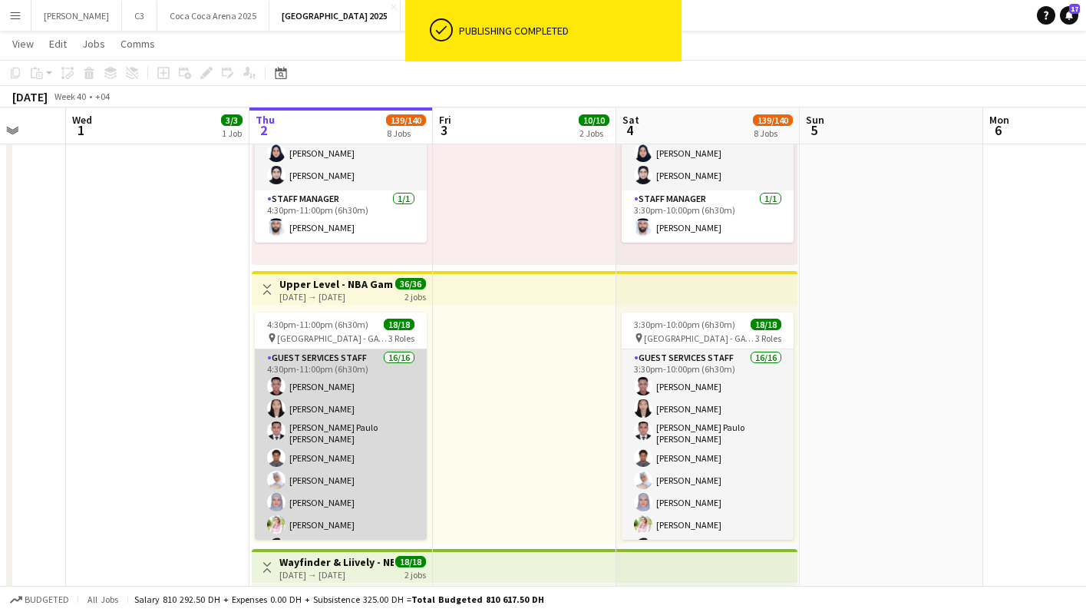
click at [363, 435] on app-card-role "Guest Services Staff 16/16 4:30pm-11:00pm (6h30m) ahmed ismail Zarah Jane Vicen…" at bounding box center [341, 544] width 172 height 391
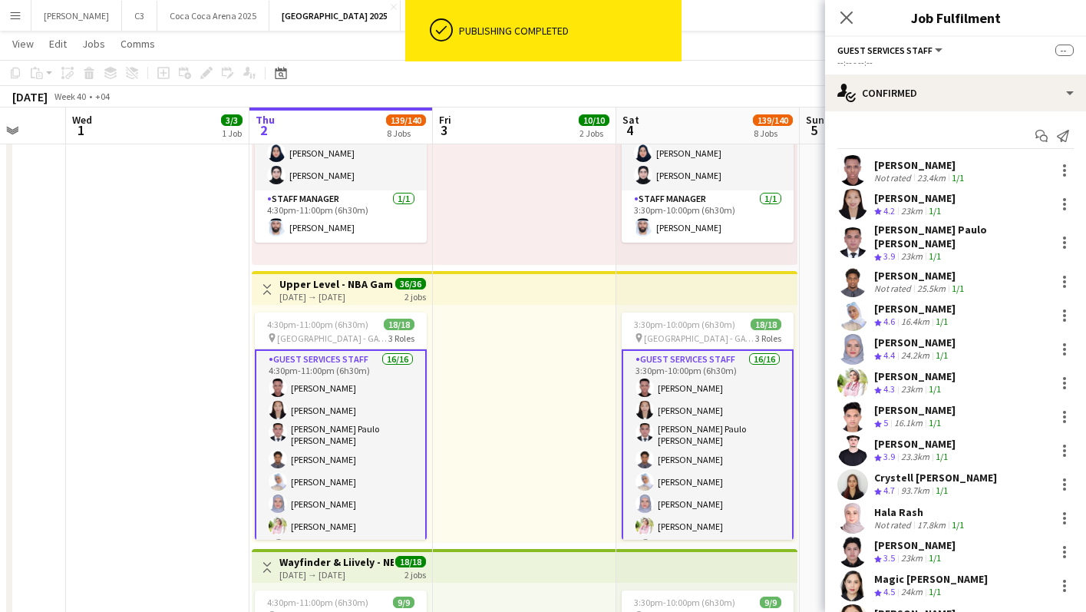
click at [862, 163] on app-user-avatar at bounding box center [852, 170] width 31 height 31
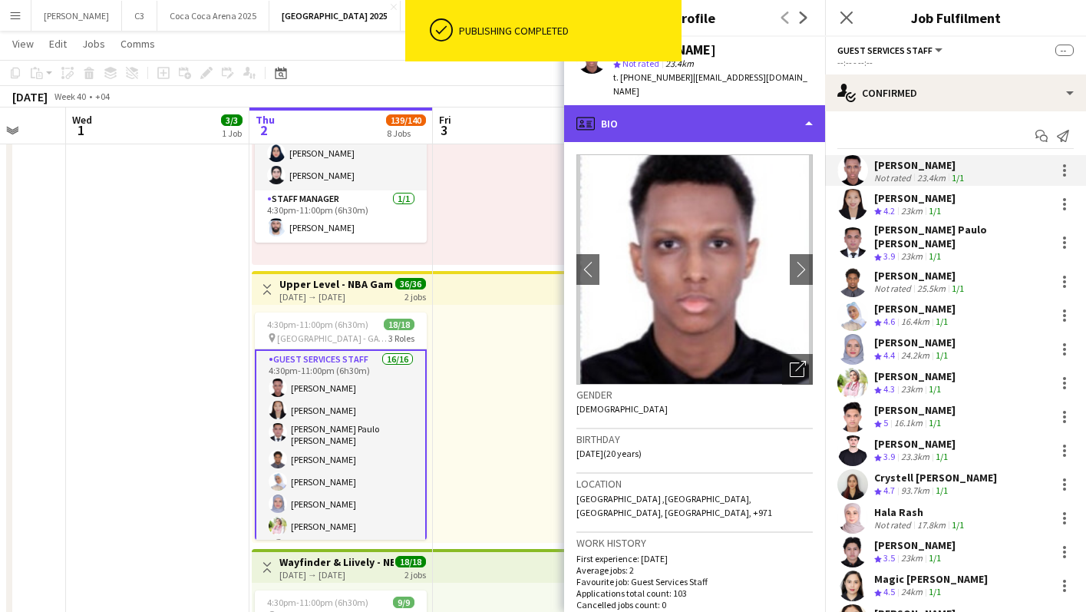
click at [716, 107] on div "profile Bio" at bounding box center [694, 123] width 261 height 37
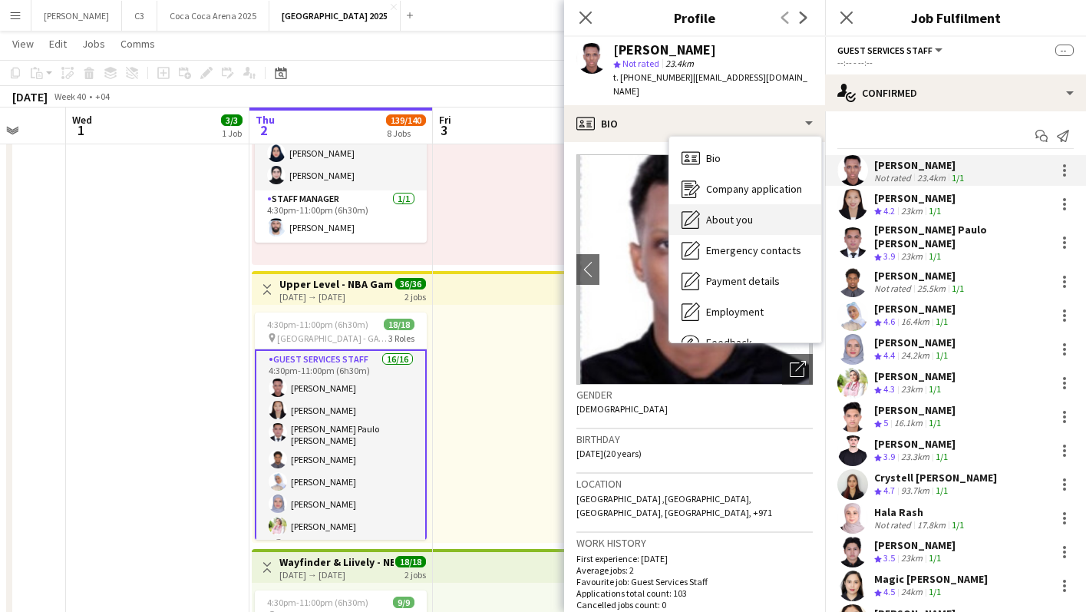
click at [717, 210] on div "About you About you" at bounding box center [745, 219] width 152 height 31
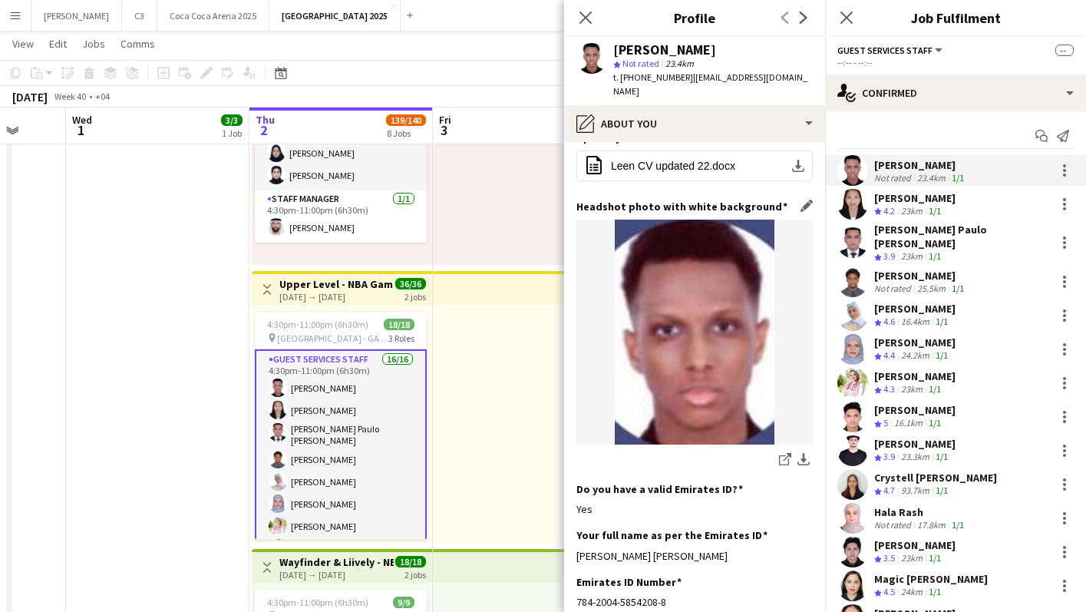
scroll to position [161, 0]
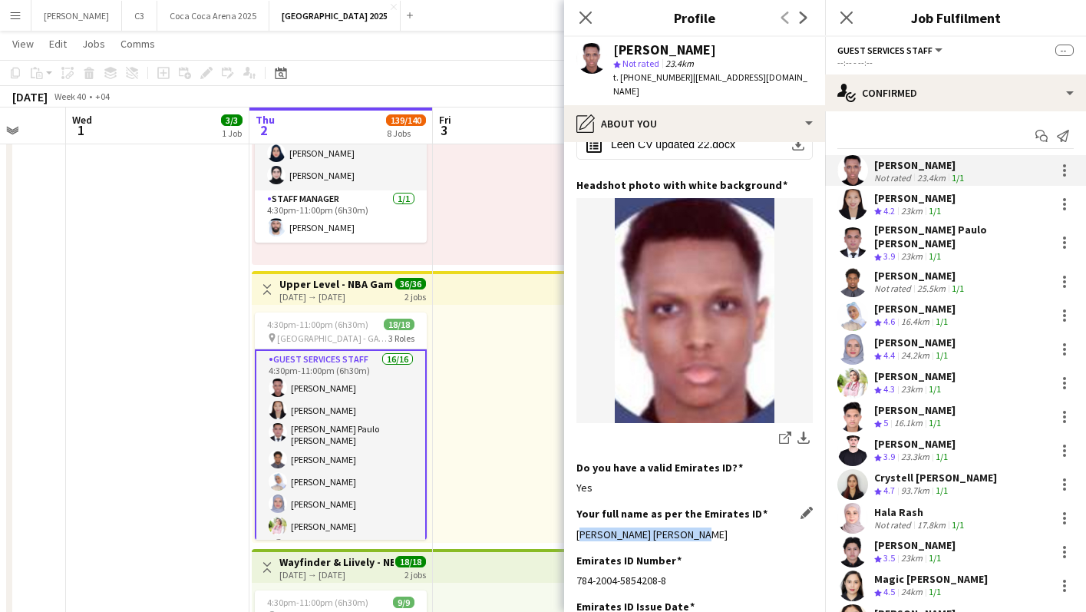
drag, startPoint x: 698, startPoint y: 524, endPoint x: 575, endPoint y: 519, distance: 122.1
click at [576, 527] on div "Ahmed awil osman ismail" at bounding box center [694, 534] width 236 height 14
copy div "Ahmed awil osman ismail"
click at [589, 16] on icon "Close pop-in" at bounding box center [585, 17] width 15 height 15
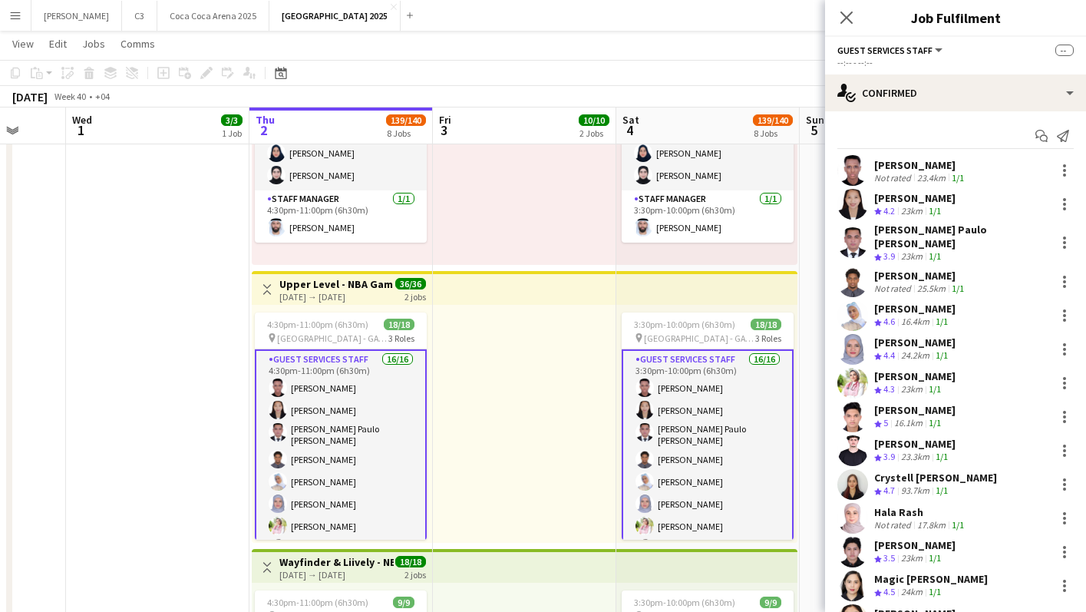
click at [859, 18] on div "Close pop-in" at bounding box center [846, 17] width 43 height 35
click at [848, 18] on icon "Close pop-in" at bounding box center [846, 17] width 15 height 15
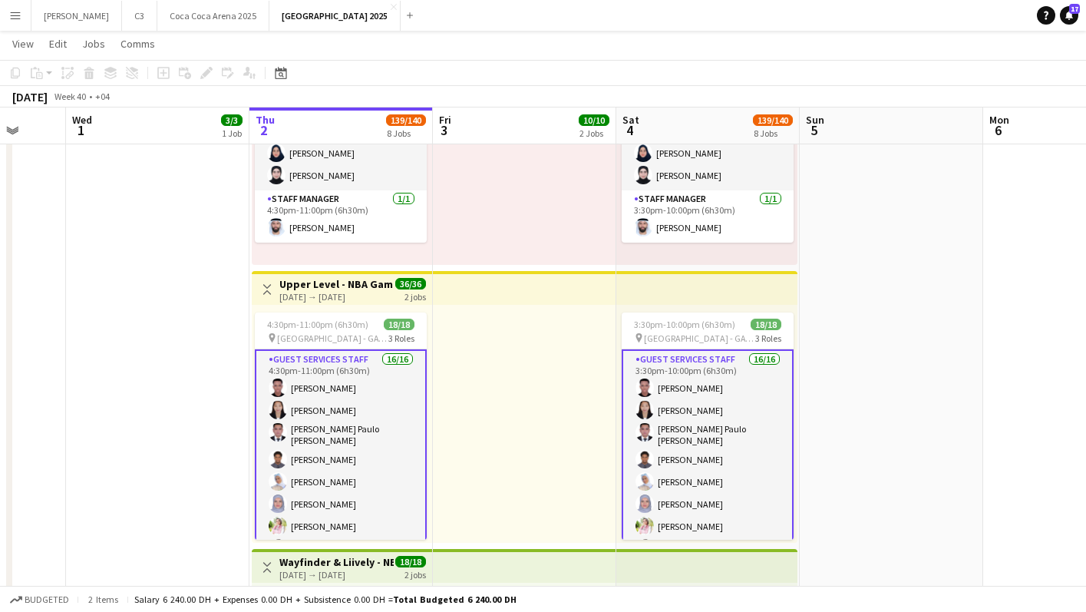
click at [335, 431] on app-card-role "Guest Services Staff 16/16 4:30pm-11:00pm (6h30m) ahmed ismail Zarah Jane Vicen…" at bounding box center [341, 546] width 172 height 394
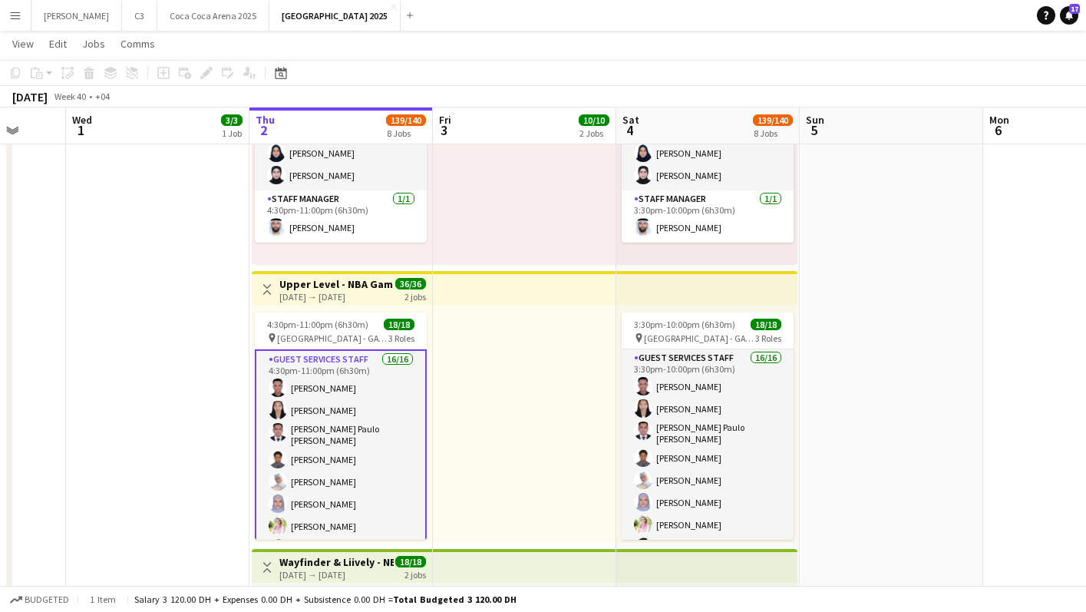
click at [369, 396] on app-card-role "Guest Services Staff 16/16 4:30pm-11:00pm (6h30m) ahmed ismail Zarah Jane Vicen…" at bounding box center [341, 546] width 172 height 394
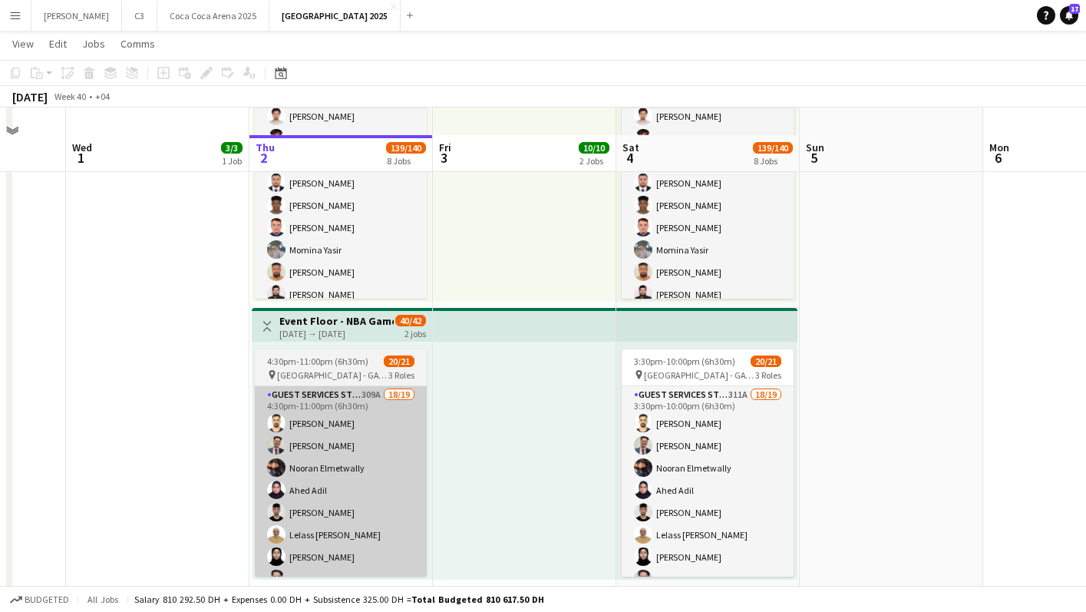
scroll to position [78, 0]
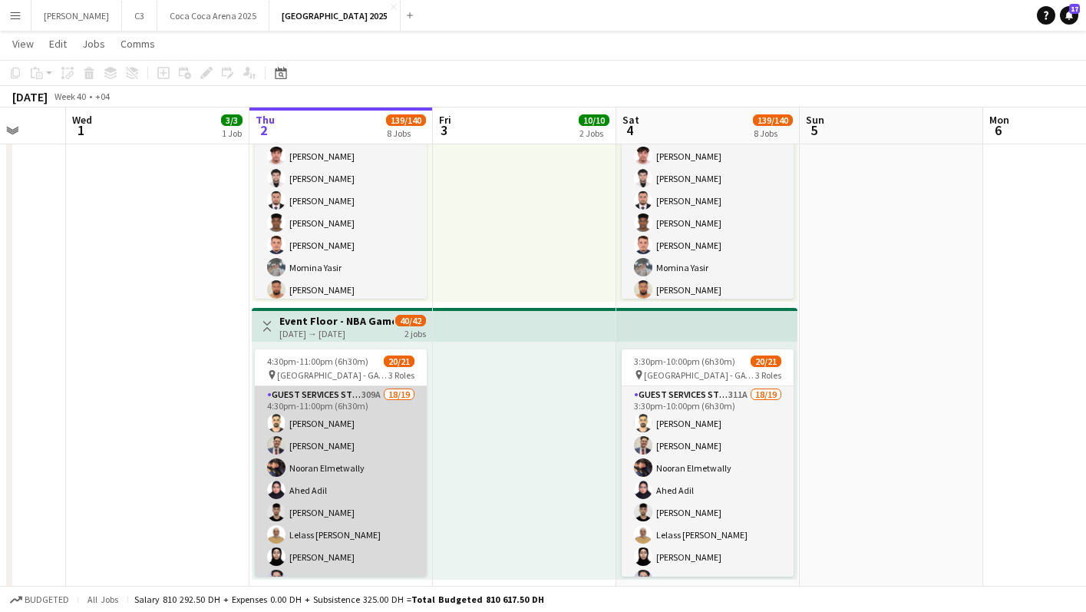
click at [365, 454] on app-card-role "Guest Services Staff 309A 18/19 4:30pm-11:00pm (6h30m) [PERSON_NAME] [PERSON_NA…" at bounding box center [341, 614] width 172 height 457
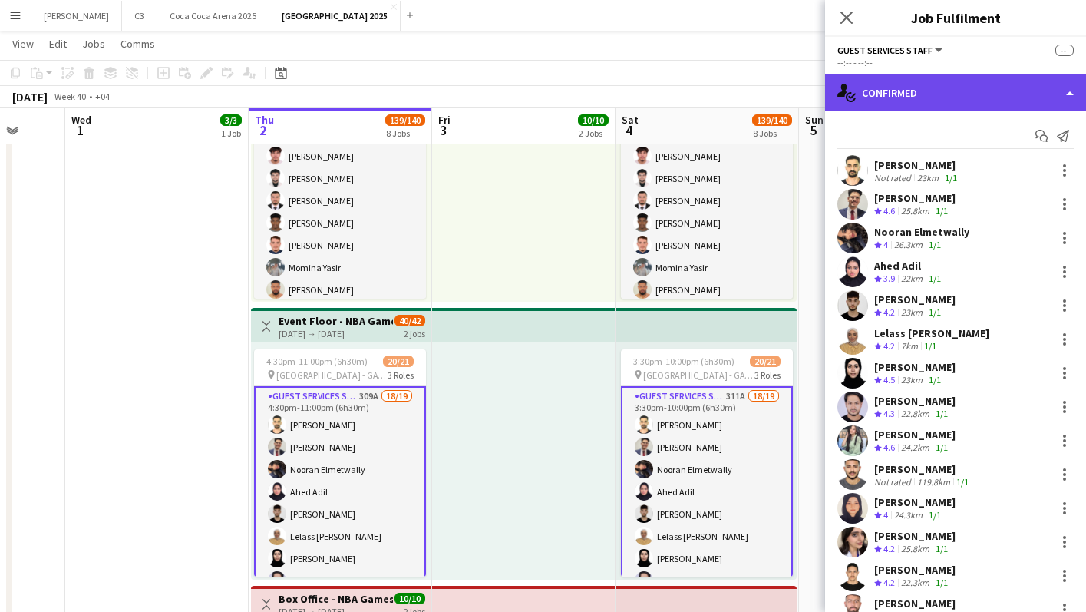
click at [925, 90] on div "single-neutral-actions-check-2 Confirmed" at bounding box center [955, 92] width 261 height 37
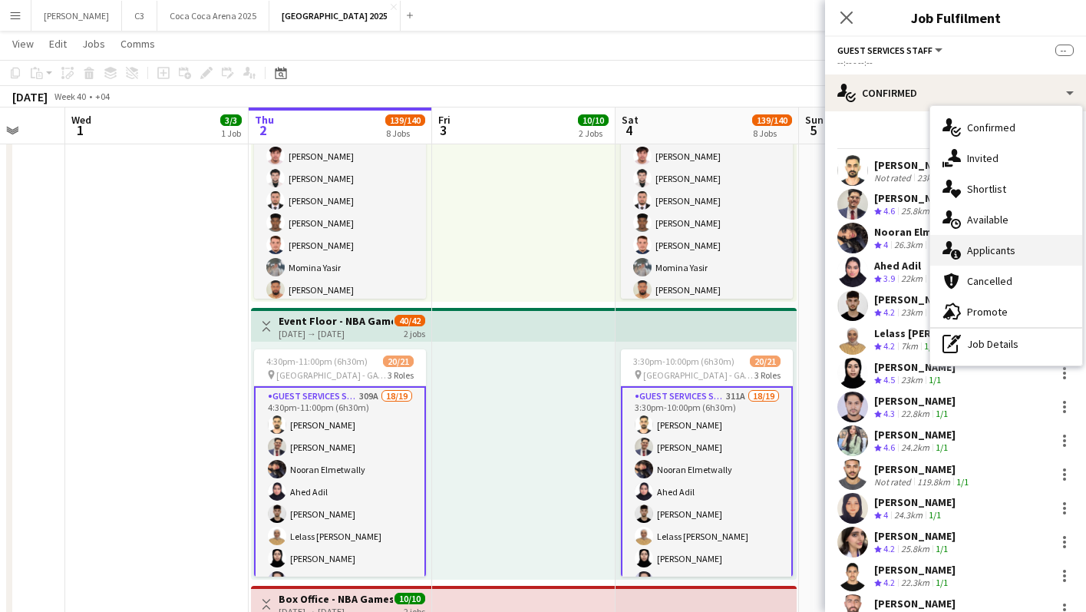
click at [978, 249] on span "Applicants" at bounding box center [991, 250] width 48 height 14
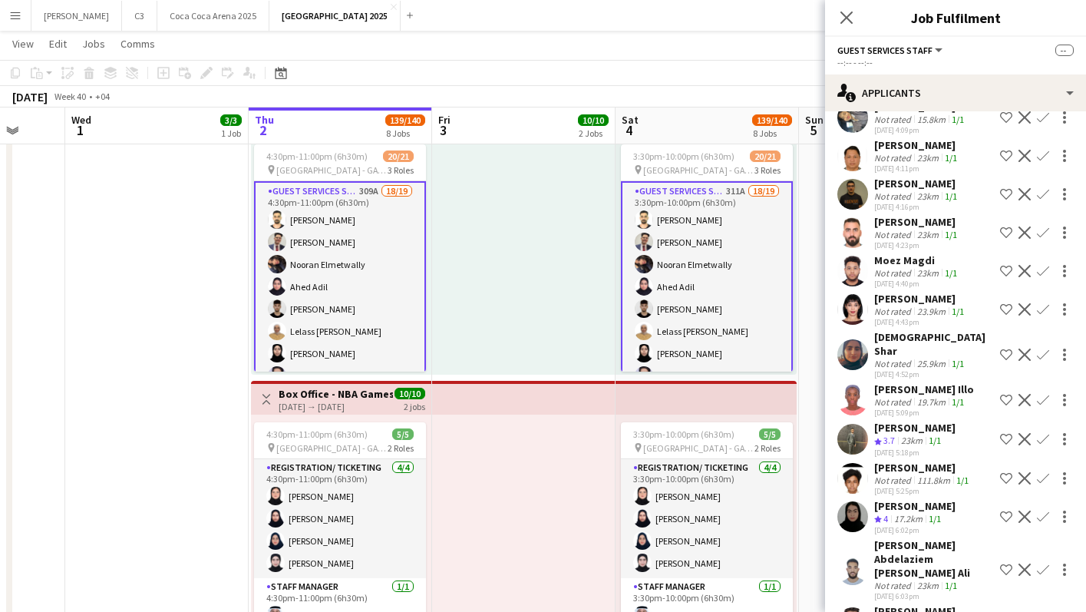
scroll to position [7032, 0]
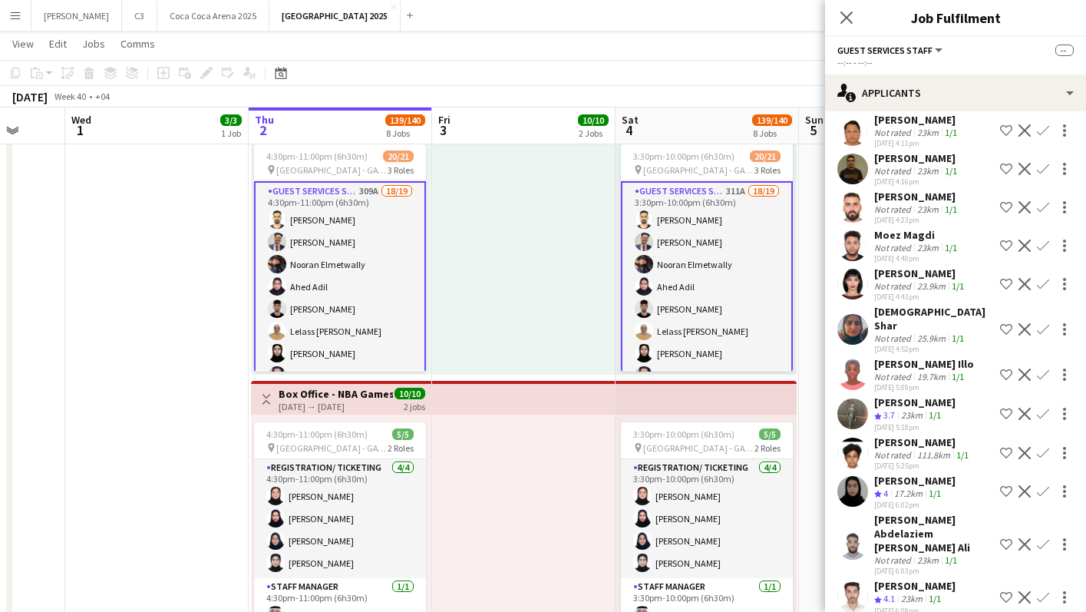
click at [853, 398] on app-user-avatar at bounding box center [852, 413] width 31 height 31
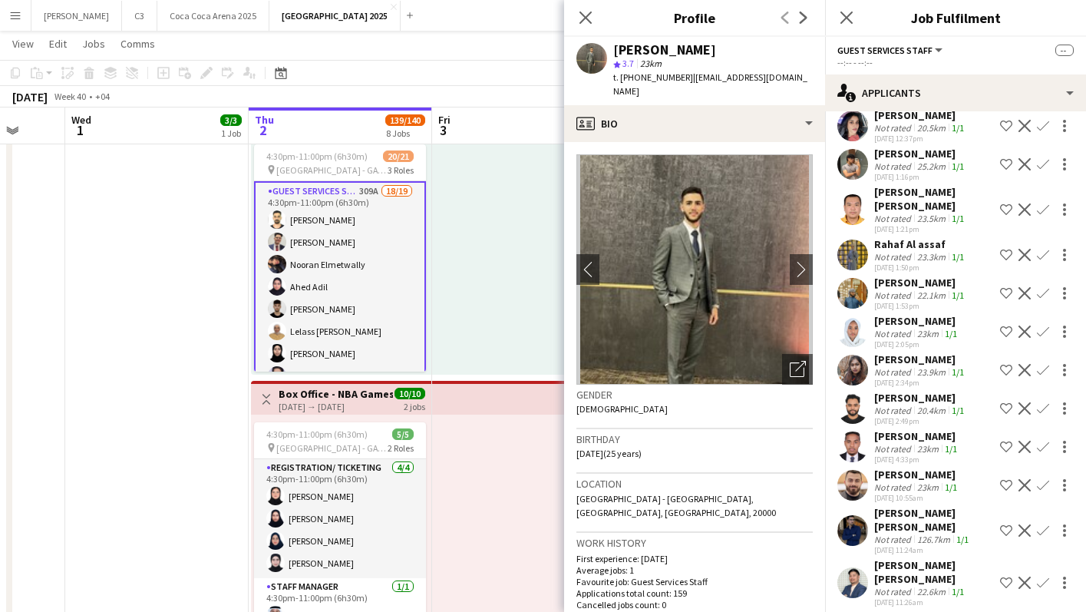
scroll to position [920, 0]
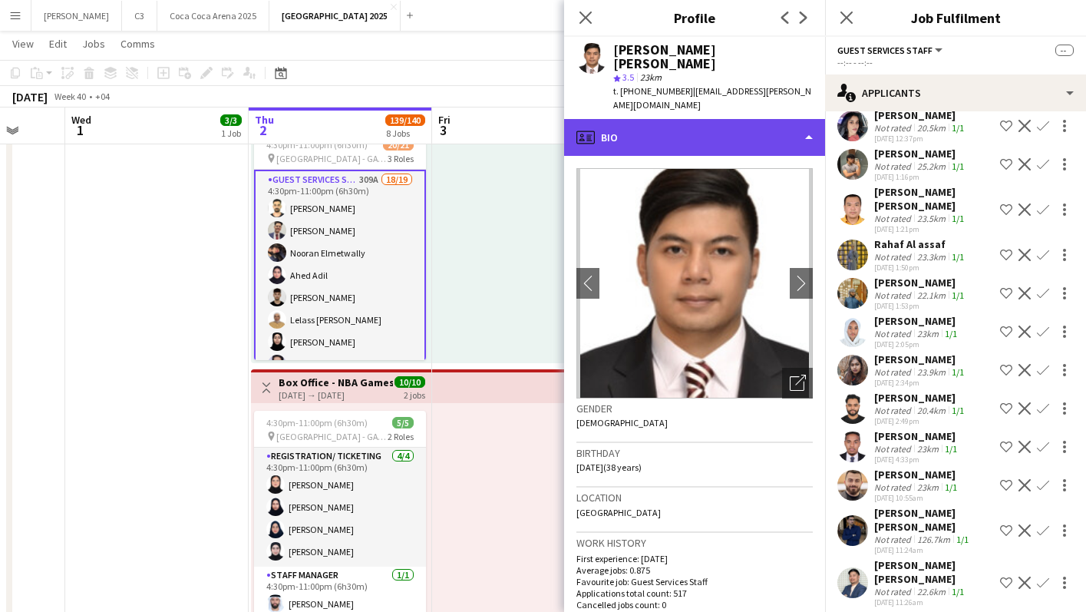
click at [734, 128] on div "profile Bio" at bounding box center [694, 137] width 261 height 37
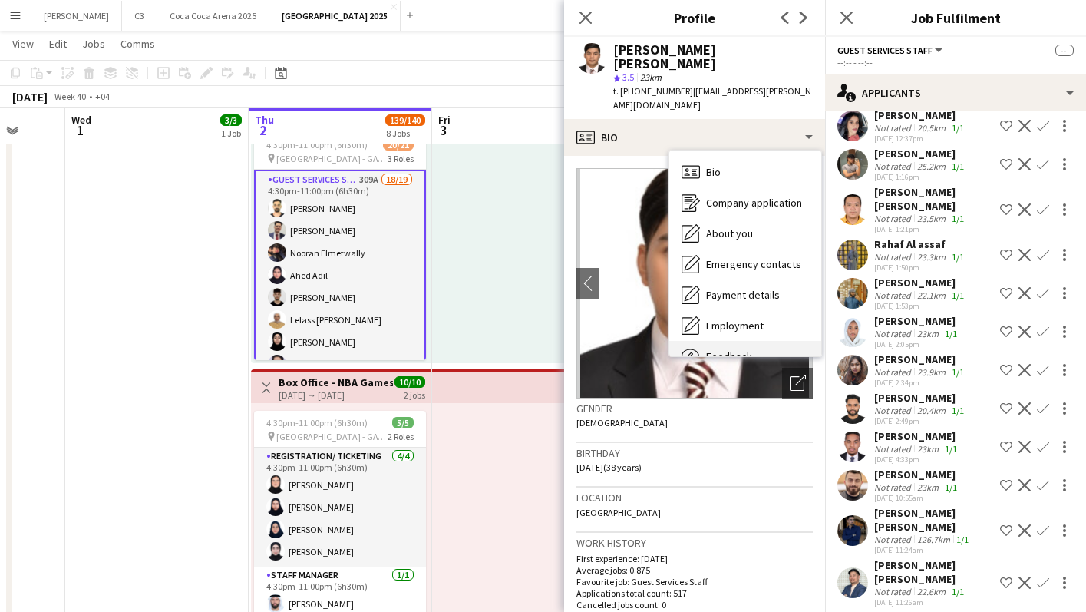
click at [740, 341] on div "Feedback Feedback" at bounding box center [745, 356] width 152 height 31
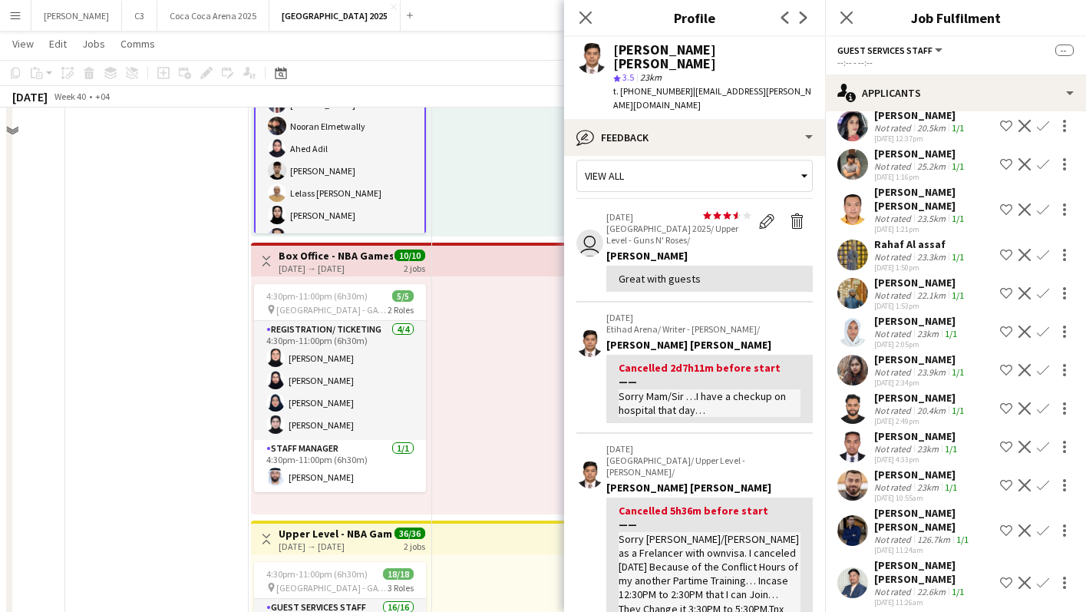
scroll to position [1191, 0]
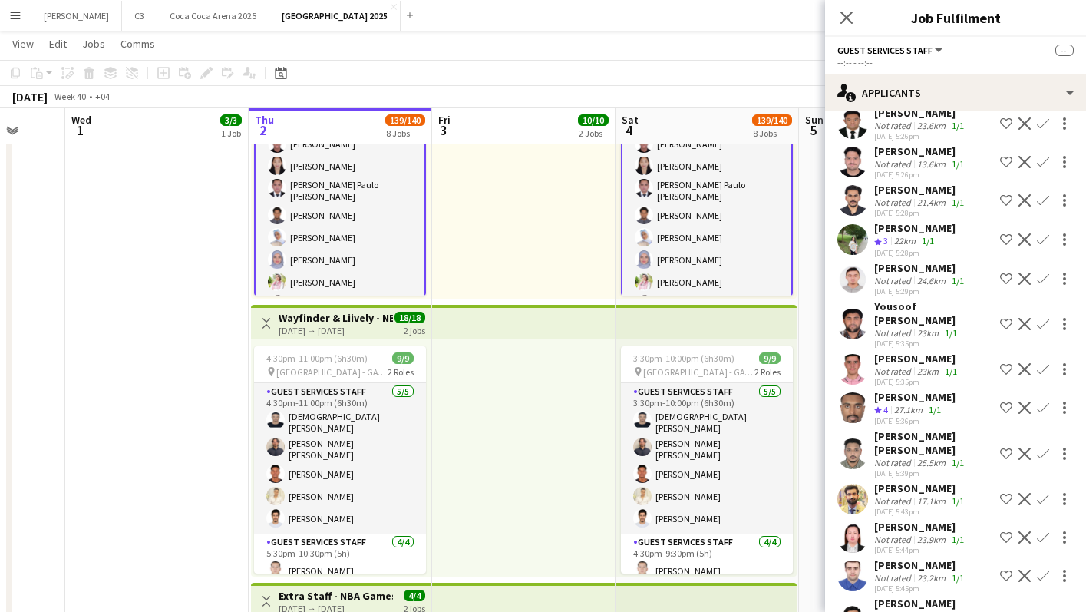
scroll to position [1463, 0]
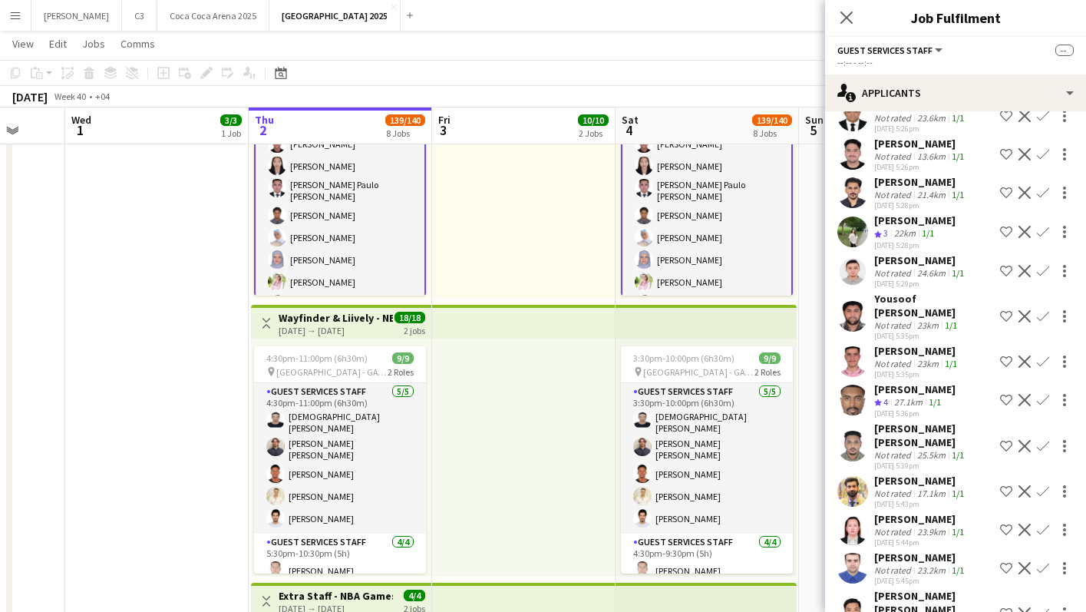
click at [846, 401] on app-user-avatar at bounding box center [852, 399] width 31 height 31
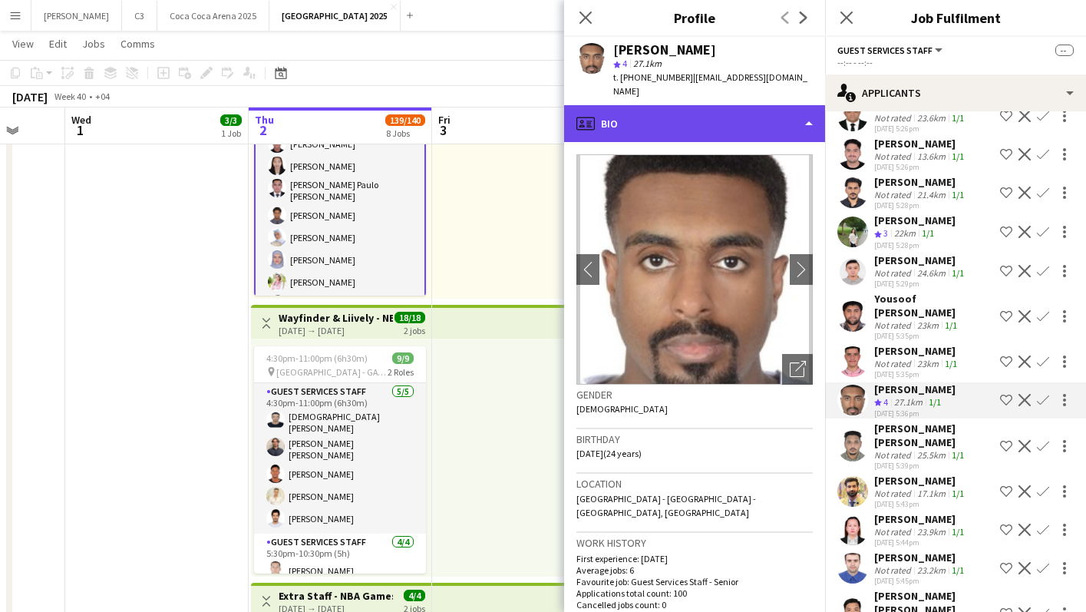
click at [686, 124] on div "profile Bio" at bounding box center [694, 123] width 261 height 37
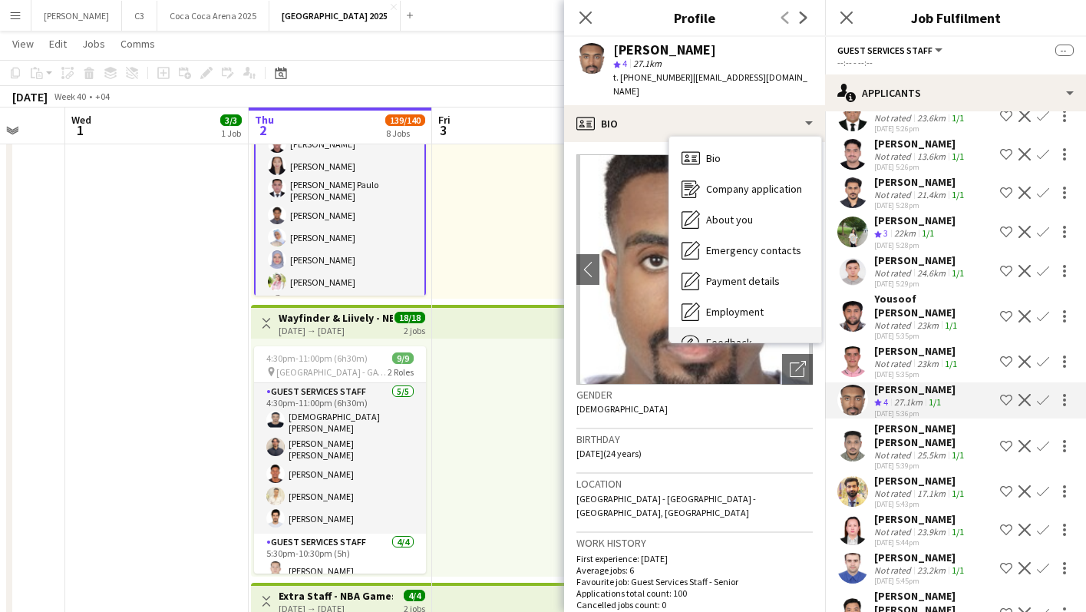
click at [718, 327] on div "Feedback Feedback" at bounding box center [745, 342] width 152 height 31
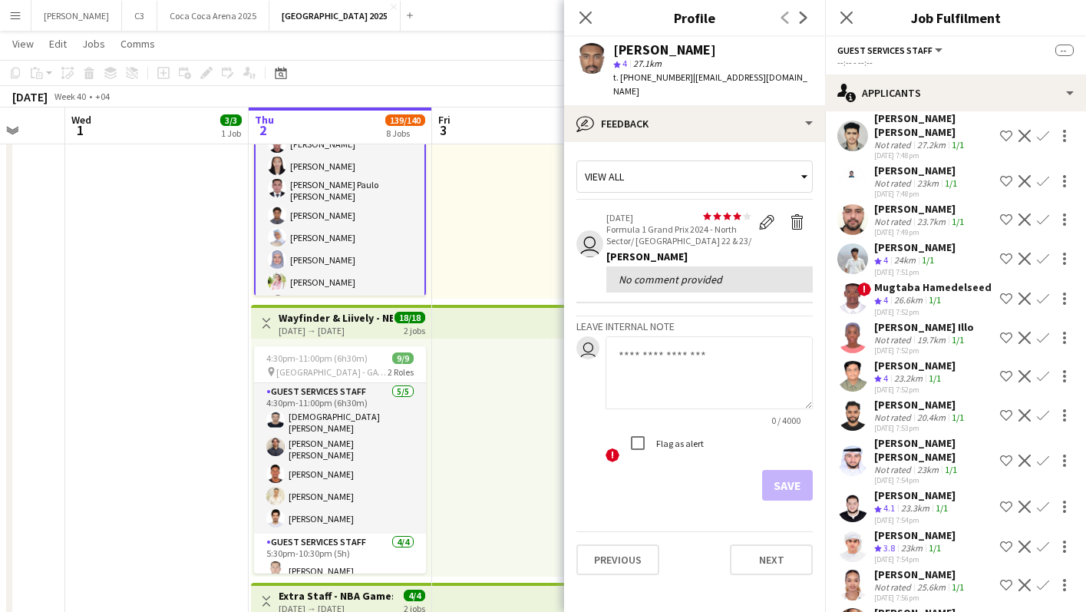
scroll to position [2324, 0]
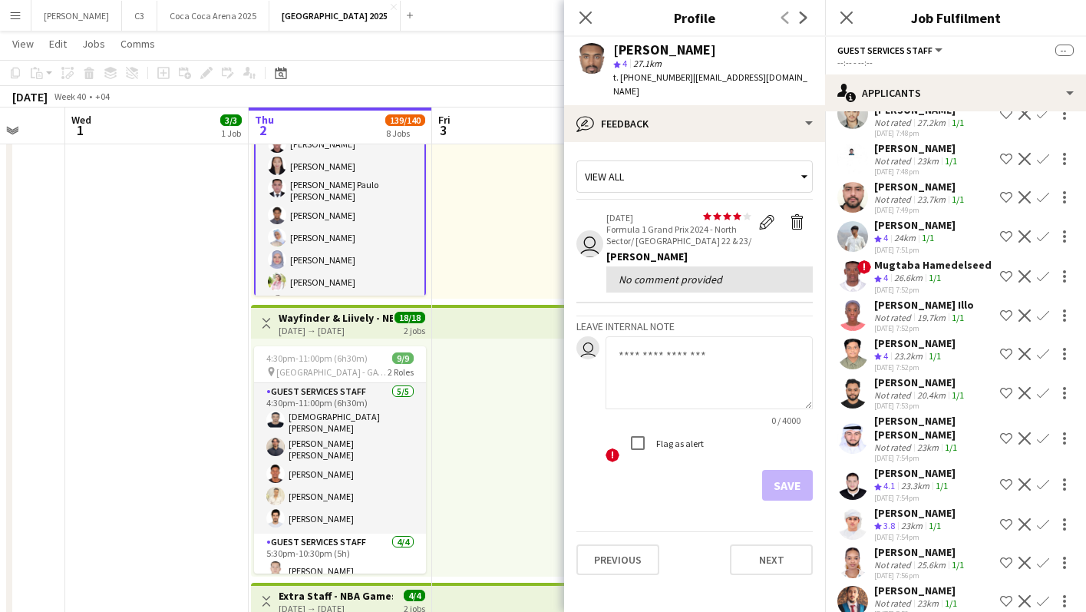
click at [859, 369] on app-user-avatar at bounding box center [852, 353] width 31 height 31
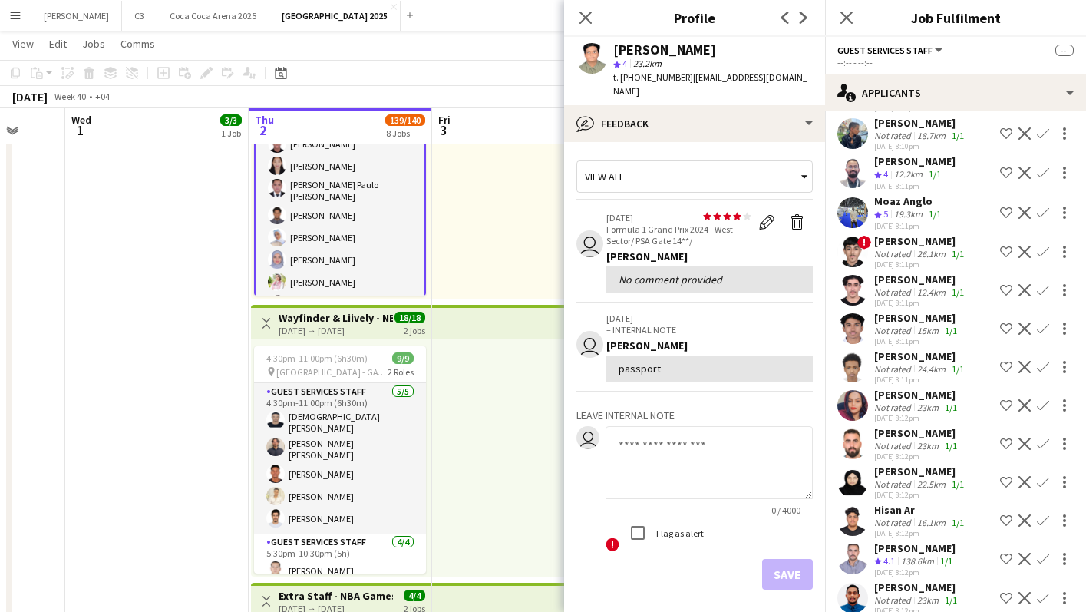
scroll to position [3805, 0]
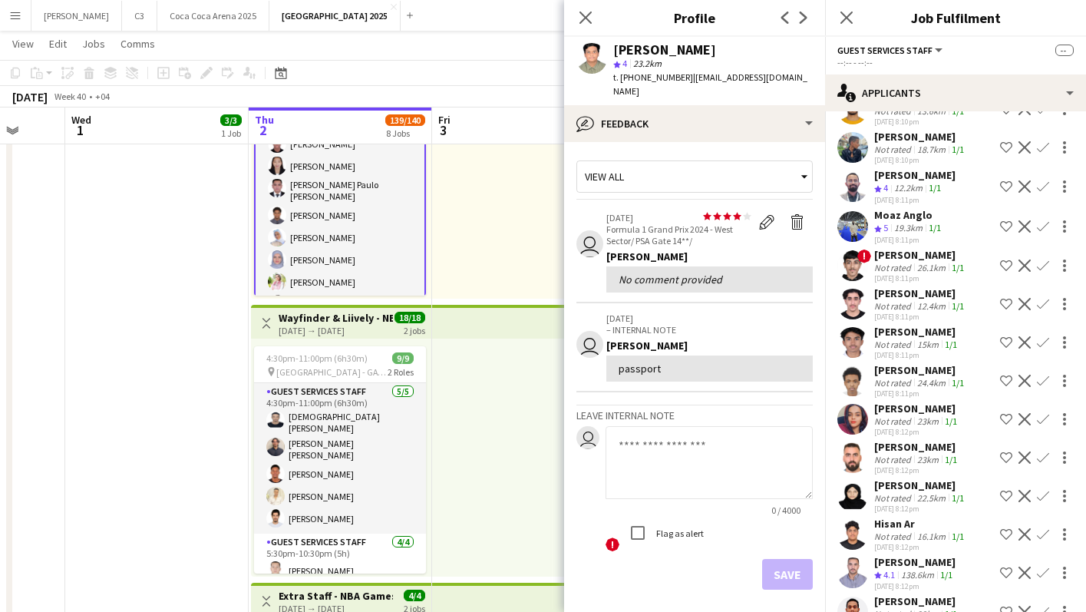
click at [853, 189] on app-user-avatar at bounding box center [852, 186] width 31 height 31
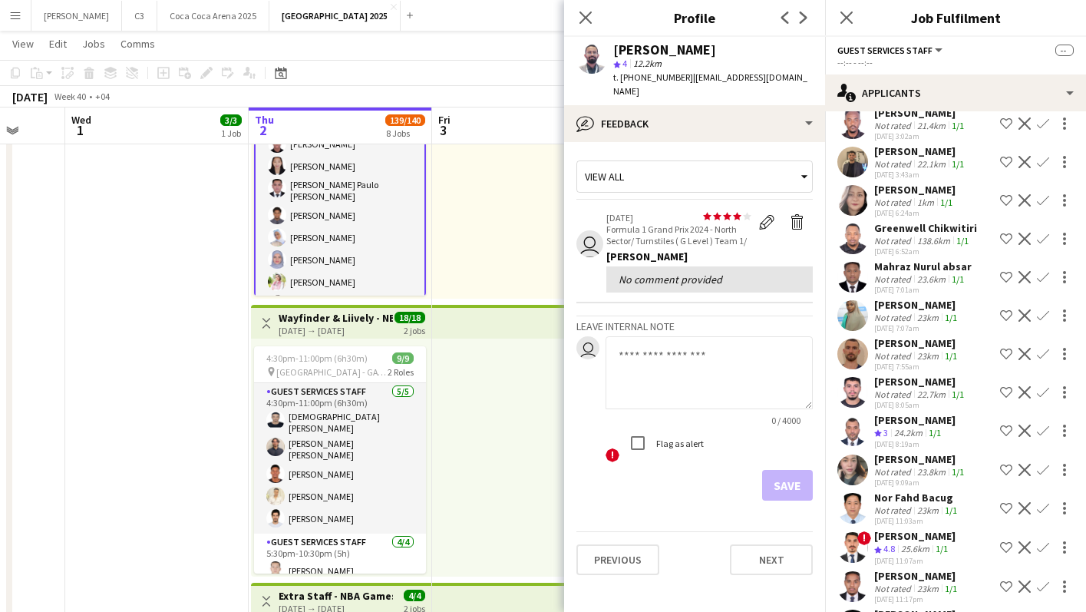
scroll to position [9665, 0]
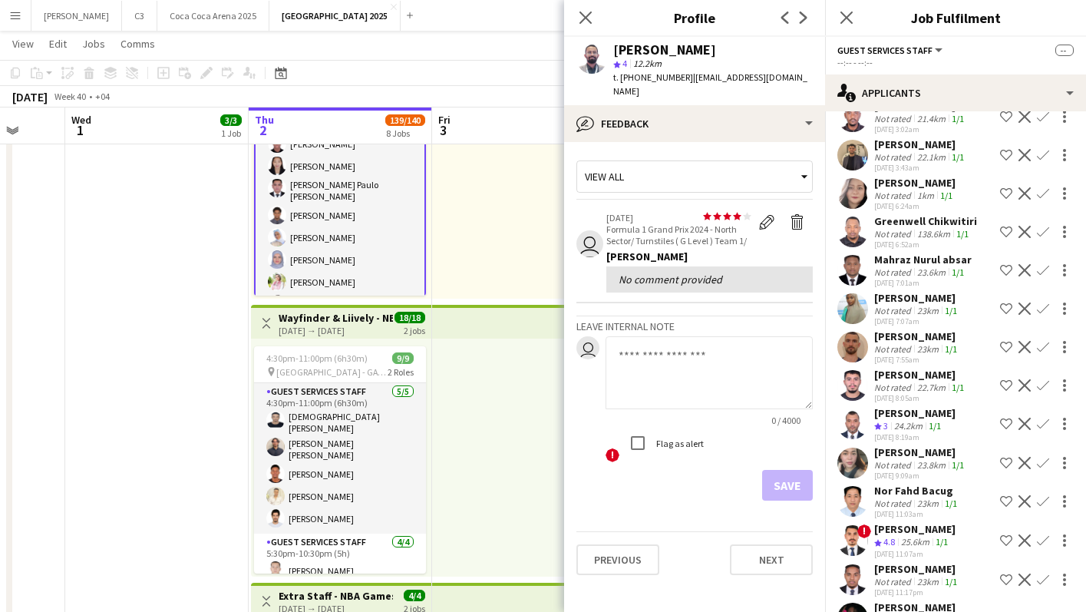
click at [851, 408] on app-user-avatar at bounding box center [852, 423] width 31 height 31
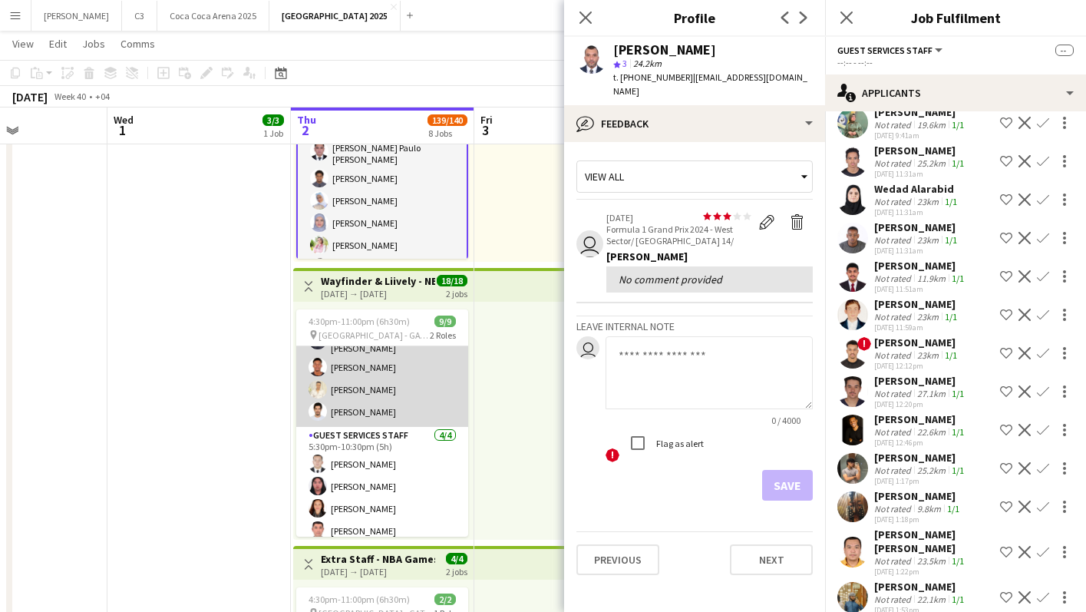
scroll to position [20, 0]
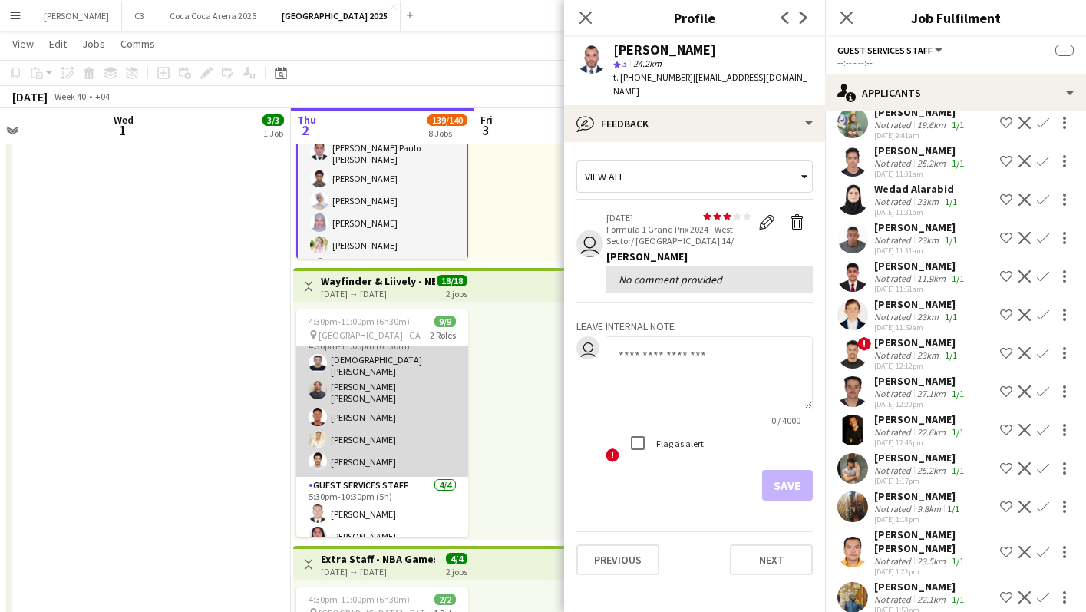
click at [406, 398] on app-card-role "Guest Services Staff 5/5 4:30pm-11:00pm (6h30m) Mohamedanis Ibrahim Sohaib Adna…" at bounding box center [382, 401] width 172 height 150
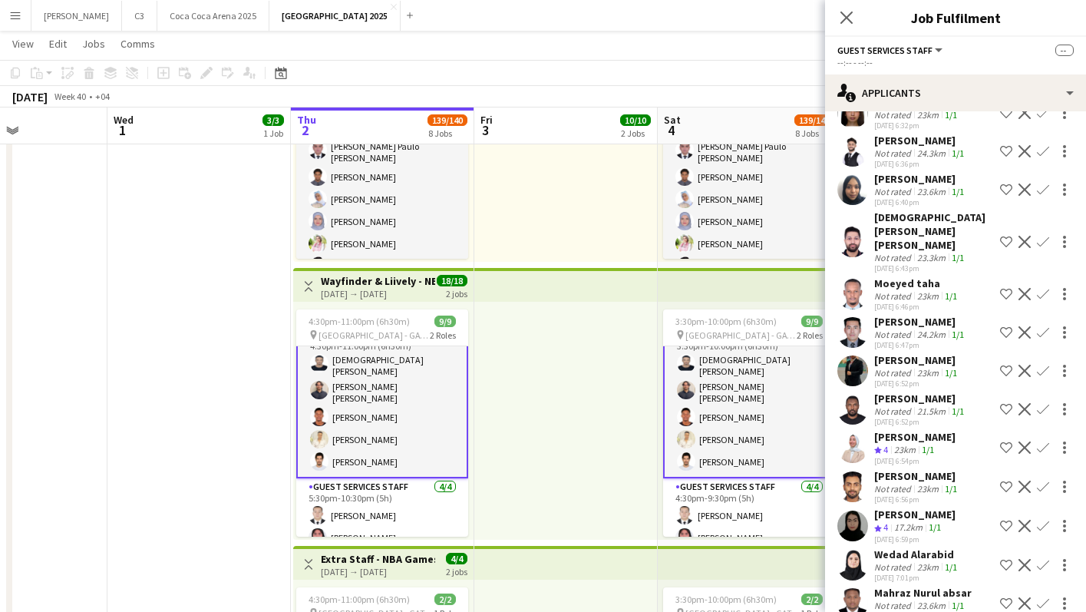
scroll to position [1458, 0]
click at [853, 431] on app-user-avatar at bounding box center [852, 446] width 31 height 31
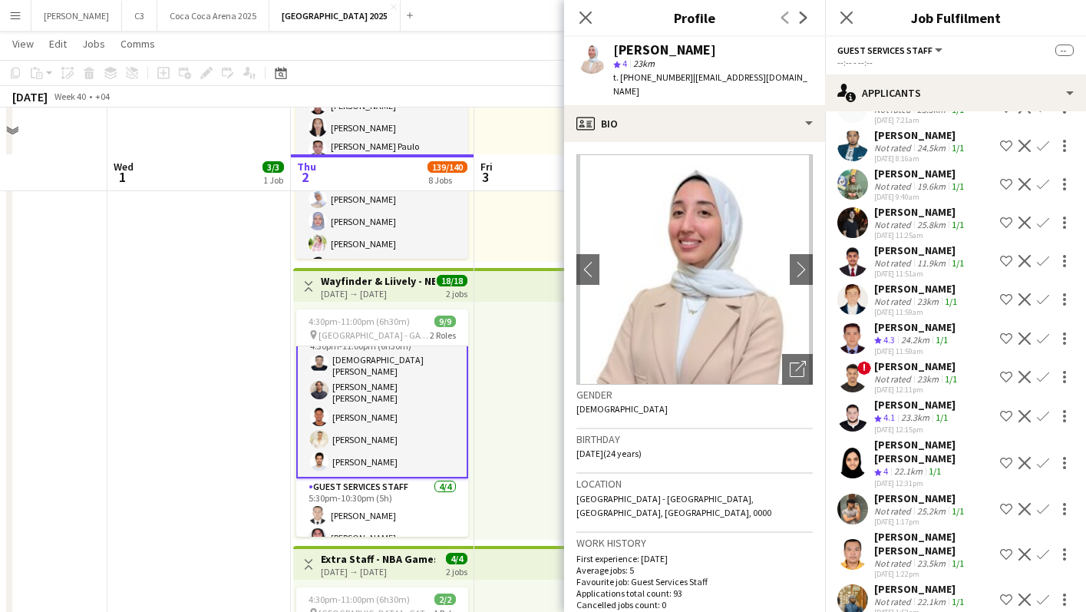
scroll to position [1625, 0]
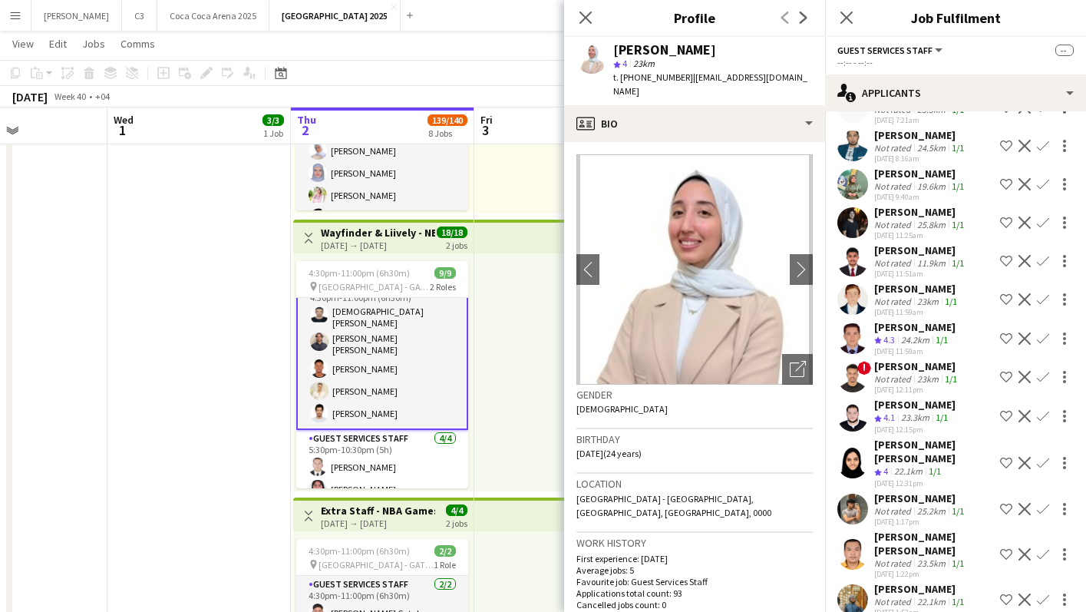
click at [856, 401] on app-user-avatar at bounding box center [852, 416] width 31 height 31
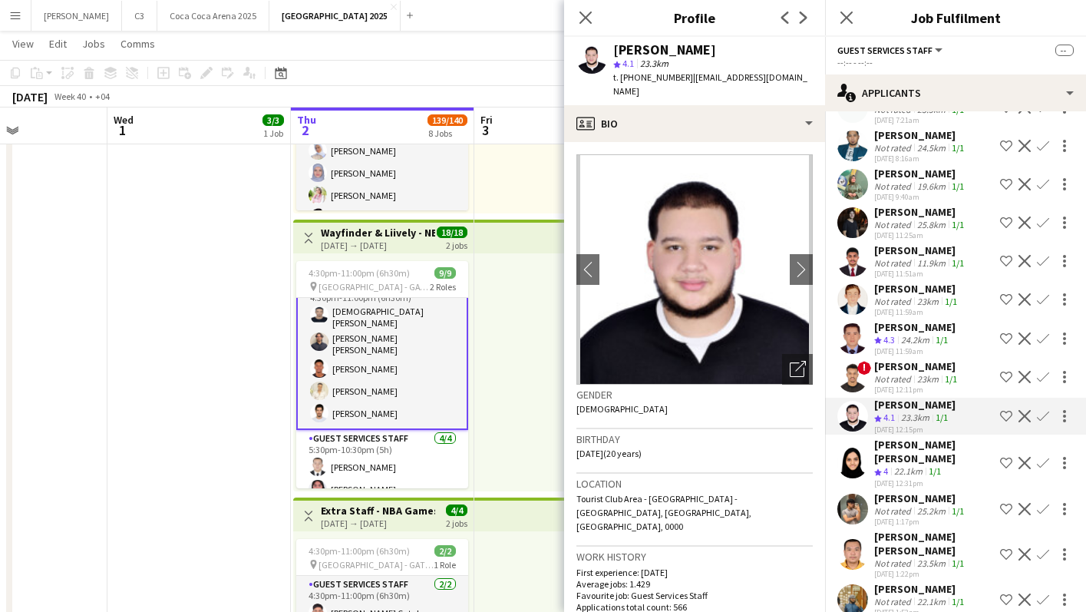
click at [852, 323] on app-user-avatar at bounding box center [852, 338] width 31 height 31
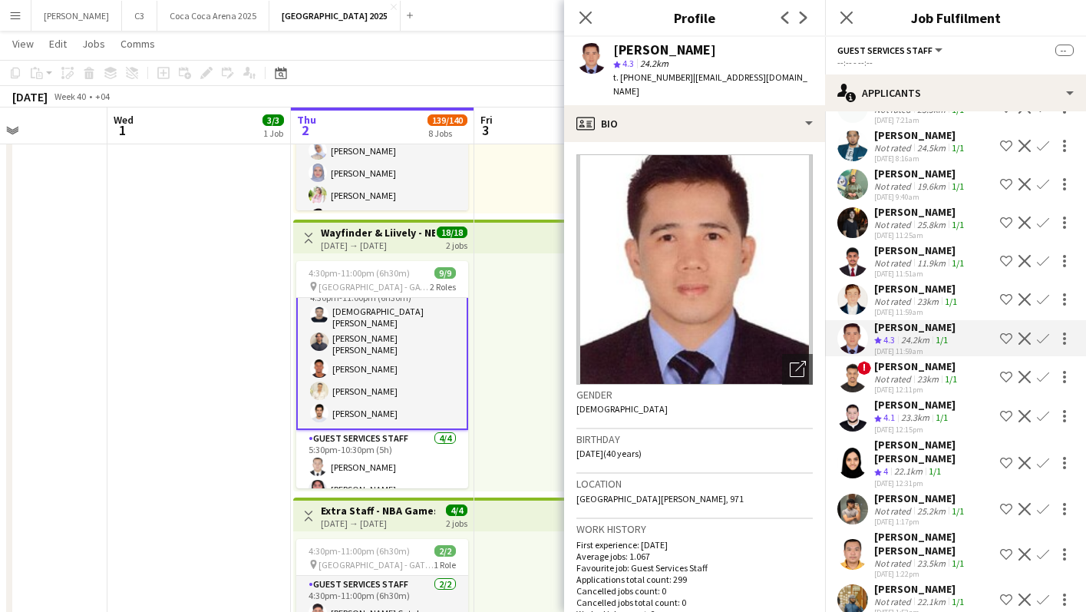
click at [854, 401] on app-user-avatar at bounding box center [852, 416] width 31 height 31
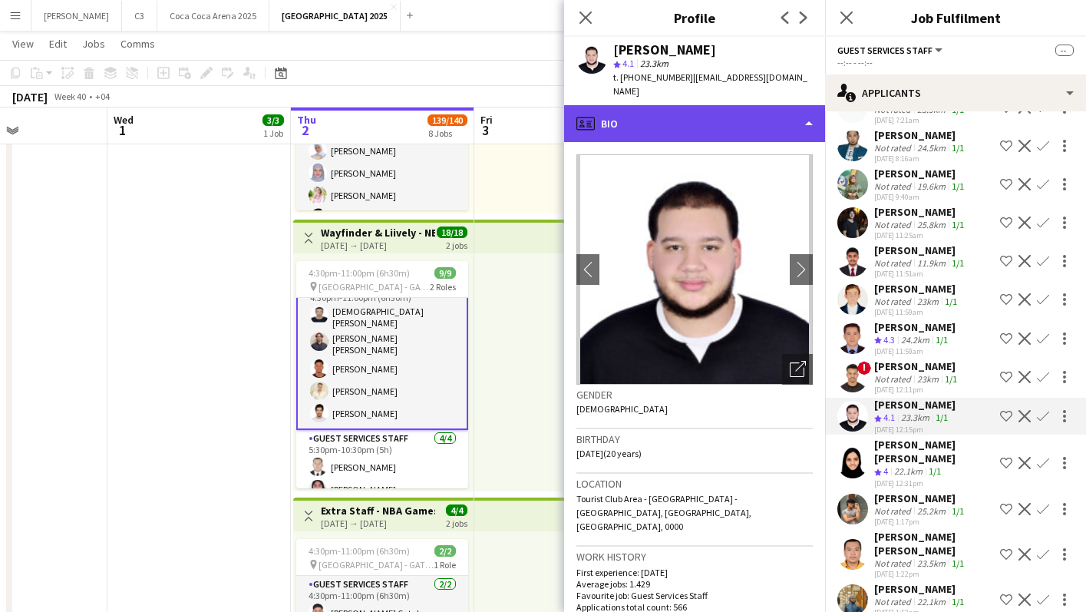
click at [717, 124] on div "profile Bio" at bounding box center [694, 123] width 261 height 37
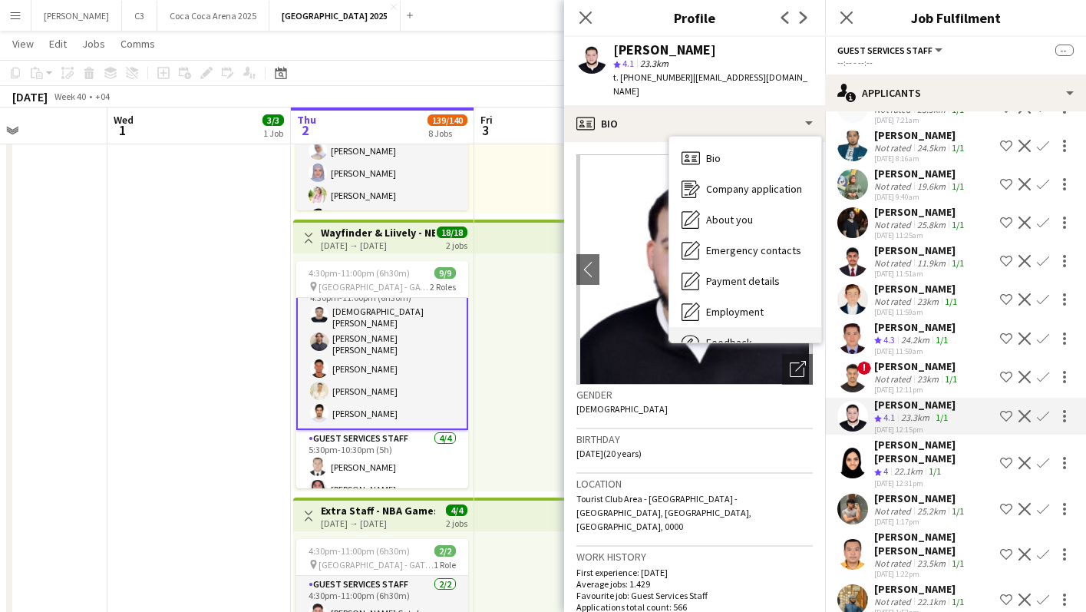
click at [724, 335] on span "Feedback" at bounding box center [729, 342] width 46 height 14
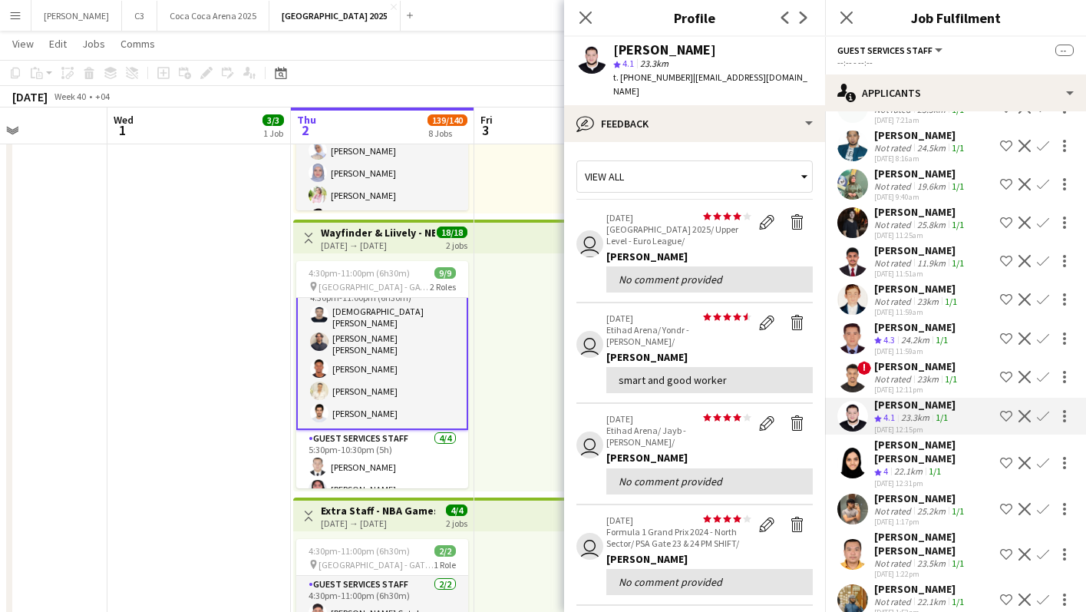
scroll to position [25, 0]
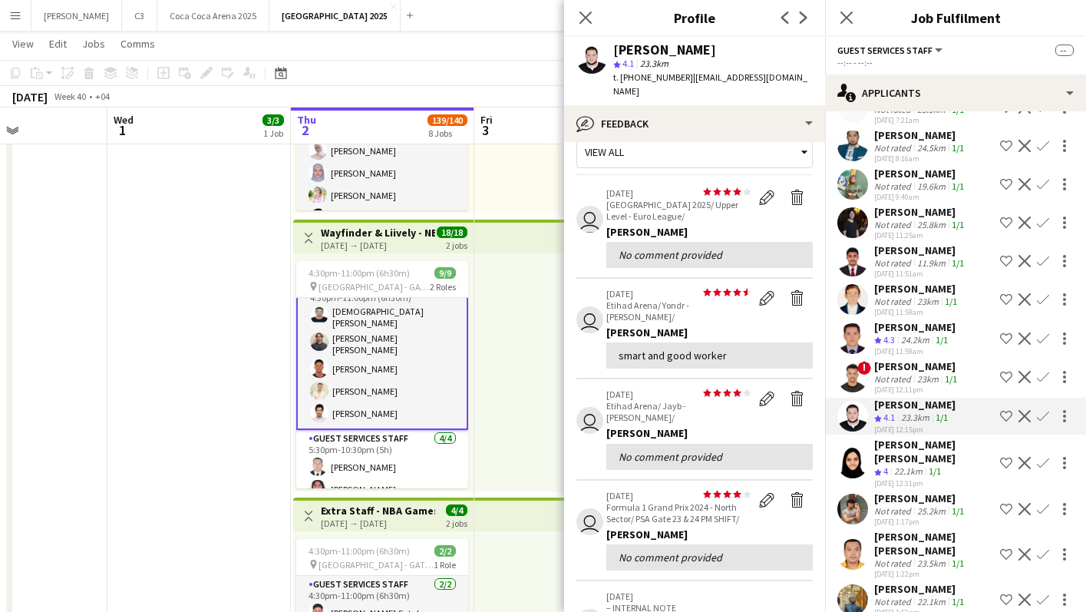
drag, startPoint x: 681, startPoint y: 78, endPoint x: 622, endPoint y: 77, distance: 59.1
click at [622, 77] on span "t. +971503345062" at bounding box center [653, 77] width 80 height 12
copy span "+971503345062"
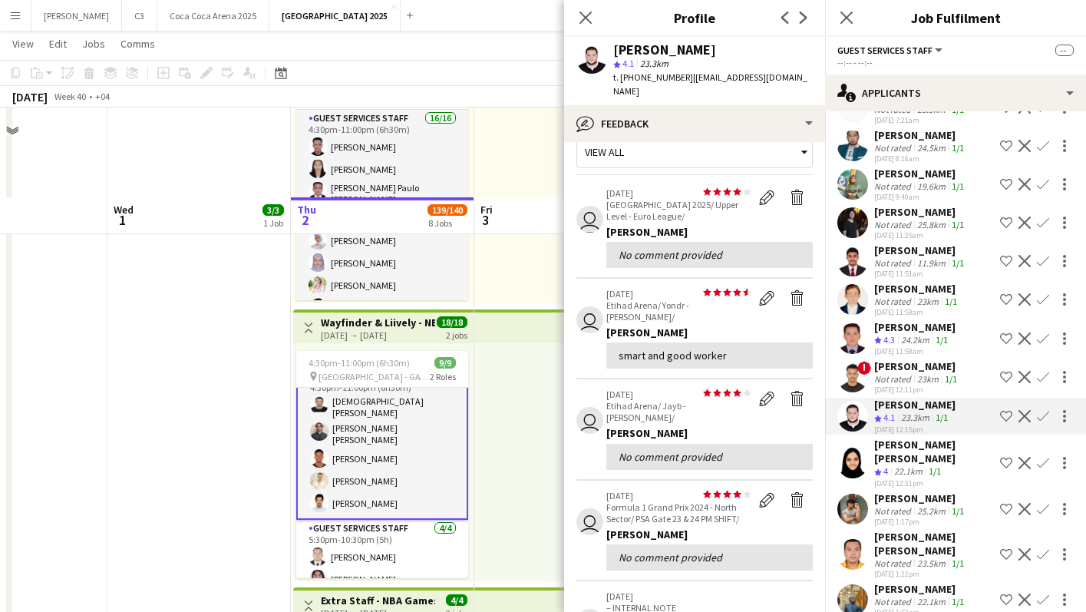
scroll to position [1437, 0]
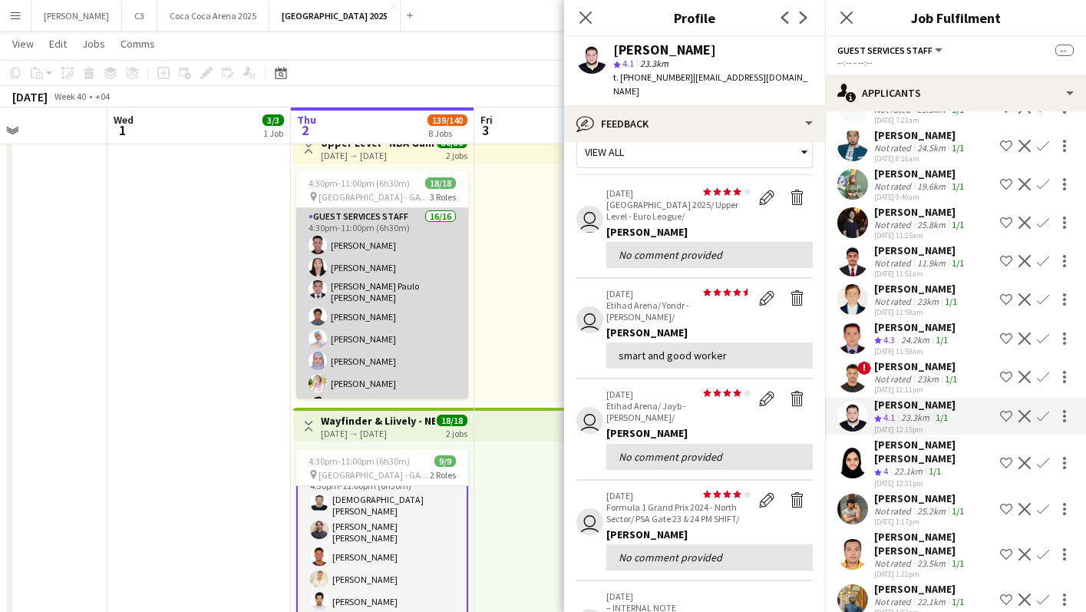
click at [386, 299] on app-card-role "Guest Services Staff 16/16 4:30pm-11:00pm (6h30m) ahmed ismail Zarah Jane Vicen…" at bounding box center [382, 403] width 172 height 391
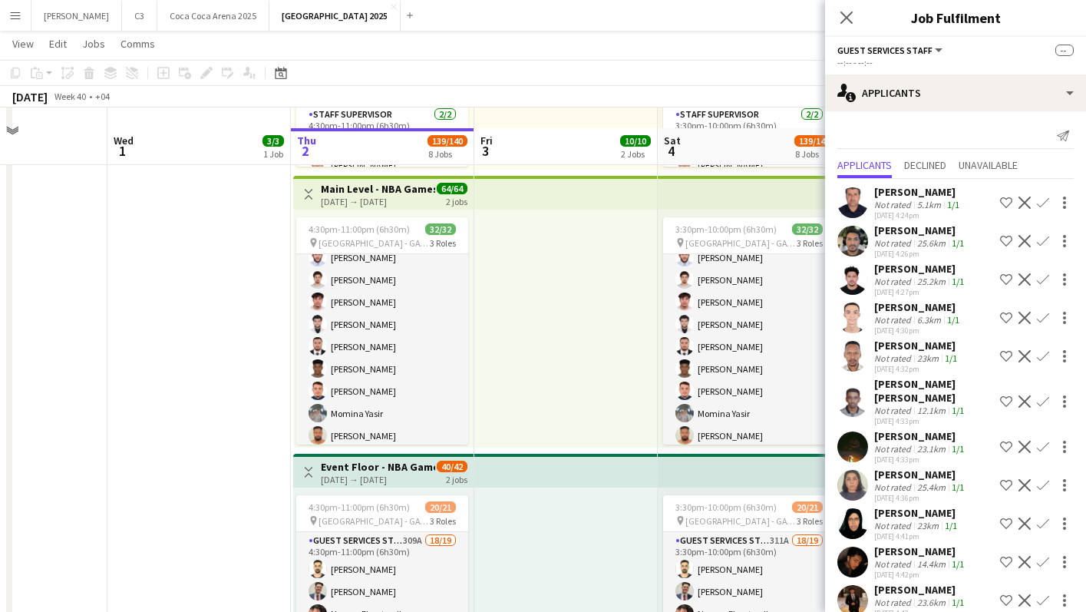
scroll to position [680, 0]
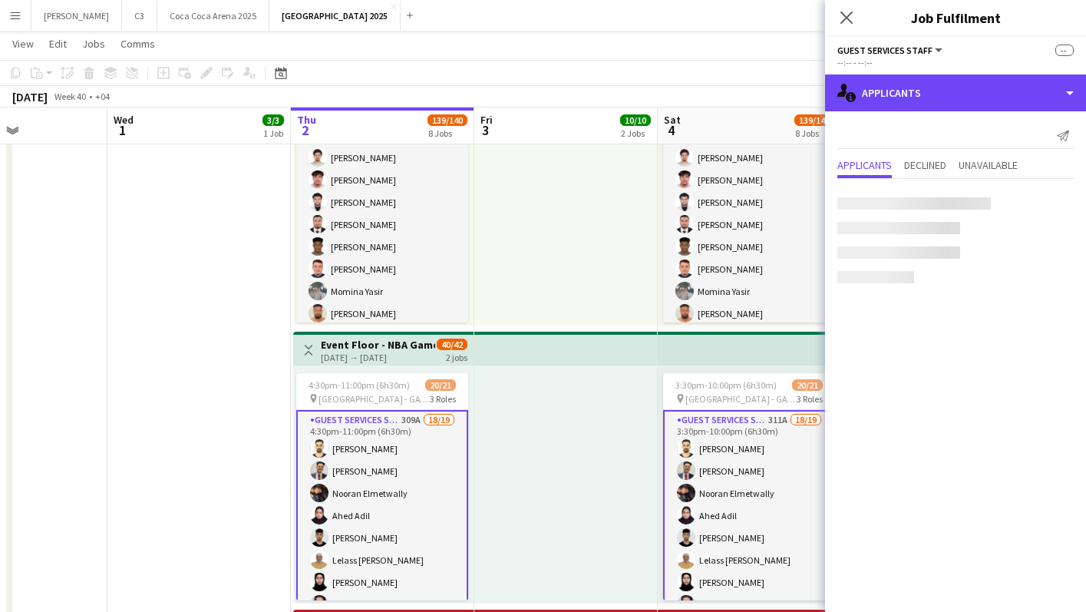
click at [922, 94] on div "single-neutral-actions-information Applicants" at bounding box center [955, 92] width 261 height 37
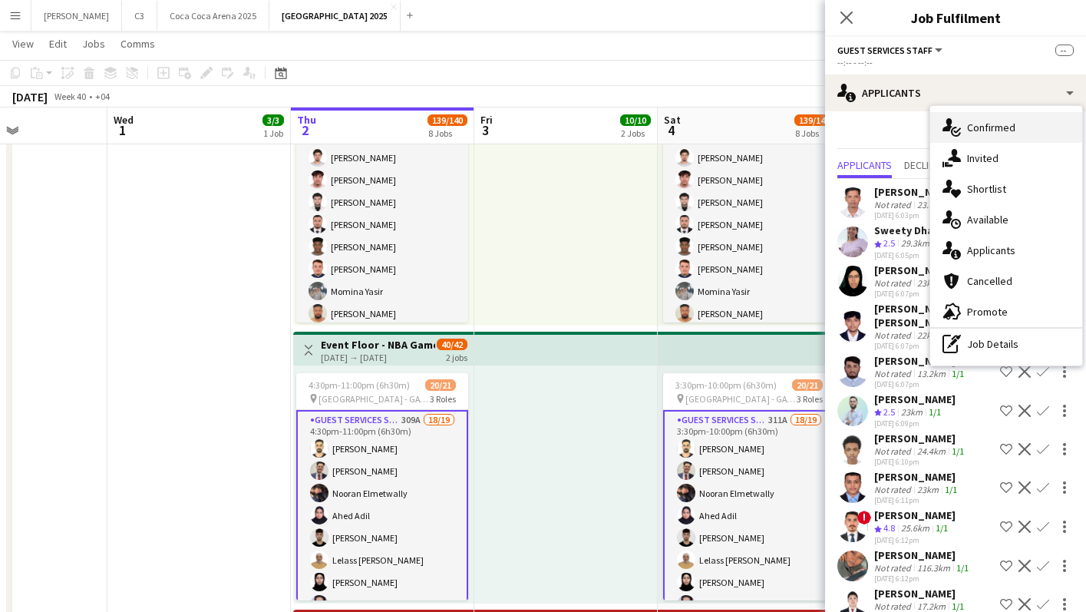
click at [963, 123] on div "single-neutral-actions-check-2 Confirmed" at bounding box center [1006, 127] width 152 height 31
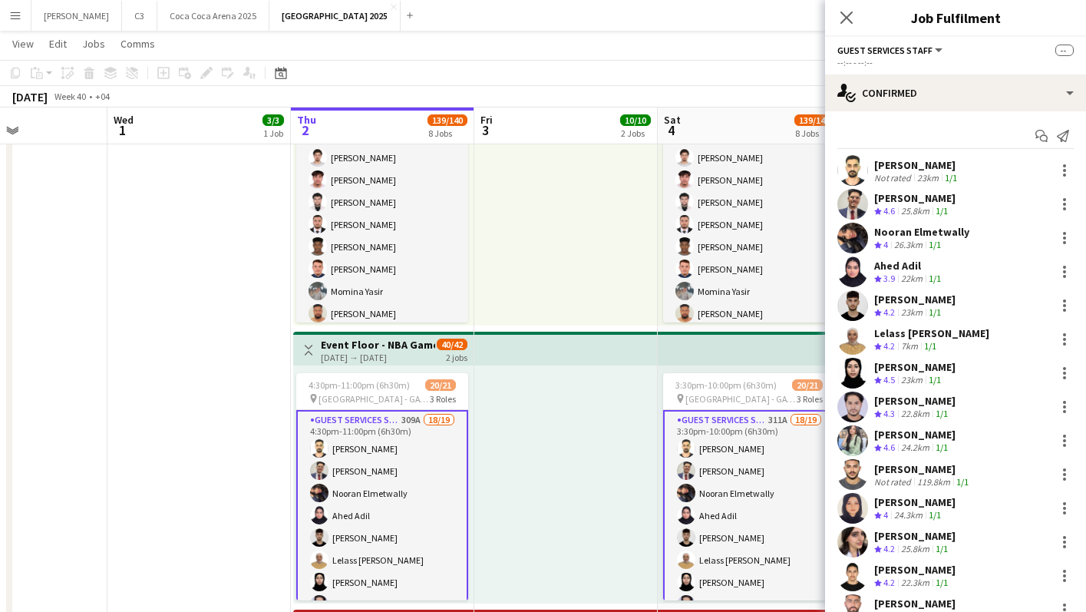
scroll to position [226, 0]
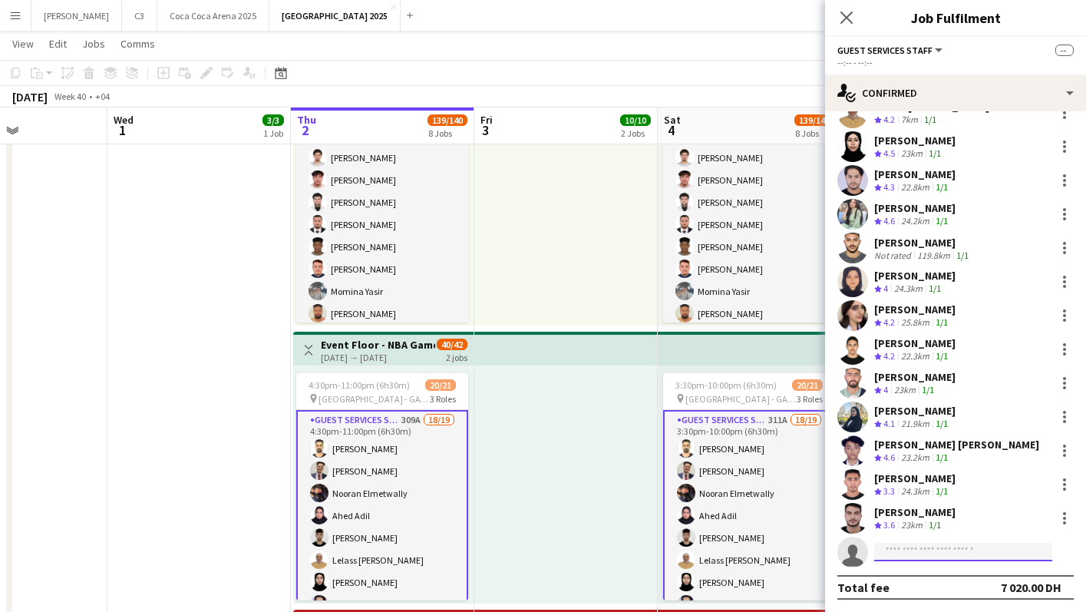
click at [888, 547] on input at bounding box center [963, 552] width 178 height 18
paste input "**********"
type input "**********"
click at [926, 572] on span "Mohamed Ahmed" at bounding box center [930, 573] width 88 height 13
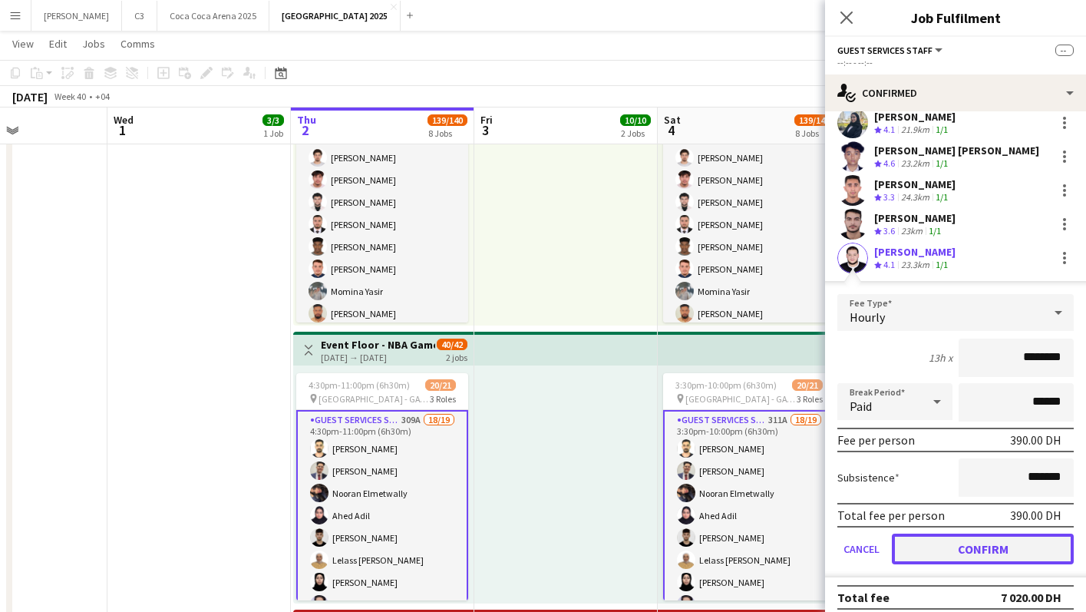
click at [932, 552] on button "Confirm" at bounding box center [983, 548] width 182 height 31
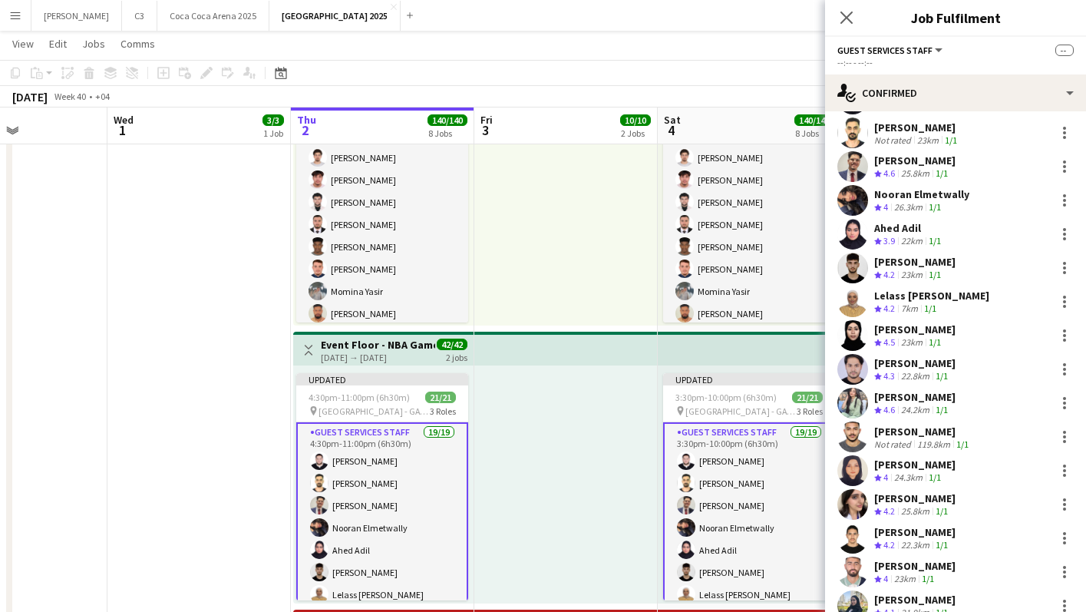
scroll to position [0, 0]
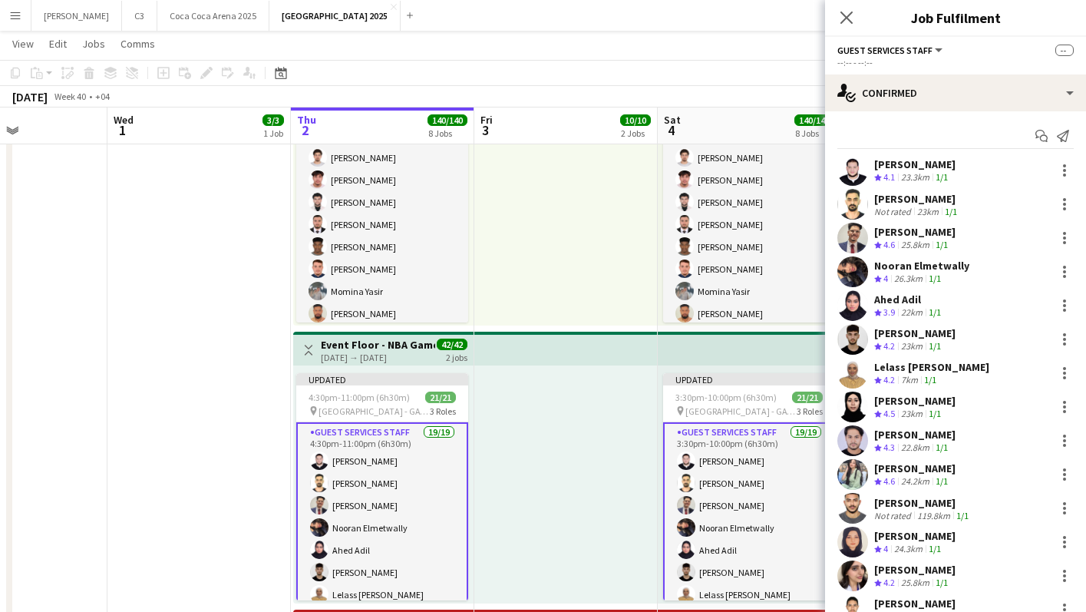
click at [859, 166] on app-user-avatar at bounding box center [852, 170] width 31 height 31
click at [846, 15] on icon "Close pop-in" at bounding box center [846, 17] width 15 height 15
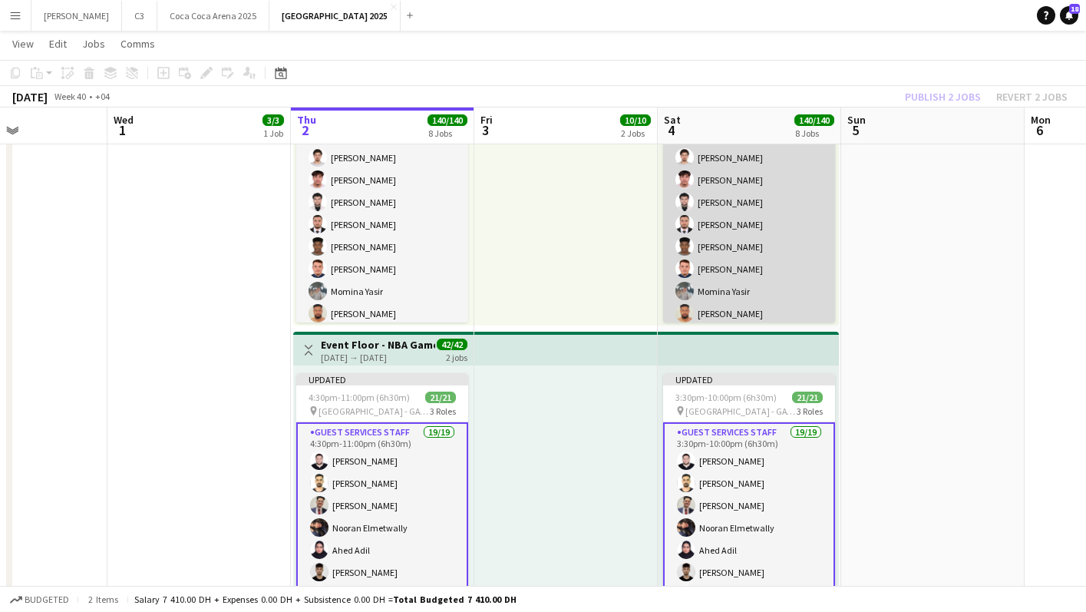
scroll to position [25, 0]
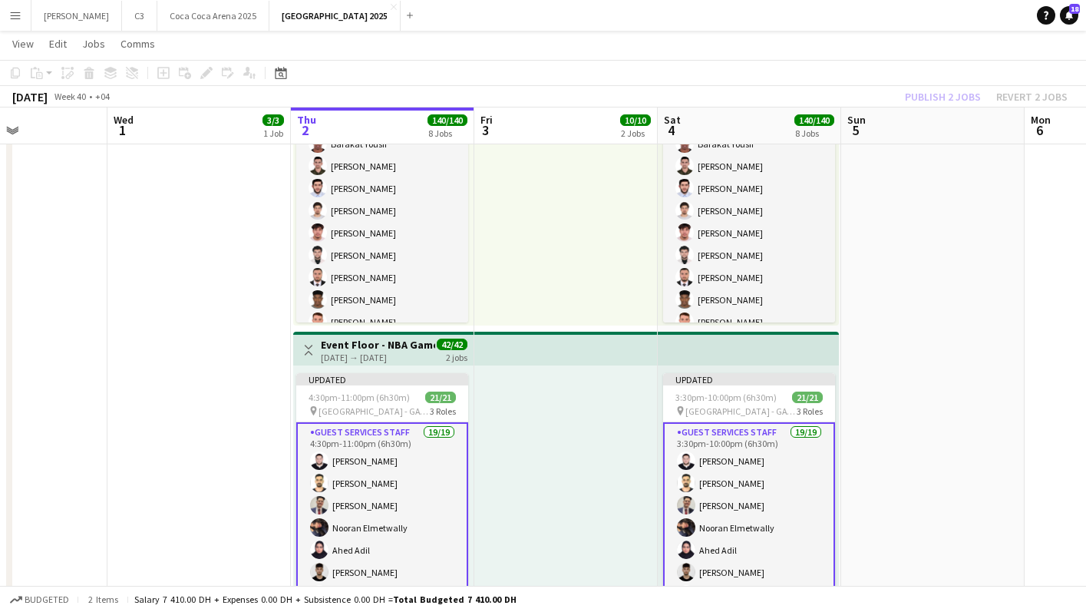
click at [946, 99] on div "Publish 2 jobs Revert 2 jobs" at bounding box center [986, 97] width 200 height 20
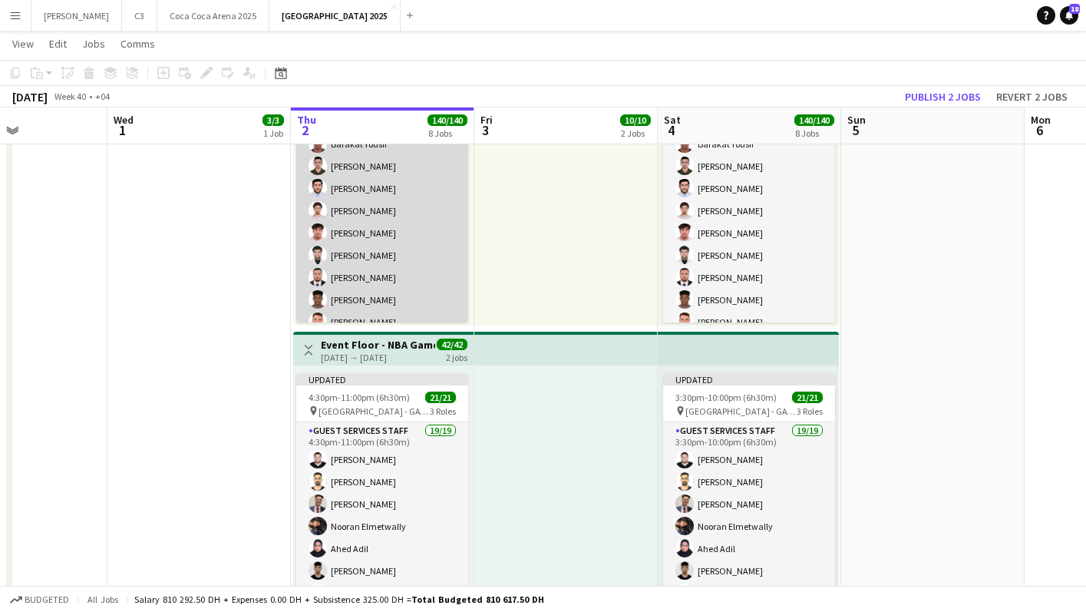
scroll to position [160, 0]
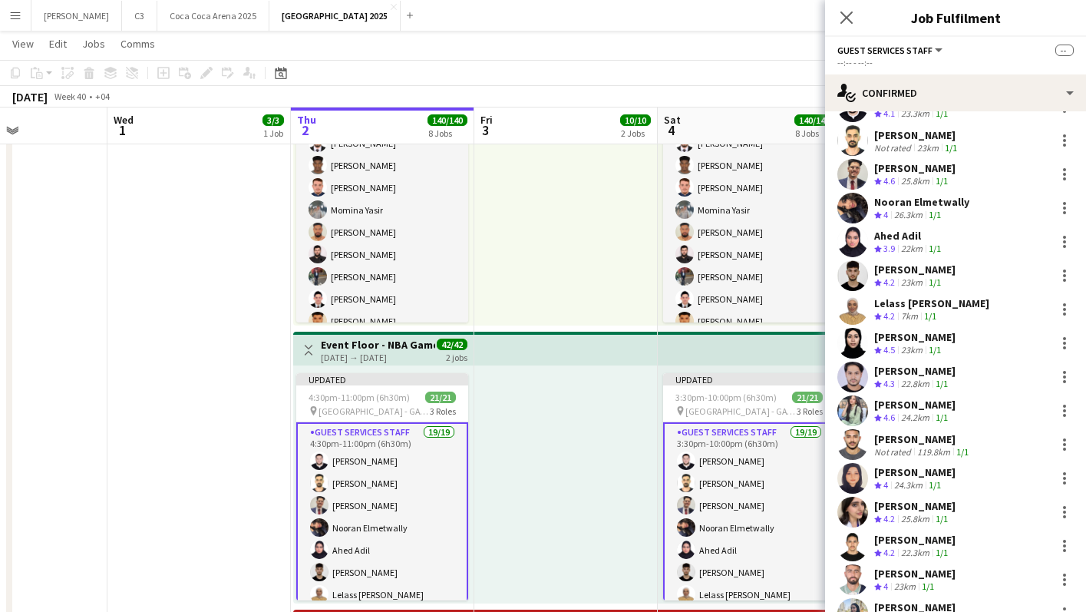
scroll to position [18, 0]
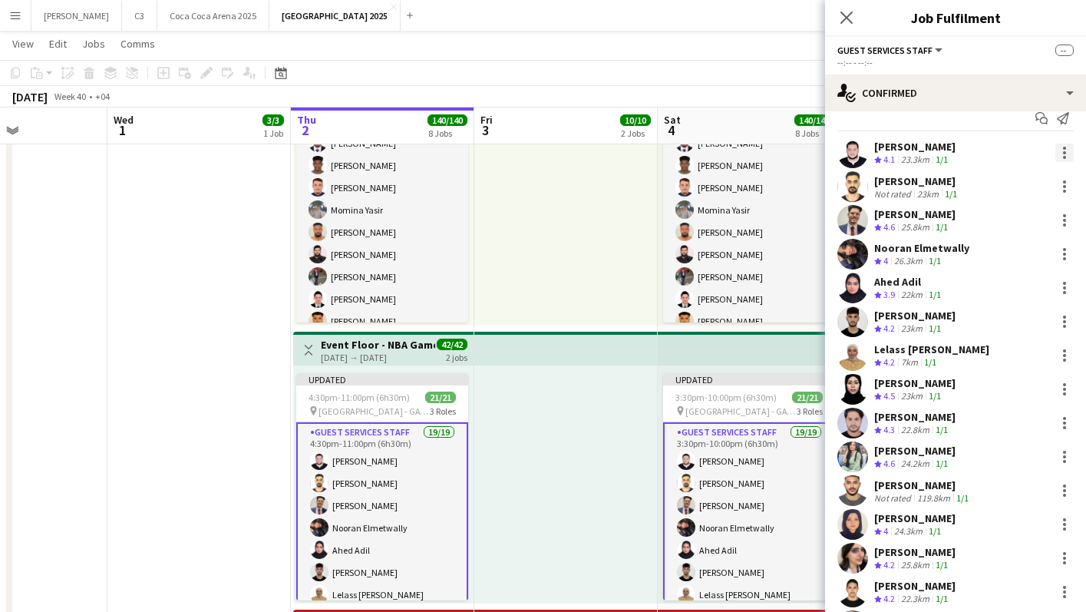
click at [1068, 151] on div at bounding box center [1064, 152] width 18 height 18
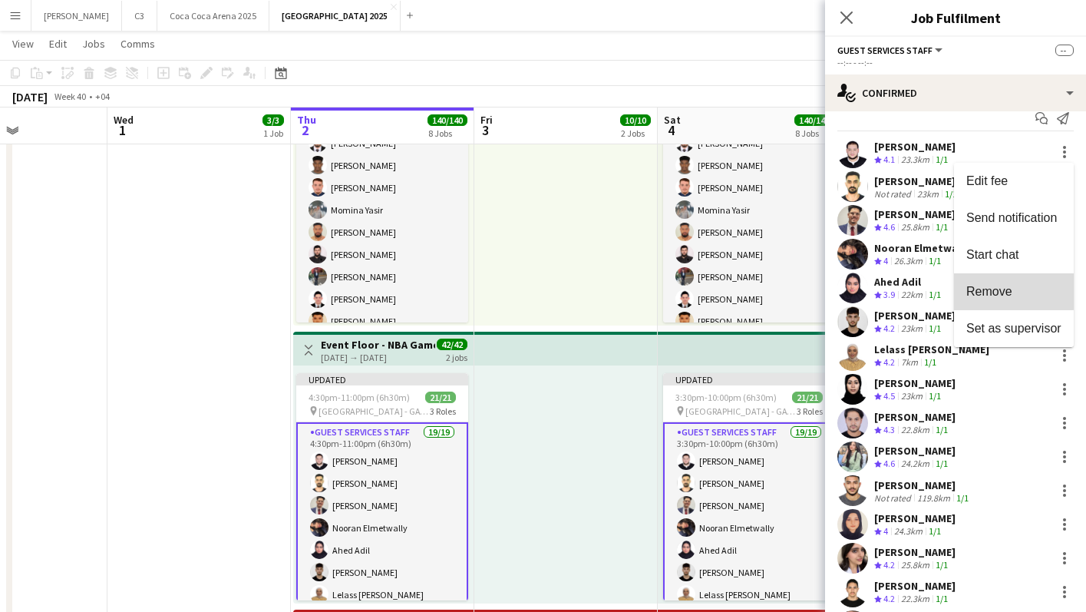
click at [1001, 285] on span "Remove" at bounding box center [989, 291] width 46 height 13
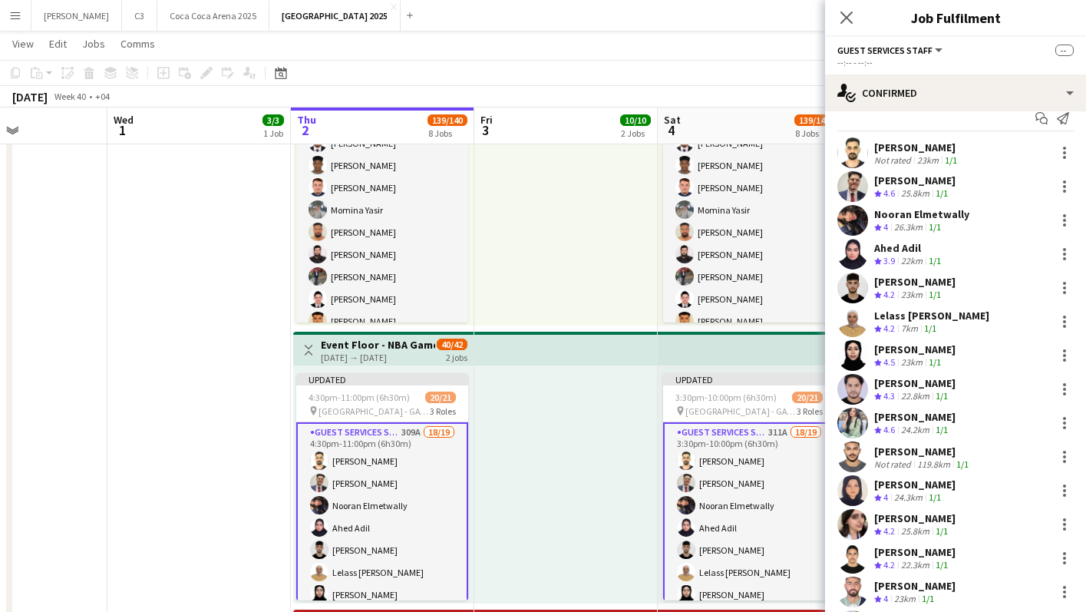
scroll to position [226, 0]
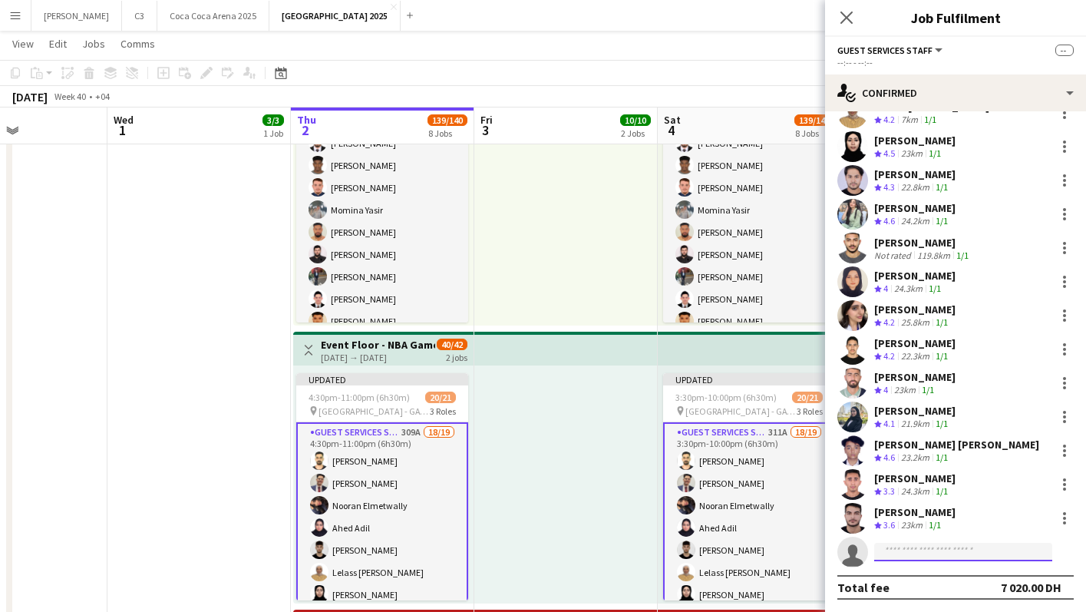
click at [899, 556] on input at bounding box center [963, 552] width 178 height 18
type input "**********"
click at [919, 583] on span "mohamedgasim2030@hotmail.com" at bounding box center [962, 586] width 153 height 12
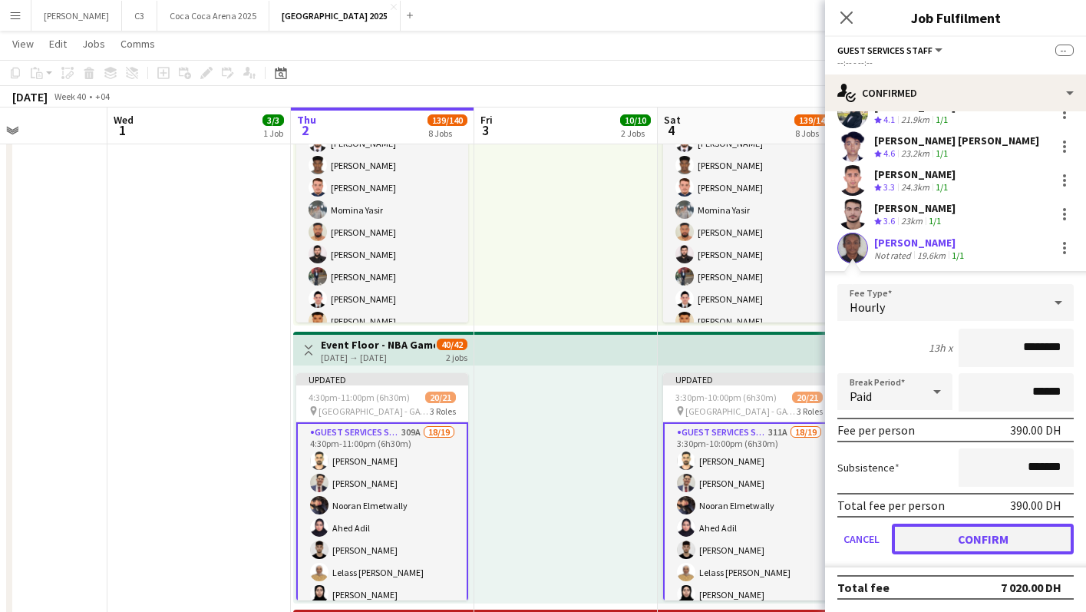
click at [935, 543] on button "Confirm" at bounding box center [983, 538] width 182 height 31
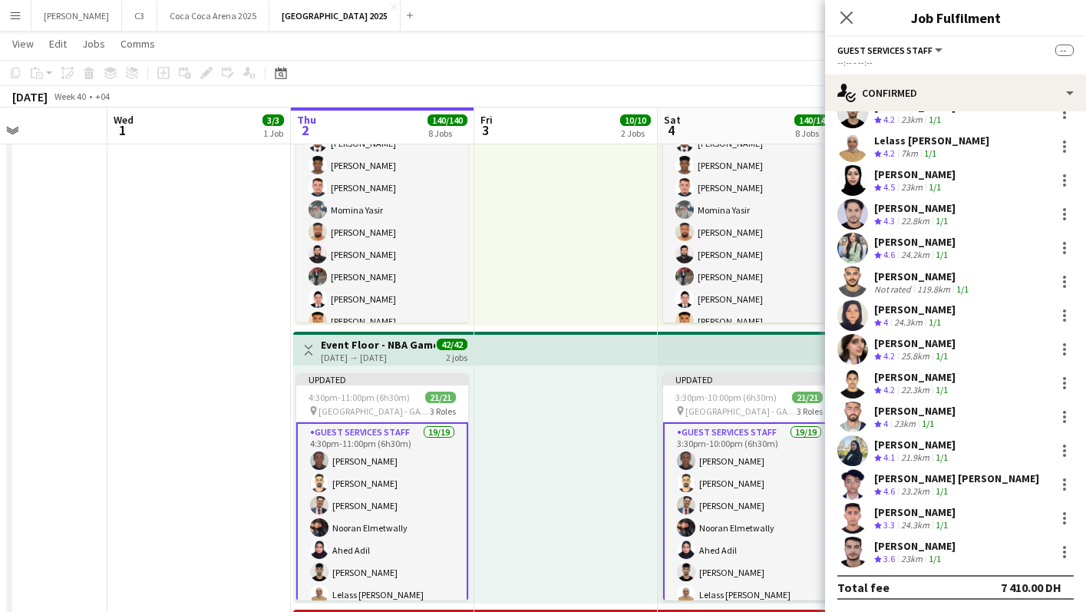
scroll to position [0, 0]
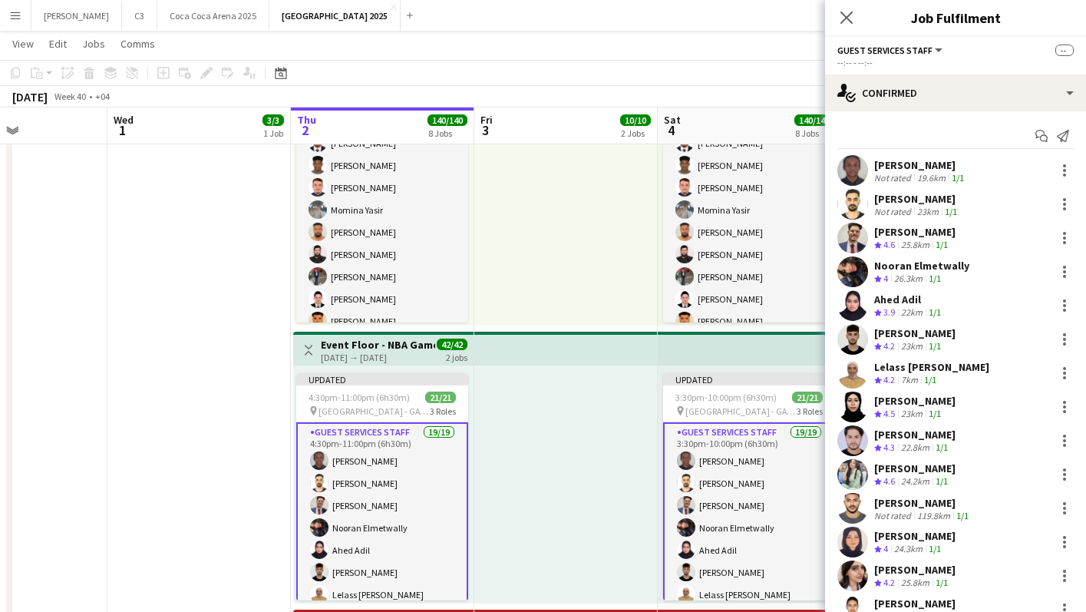
click at [853, 161] on app-user-avatar at bounding box center [852, 170] width 31 height 31
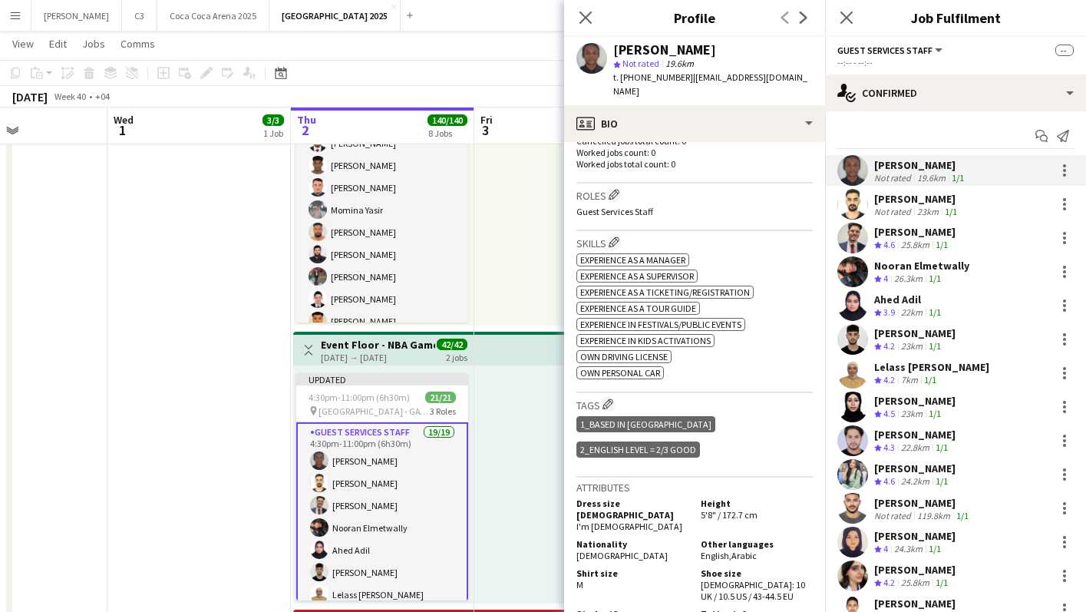
scroll to position [450, 0]
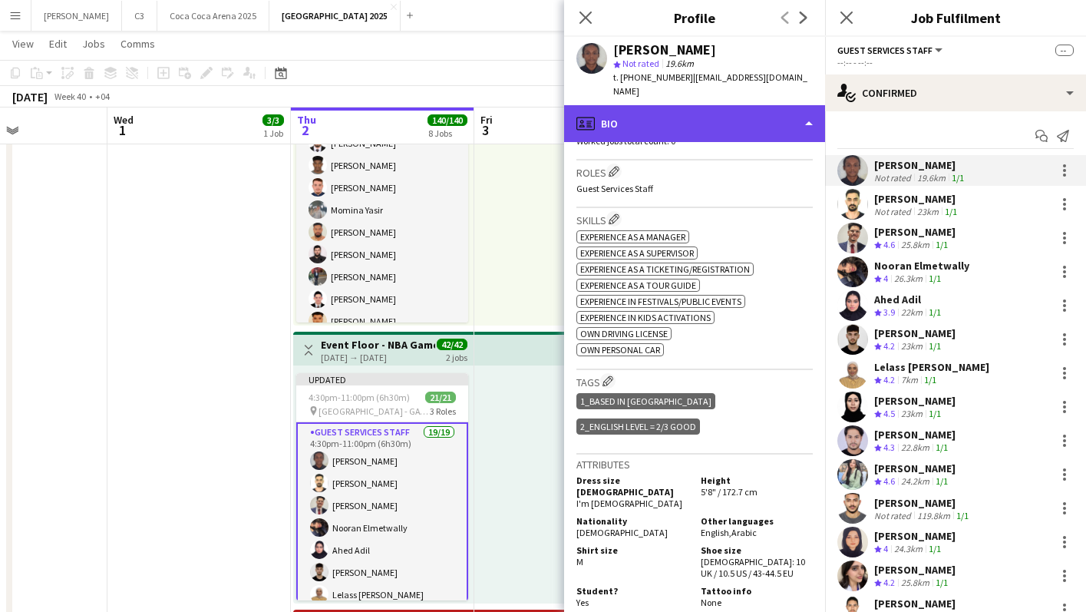
click at [711, 122] on div "profile Bio" at bounding box center [694, 123] width 261 height 37
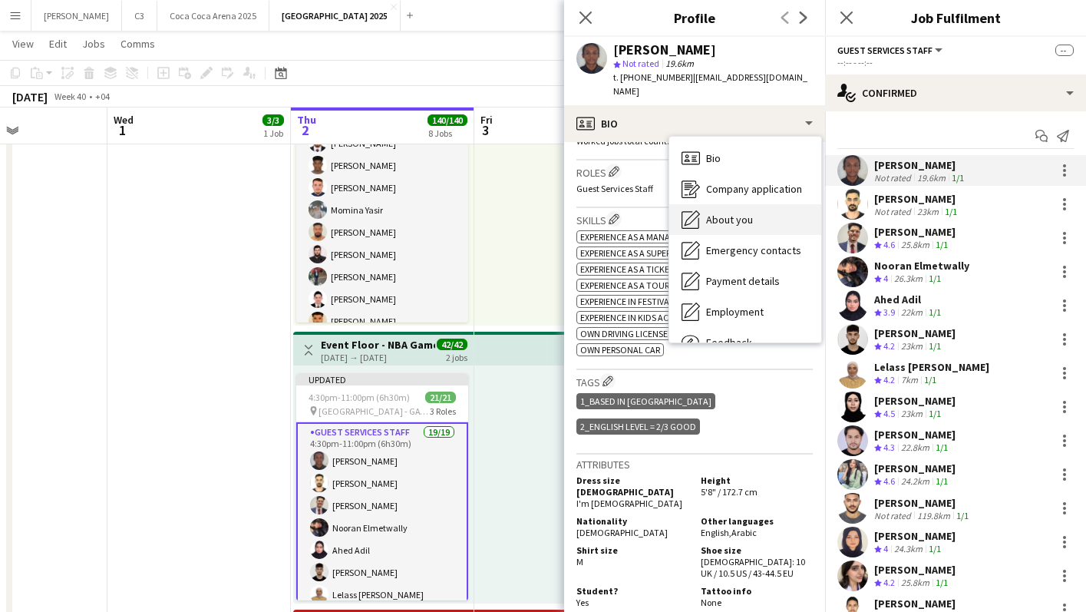
click at [748, 213] on span "About you" at bounding box center [729, 220] width 47 height 14
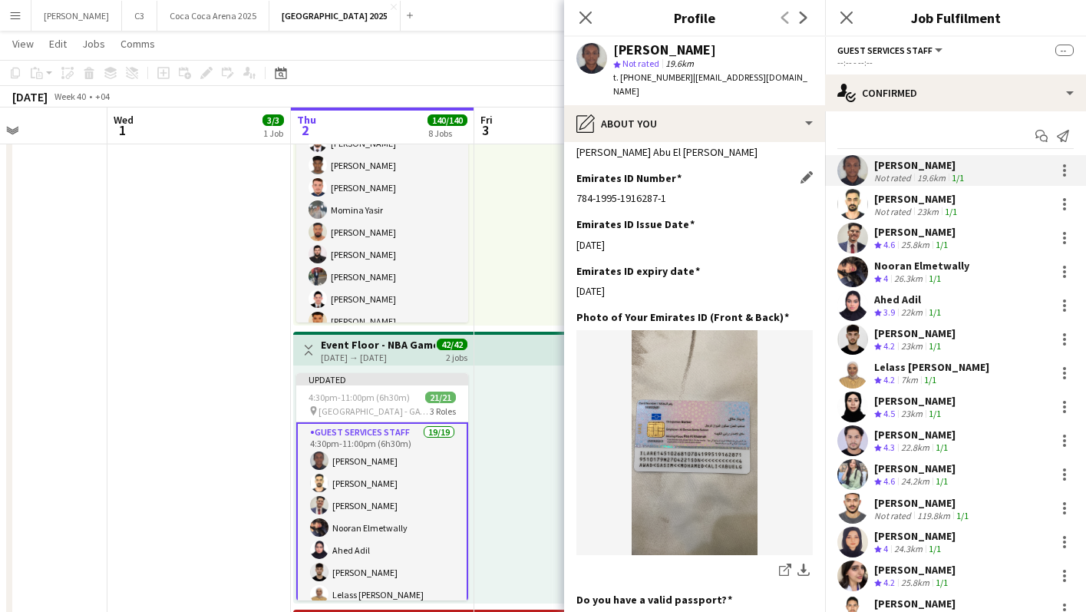
scroll to position [639, 0]
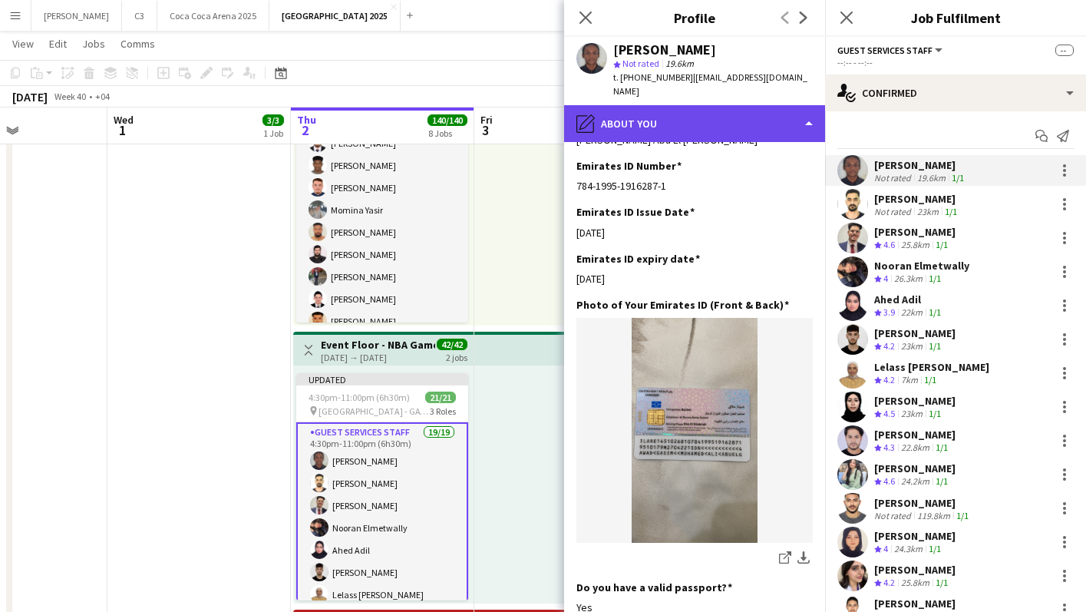
click at [707, 120] on div "pencil4 About you" at bounding box center [694, 123] width 261 height 37
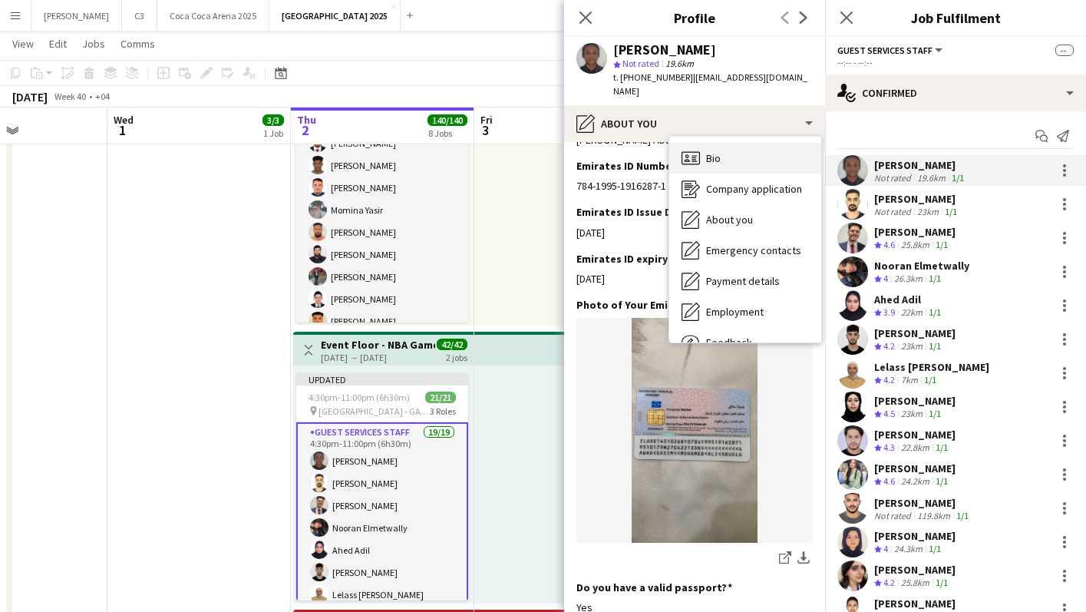
click at [744, 162] on div "Bio Bio" at bounding box center [745, 158] width 152 height 31
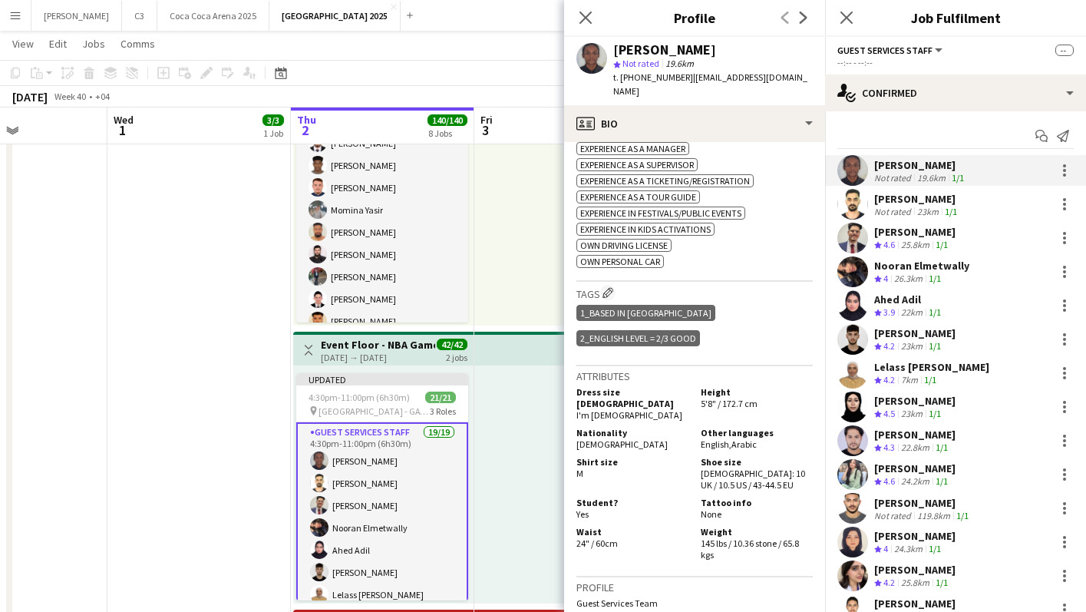
scroll to position [0, 0]
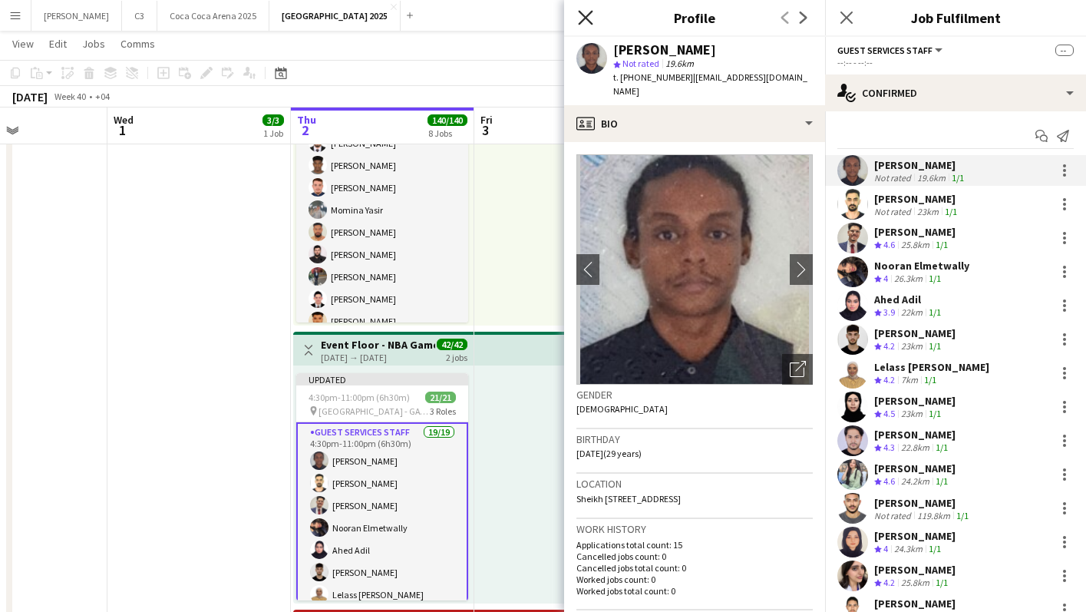
click at [585, 10] on icon "Close pop-in" at bounding box center [585, 17] width 15 height 15
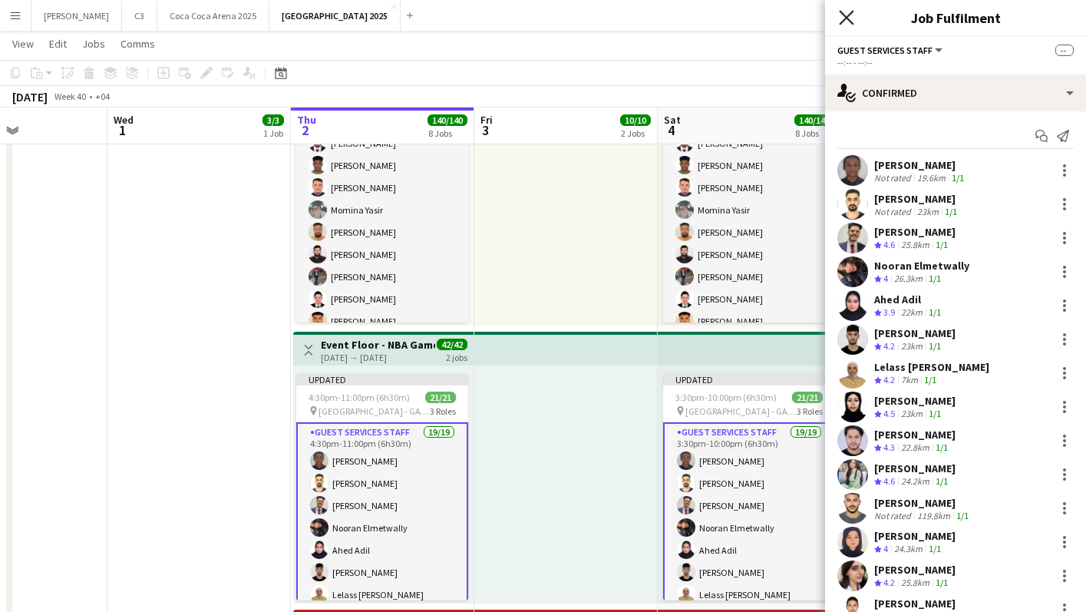
click at [840, 12] on icon at bounding box center [846, 17] width 15 height 15
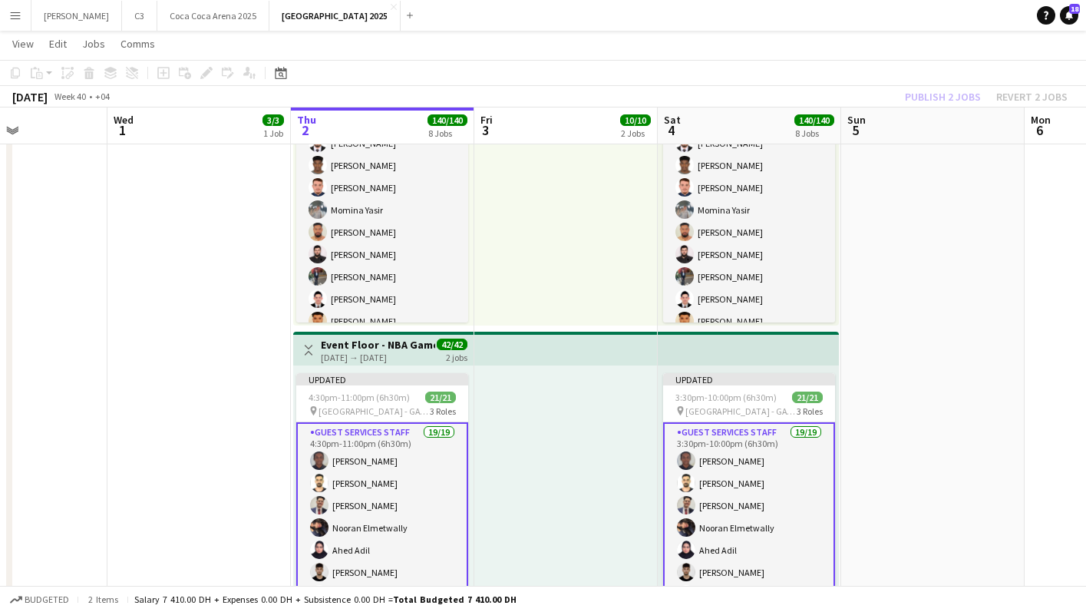
click at [950, 100] on div "Publish 2 jobs Revert 2 jobs" at bounding box center [986, 97] width 200 height 20
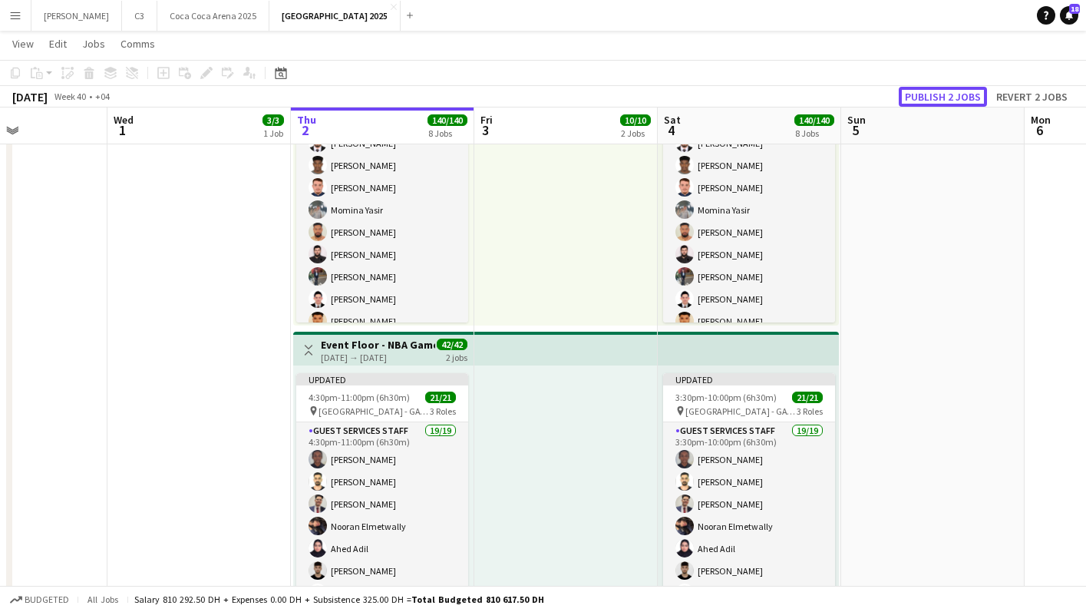
click at [950, 100] on button "Publish 2 jobs" at bounding box center [943, 97] width 88 height 20
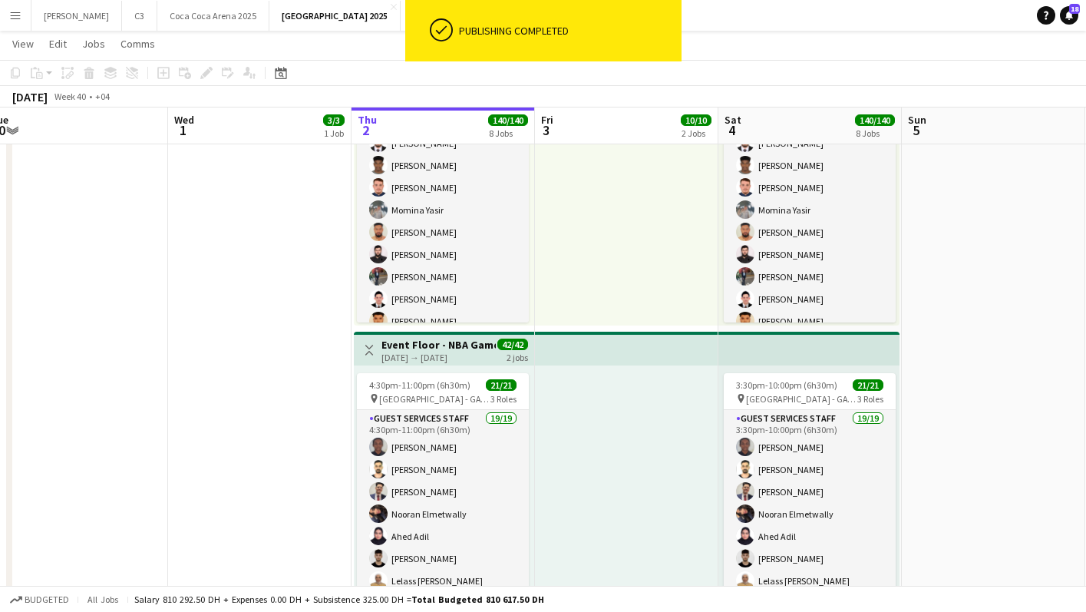
scroll to position [0, 343]
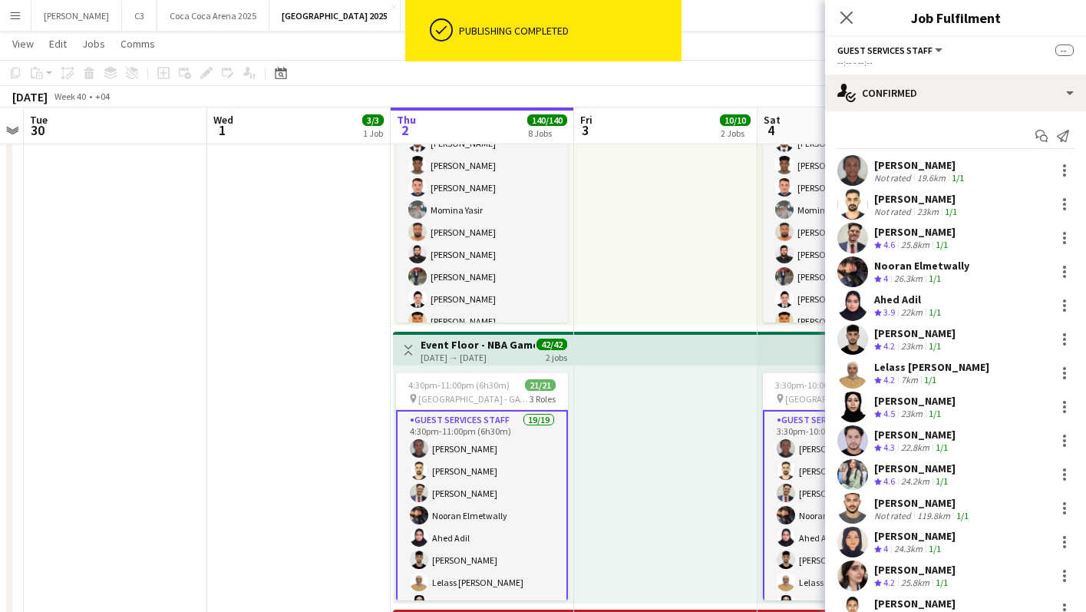
click at [852, 163] on app-user-avatar at bounding box center [852, 170] width 31 height 31
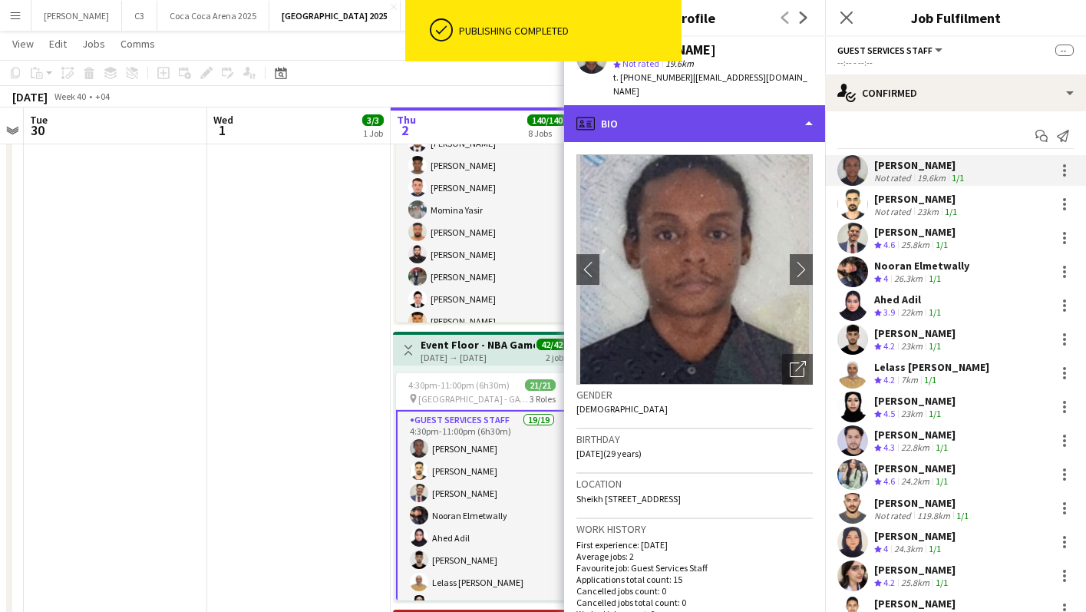
click at [694, 129] on div "profile Bio" at bounding box center [694, 123] width 261 height 37
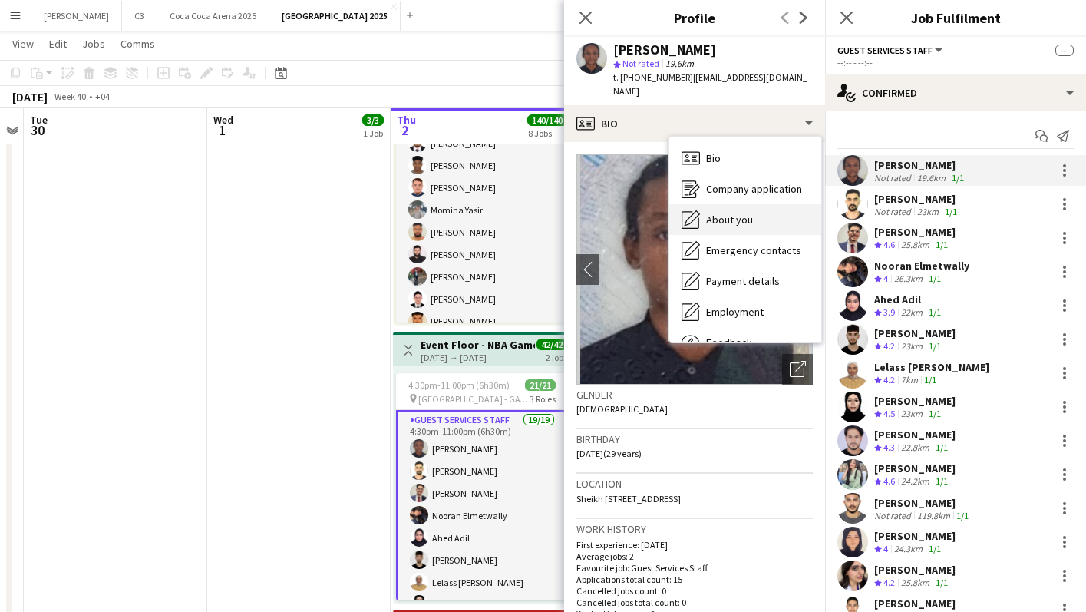
click at [734, 208] on div "About you About you" at bounding box center [745, 219] width 152 height 31
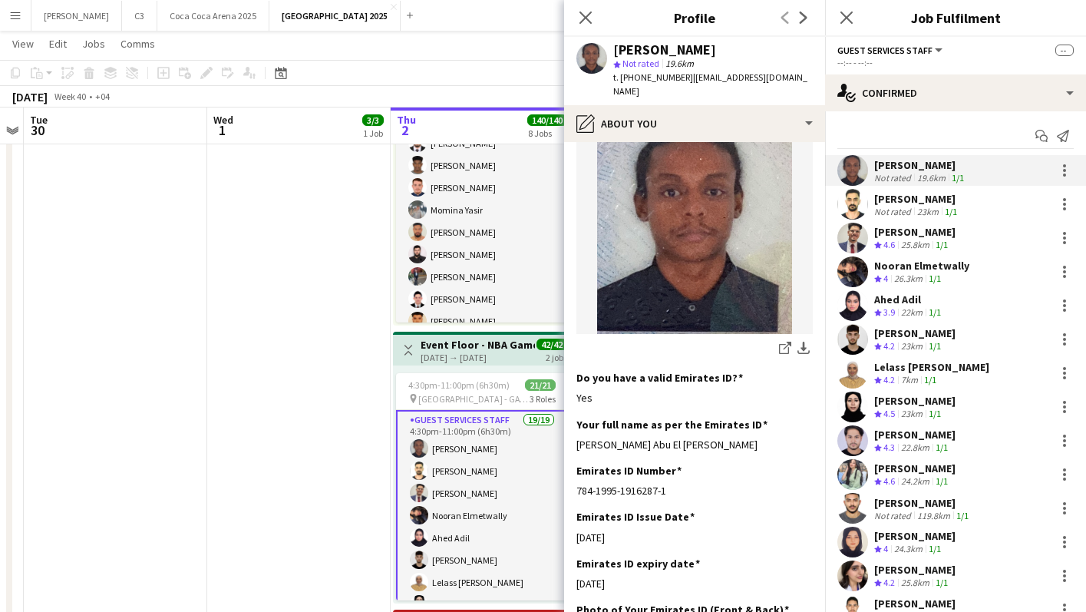
scroll to position [386, 0]
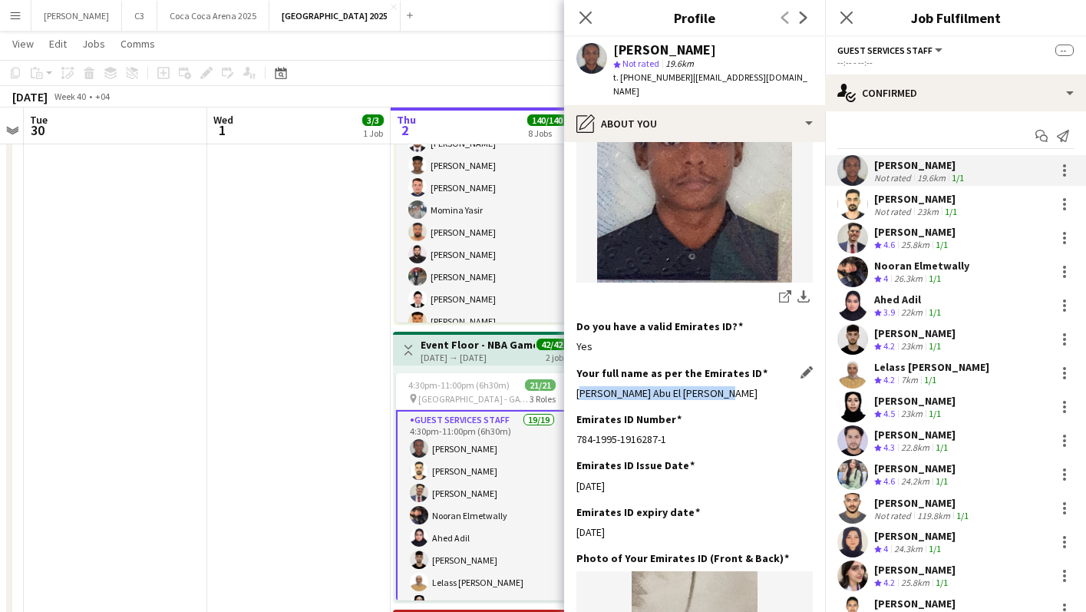
drag, startPoint x: 727, startPoint y: 391, endPoint x: 576, endPoint y: 396, distance: 150.5
click at [576, 396] on div "Mohamed Ali Abu El Gasim Awad" at bounding box center [694, 393] width 236 height 14
copy div "Mohamed Ali Abu El Gasim Awad"
click at [592, 8] on app-icon "Close pop-in" at bounding box center [586, 18] width 22 height 22
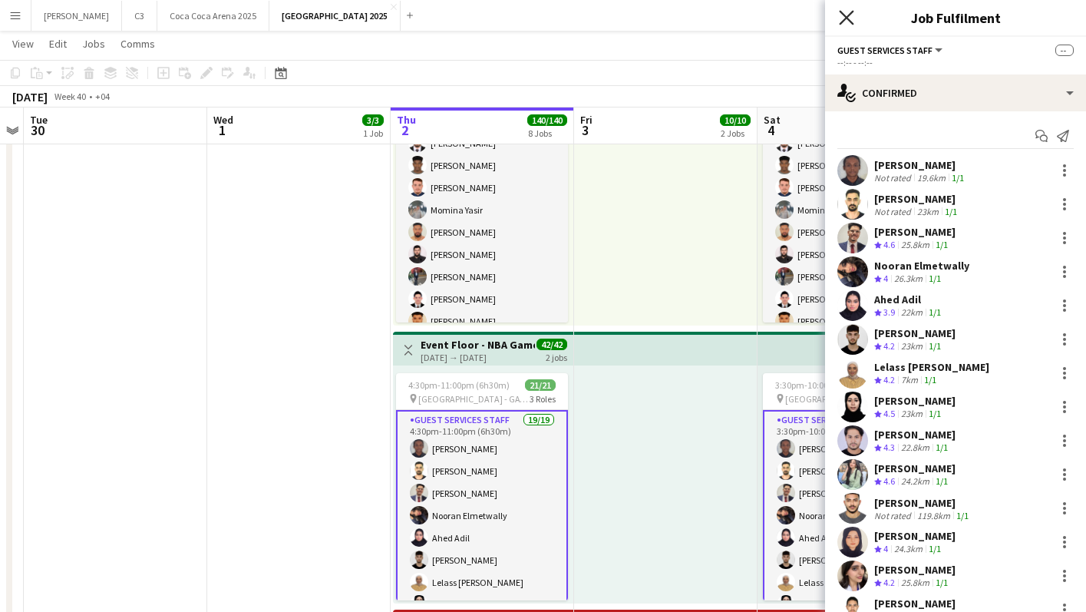
click at [843, 24] on icon "Close pop-in" at bounding box center [846, 17] width 15 height 15
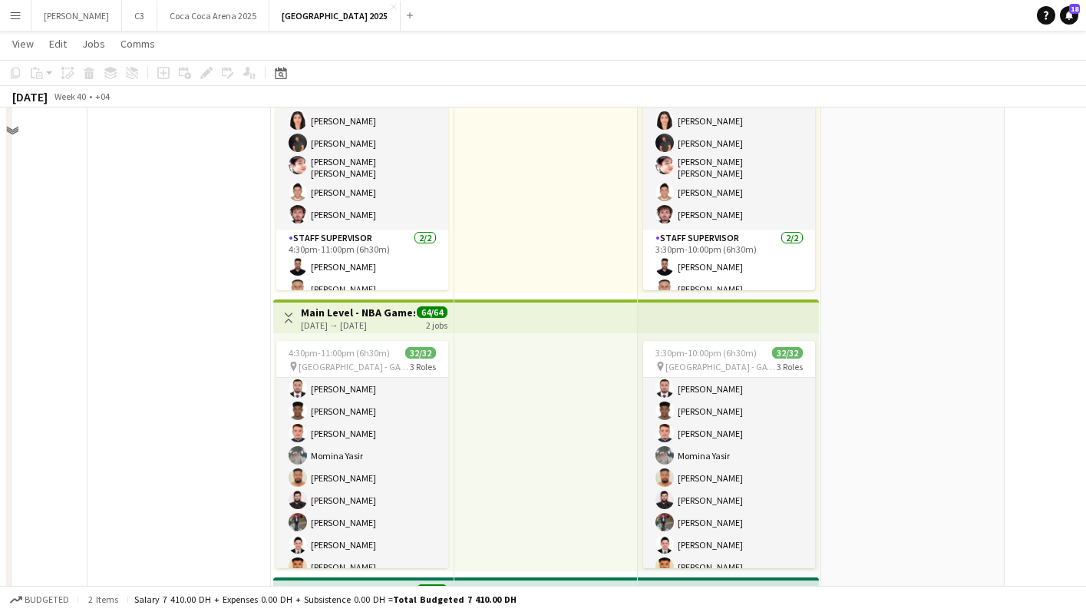
scroll to position [0, 0]
